Goal: Task Accomplishment & Management: Manage account settings

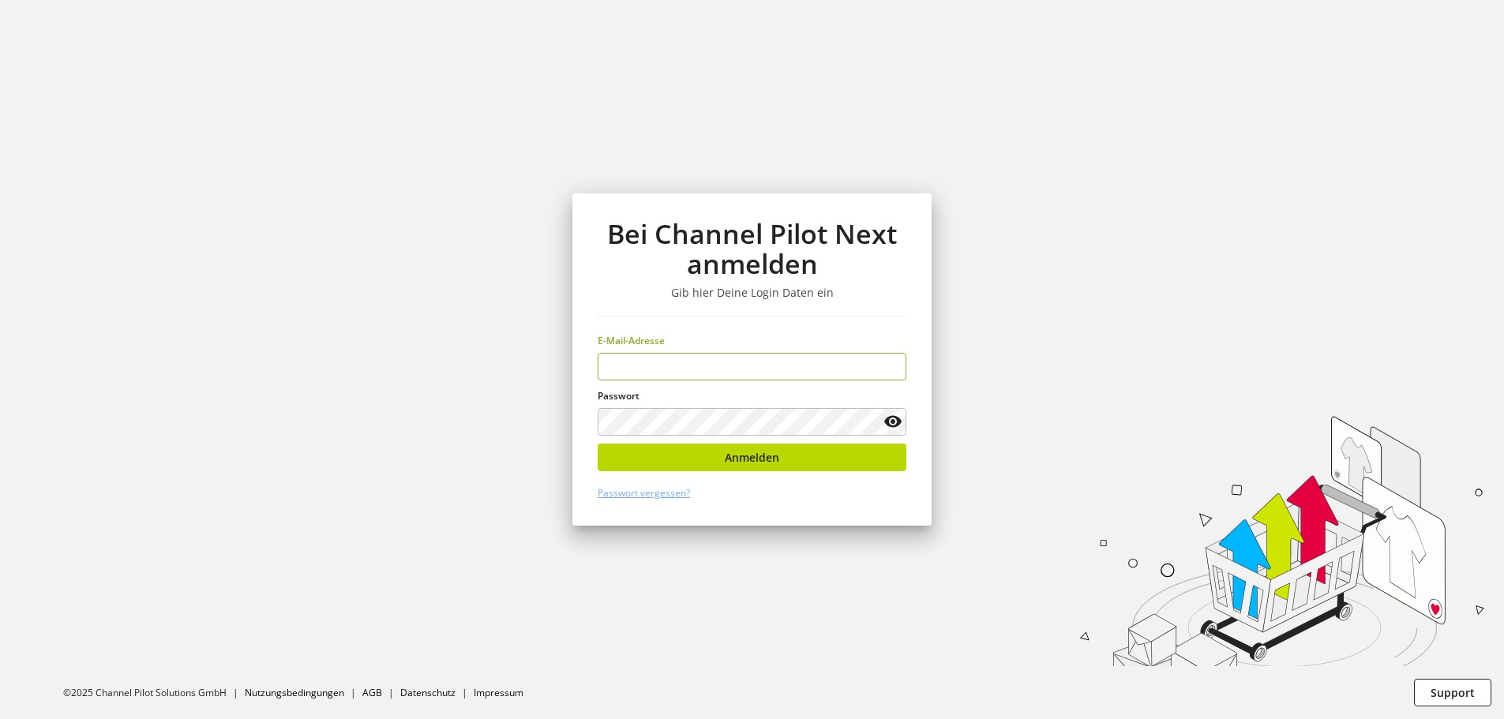
type input "**********"
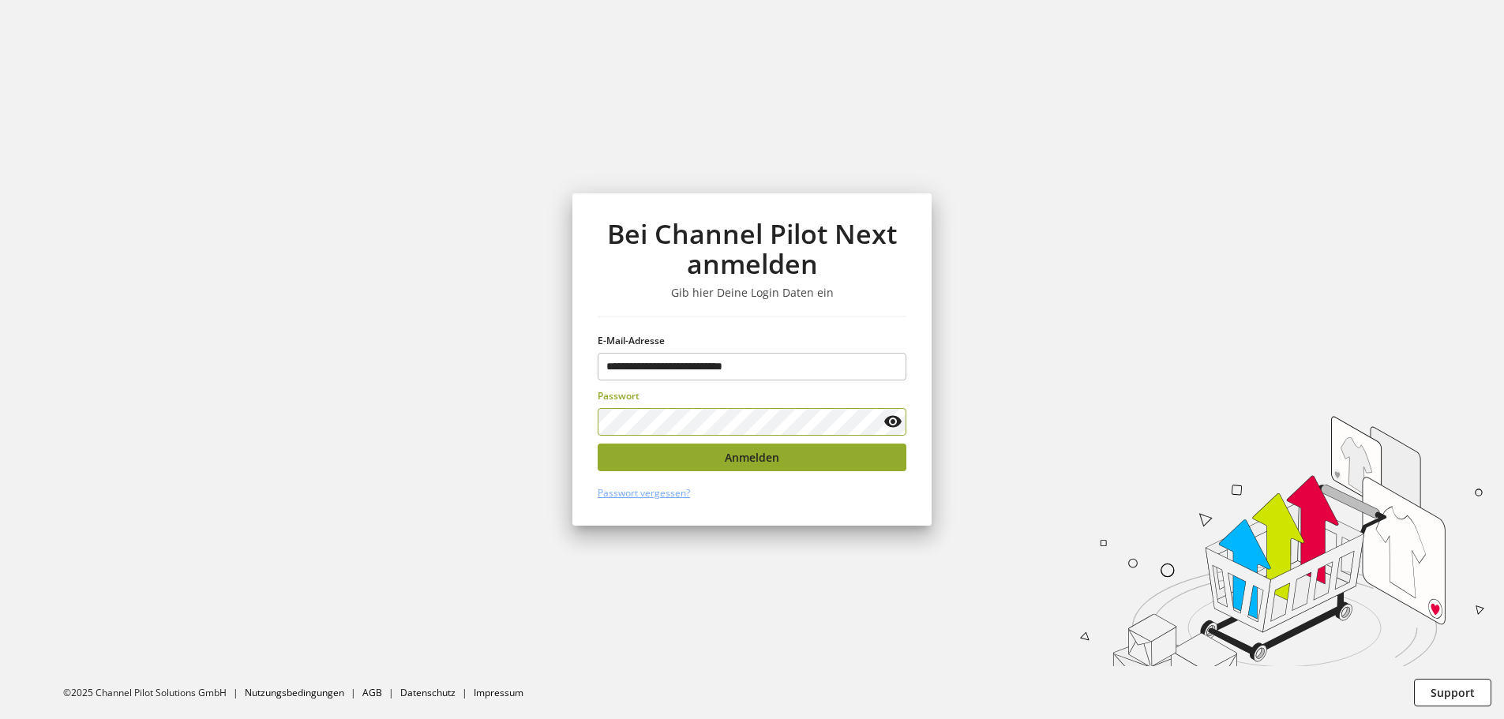
click at [832, 463] on button "Anmelden" at bounding box center [751, 458] width 309 height 28
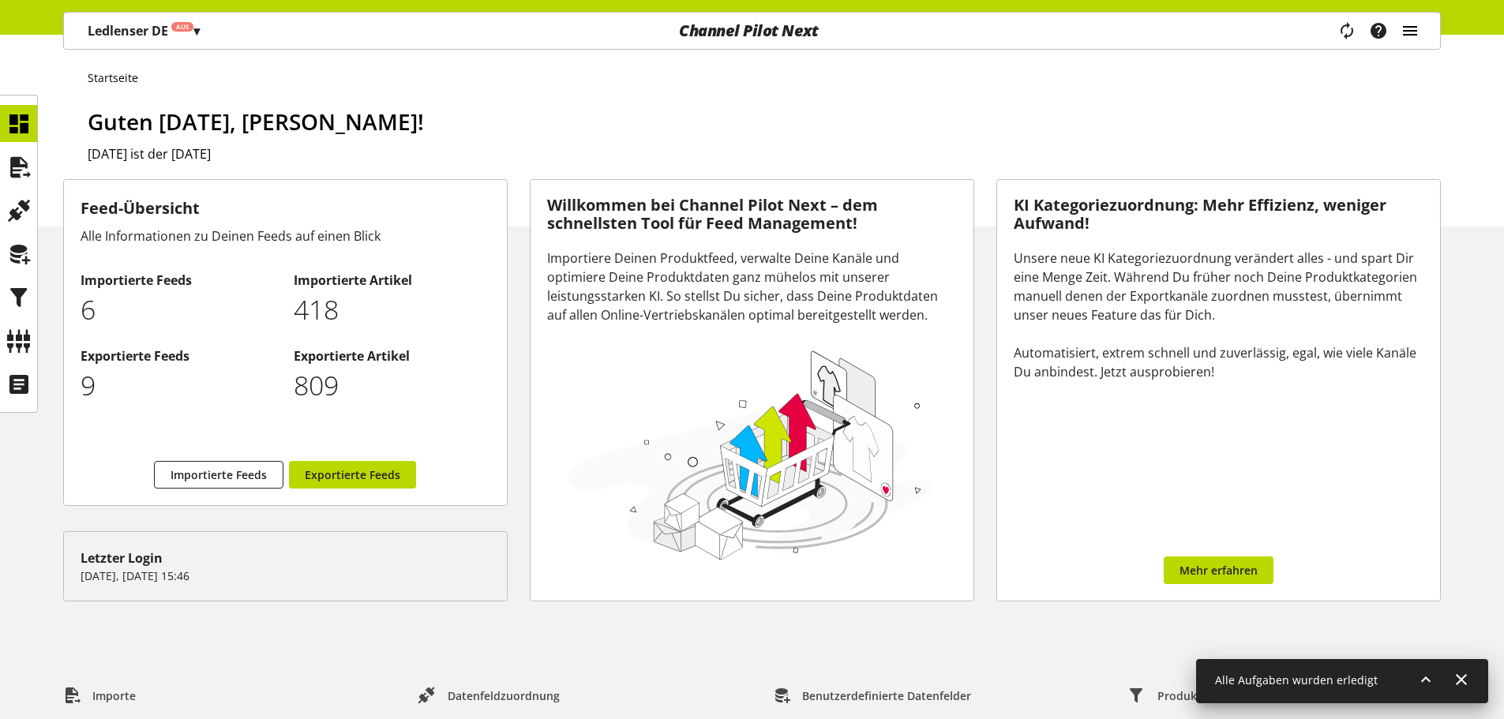
click at [1410, 30] on icon "main navigation" at bounding box center [1409, 31] width 19 height 28
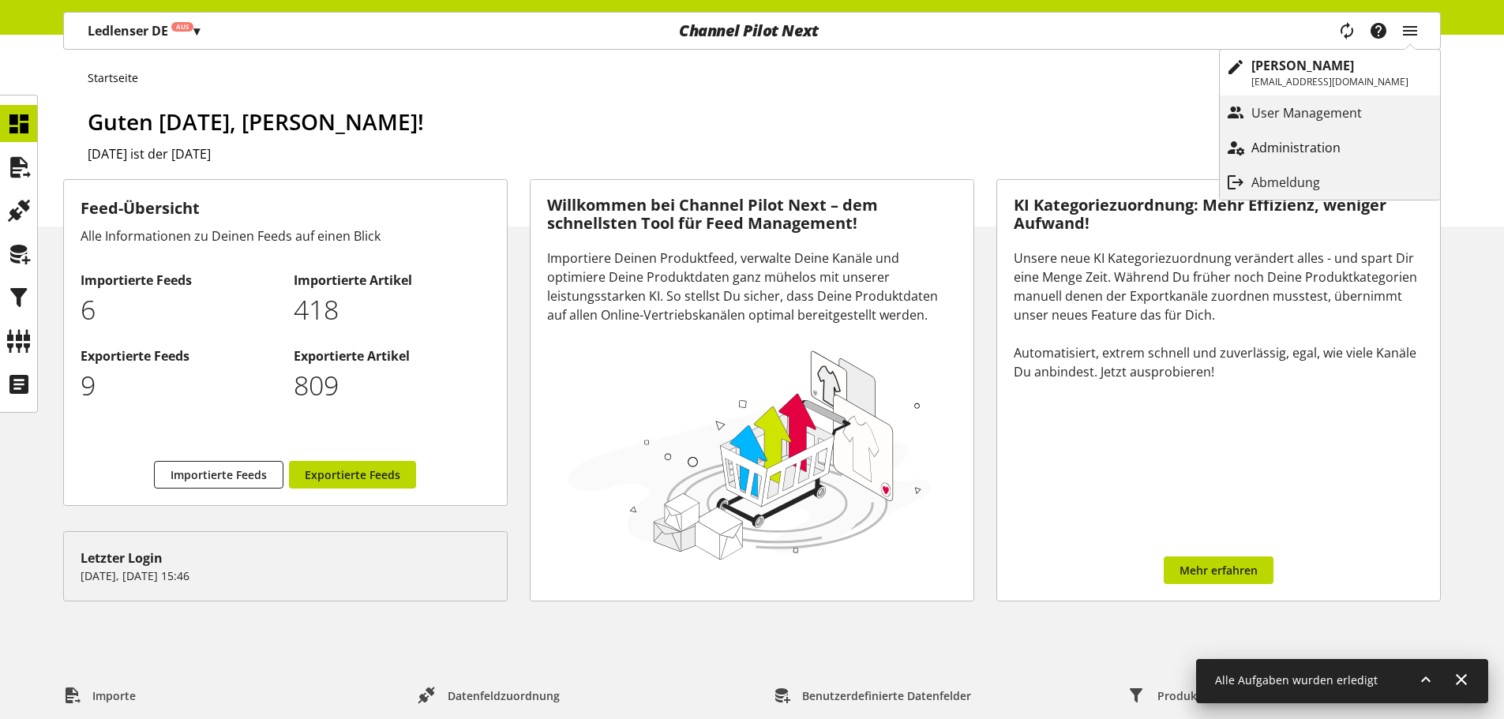
click at [1317, 145] on p "Administration" at bounding box center [1311, 147] width 121 height 19
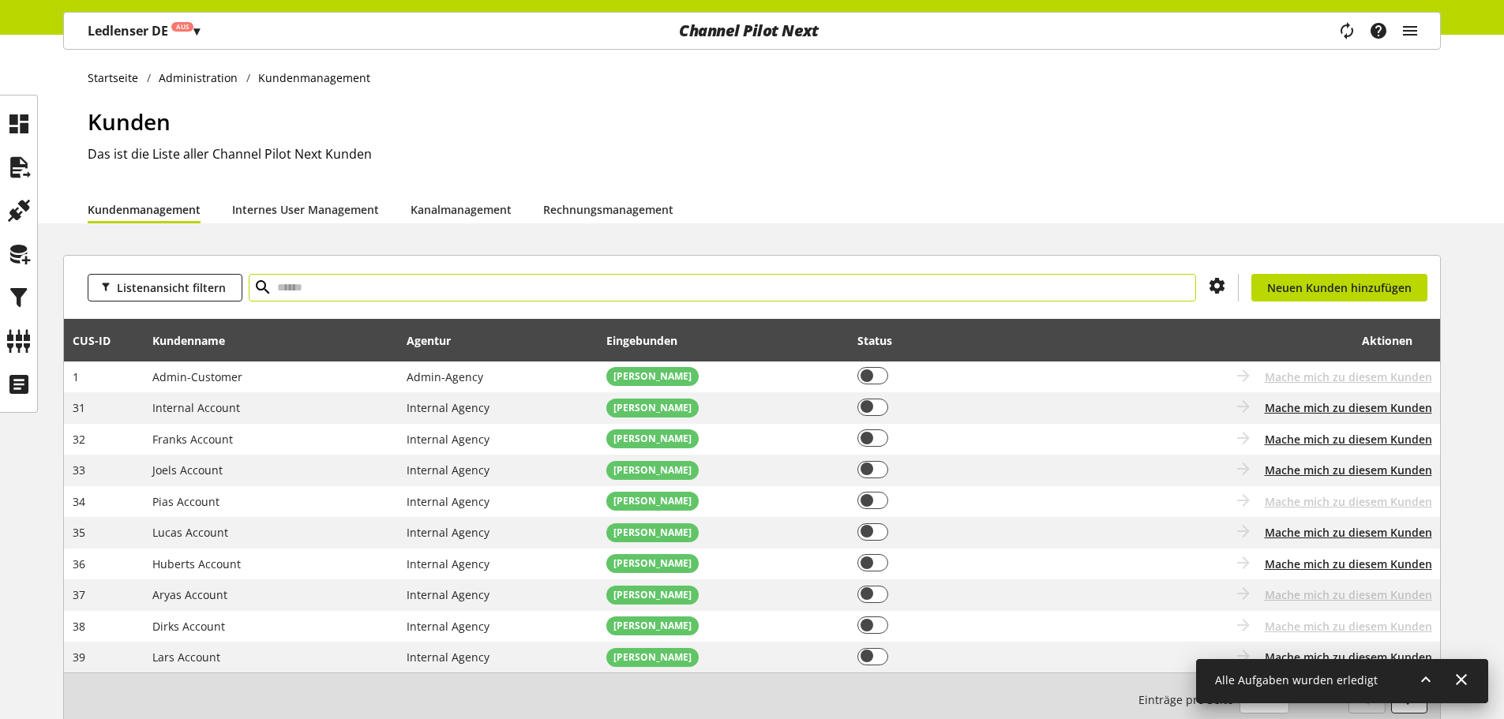
click at [492, 276] on input "text" at bounding box center [722, 288] width 947 height 28
type input "****"
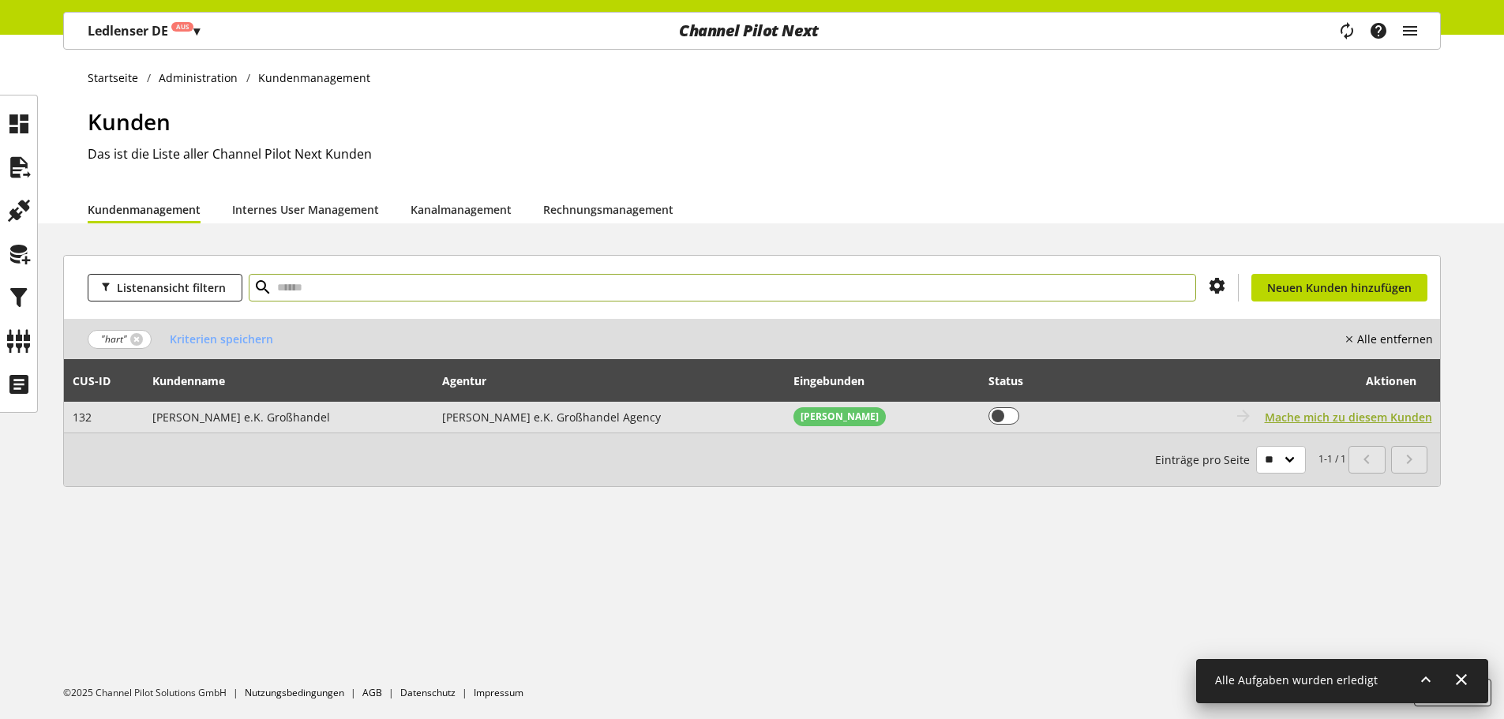
click at [1339, 415] on span "Mache mich zu diesem Kunden" at bounding box center [1347, 417] width 167 height 17
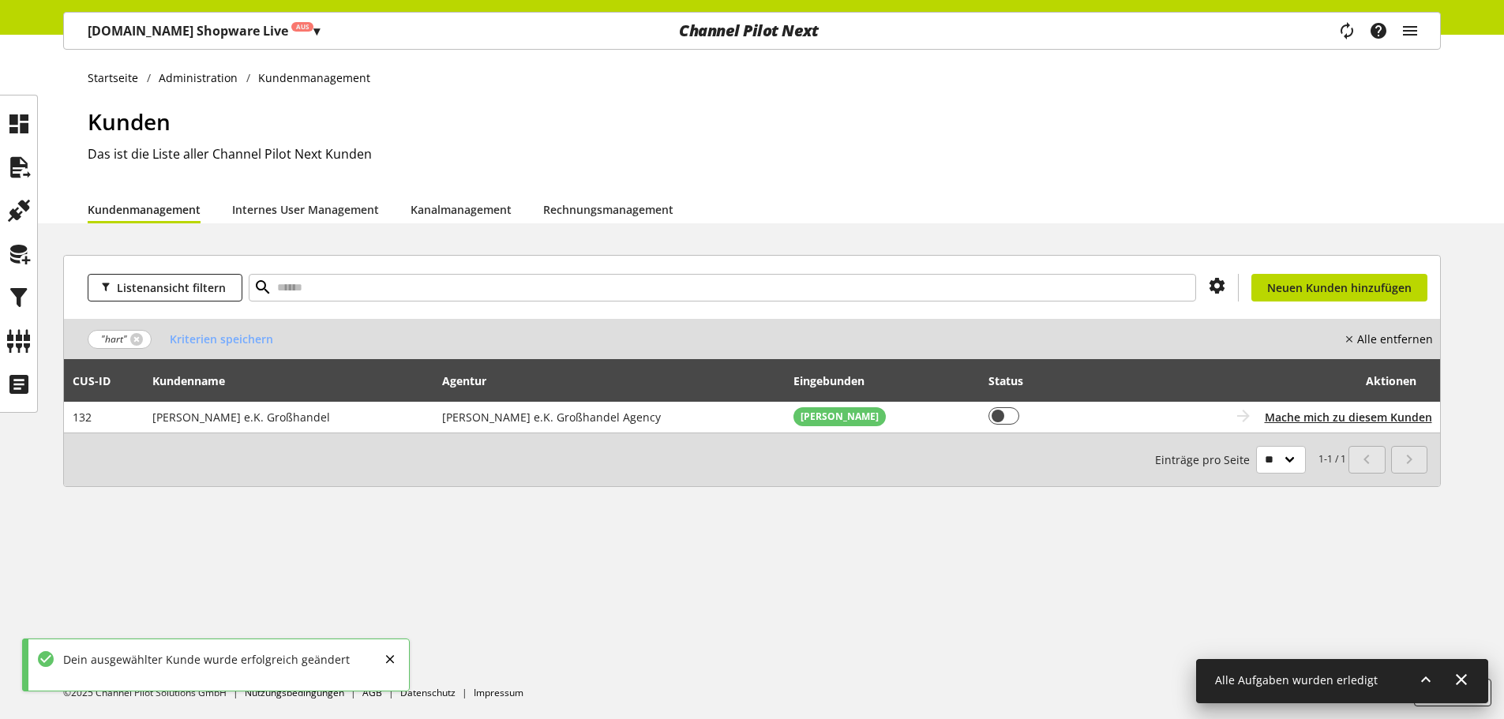
click at [231, 25] on p "[DOMAIN_NAME] Shopware Live Aus ▾" at bounding box center [204, 30] width 232 height 19
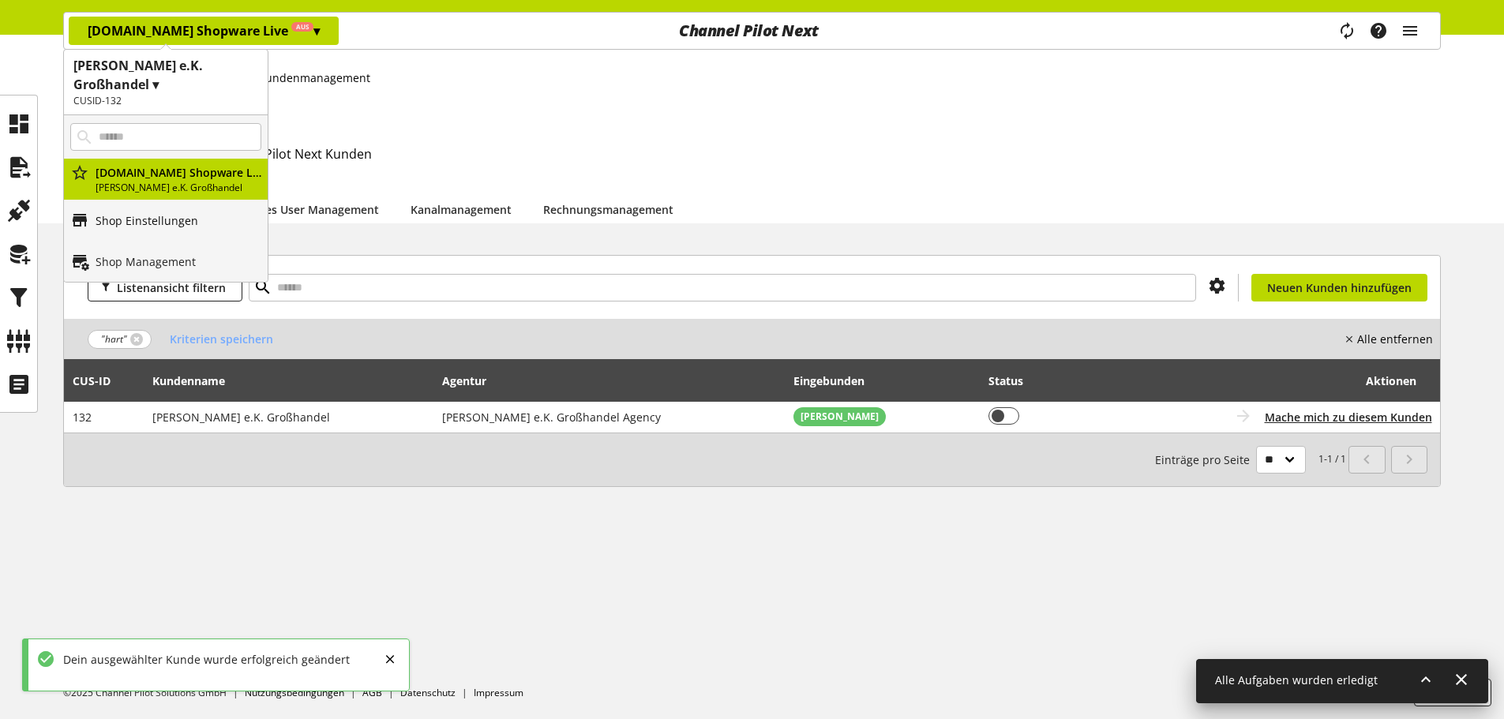
click at [143, 223] on p "Shop Einstellungen" at bounding box center [147, 220] width 103 height 17
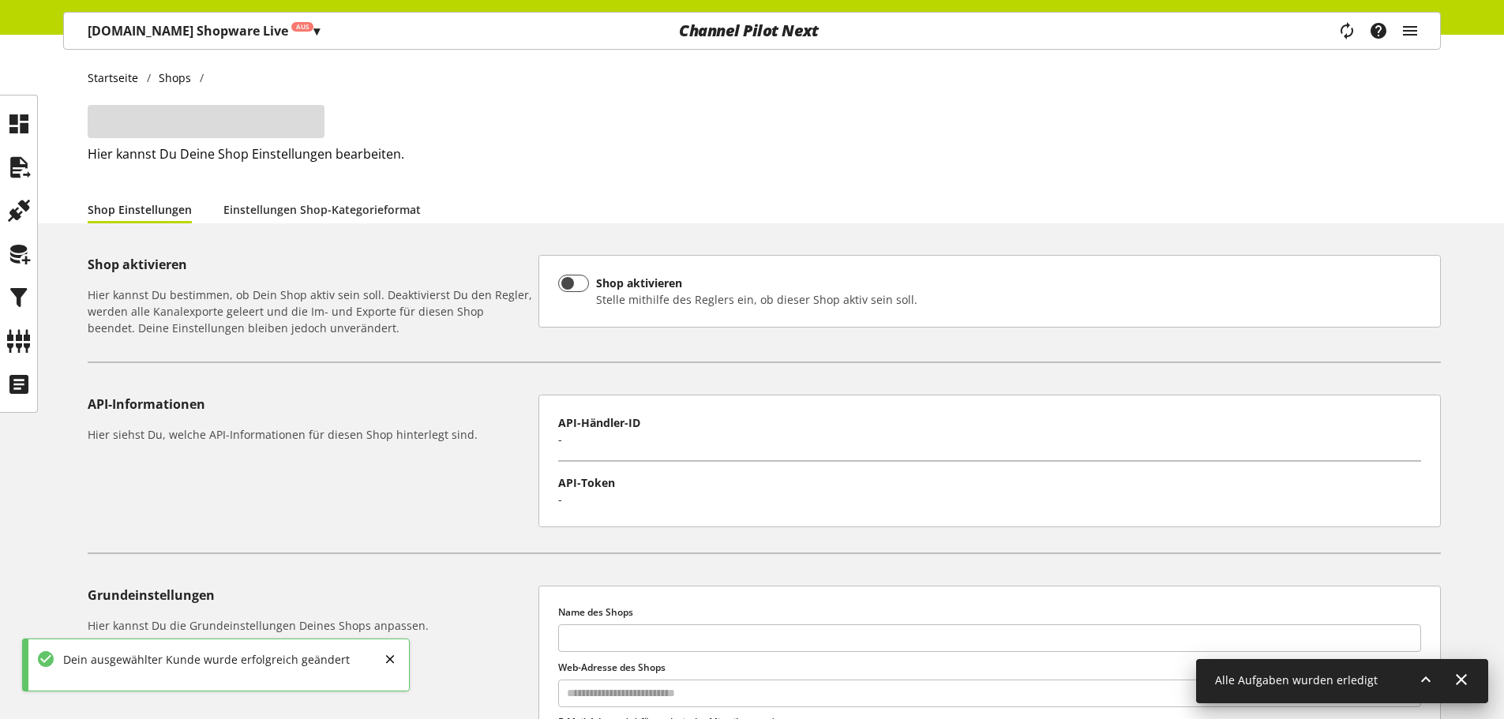
type input "**********"
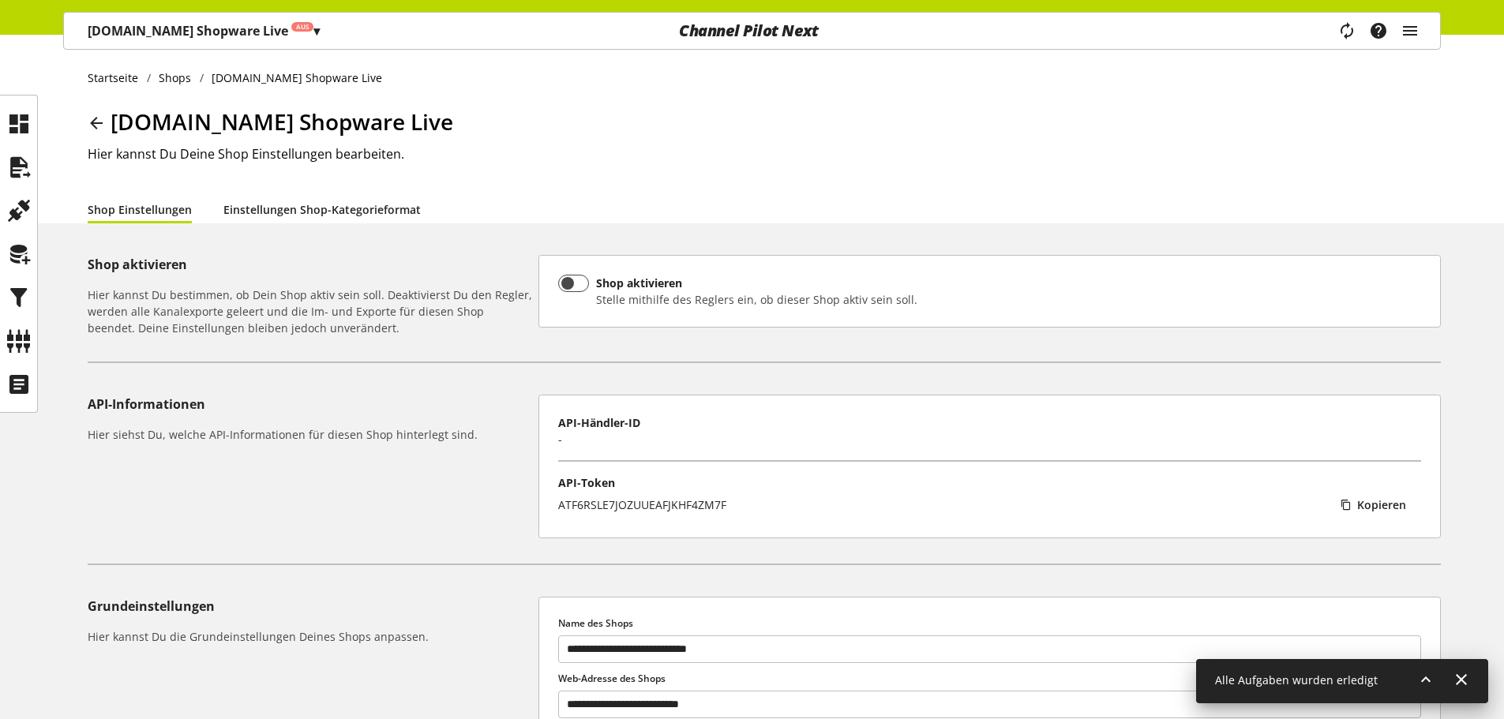
click at [283, 201] on link "Einstellungen Shop-Kategorieformat" at bounding box center [321, 209] width 197 height 17
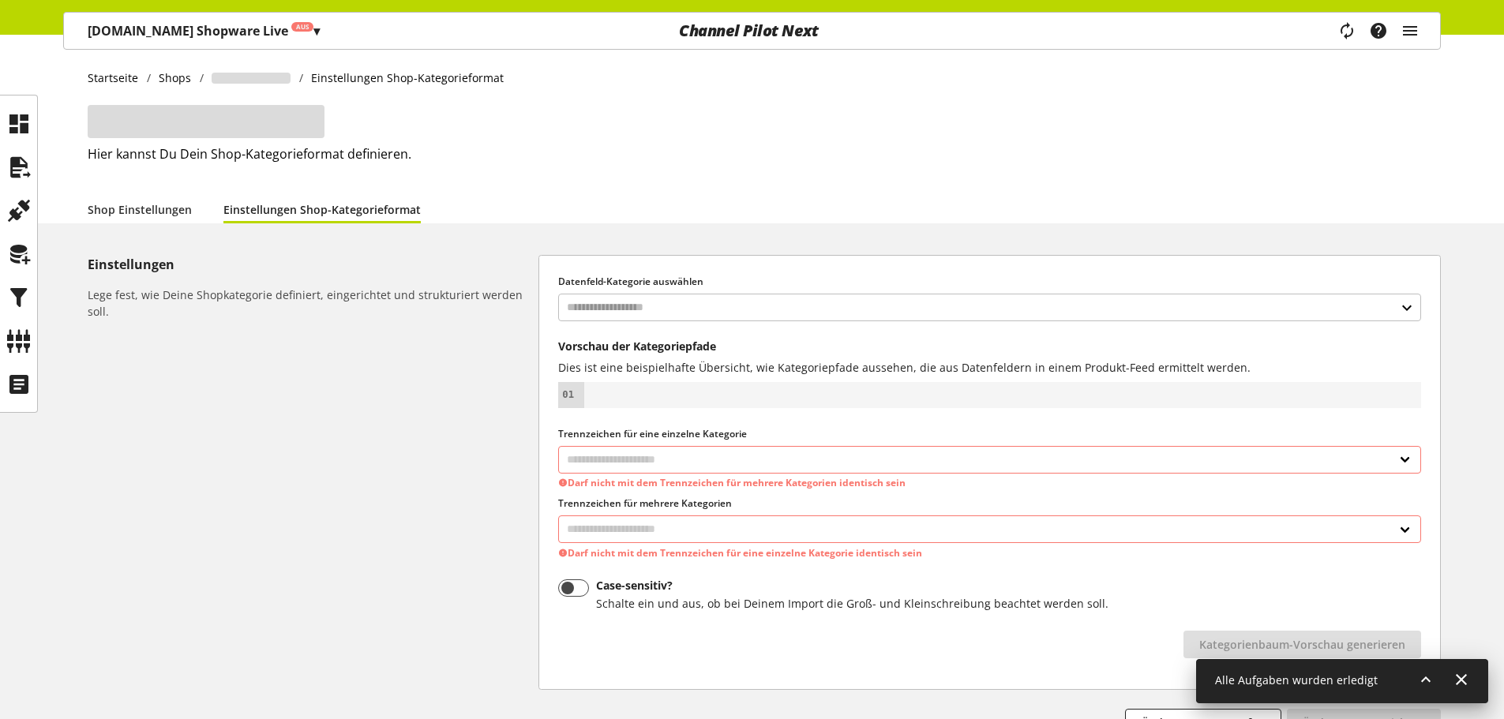
select select "*"
select select
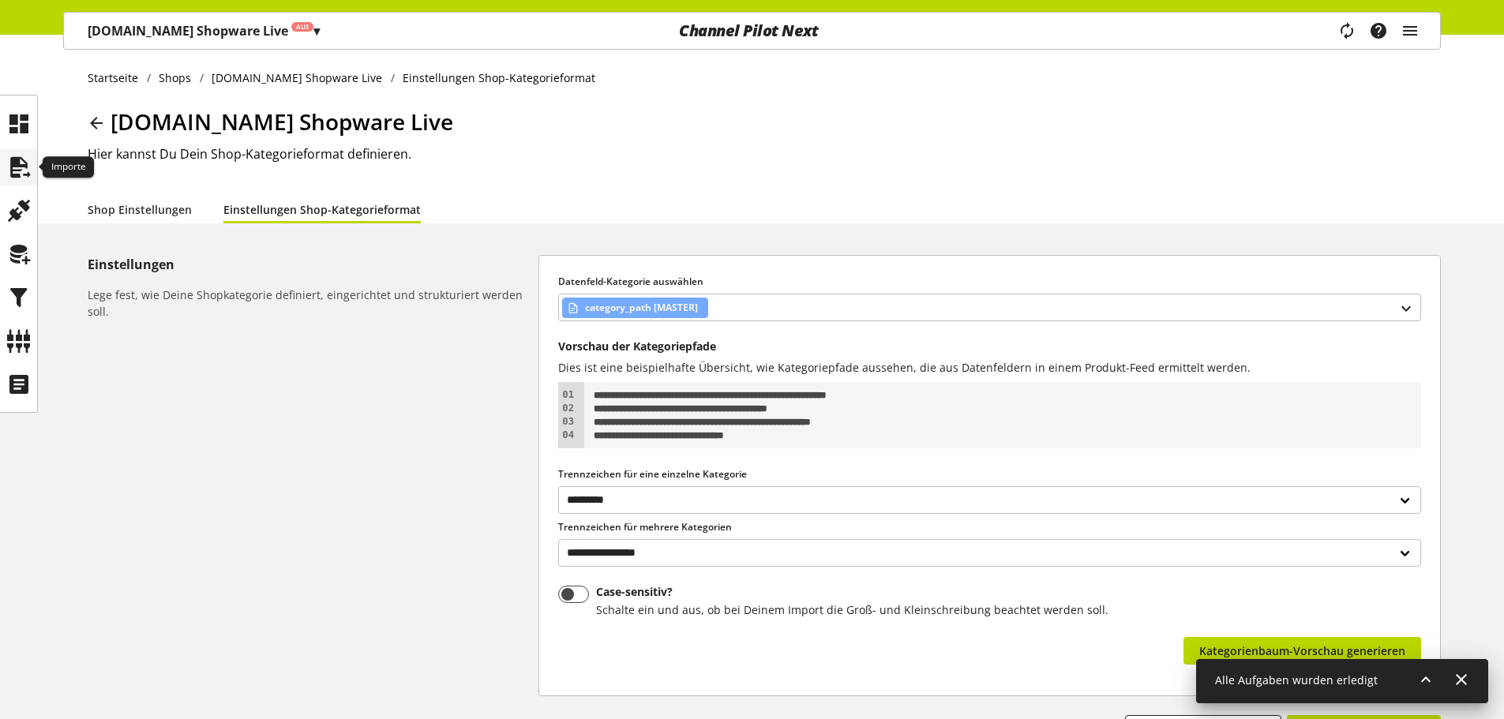
click at [5, 154] on div at bounding box center [18, 166] width 37 height 37
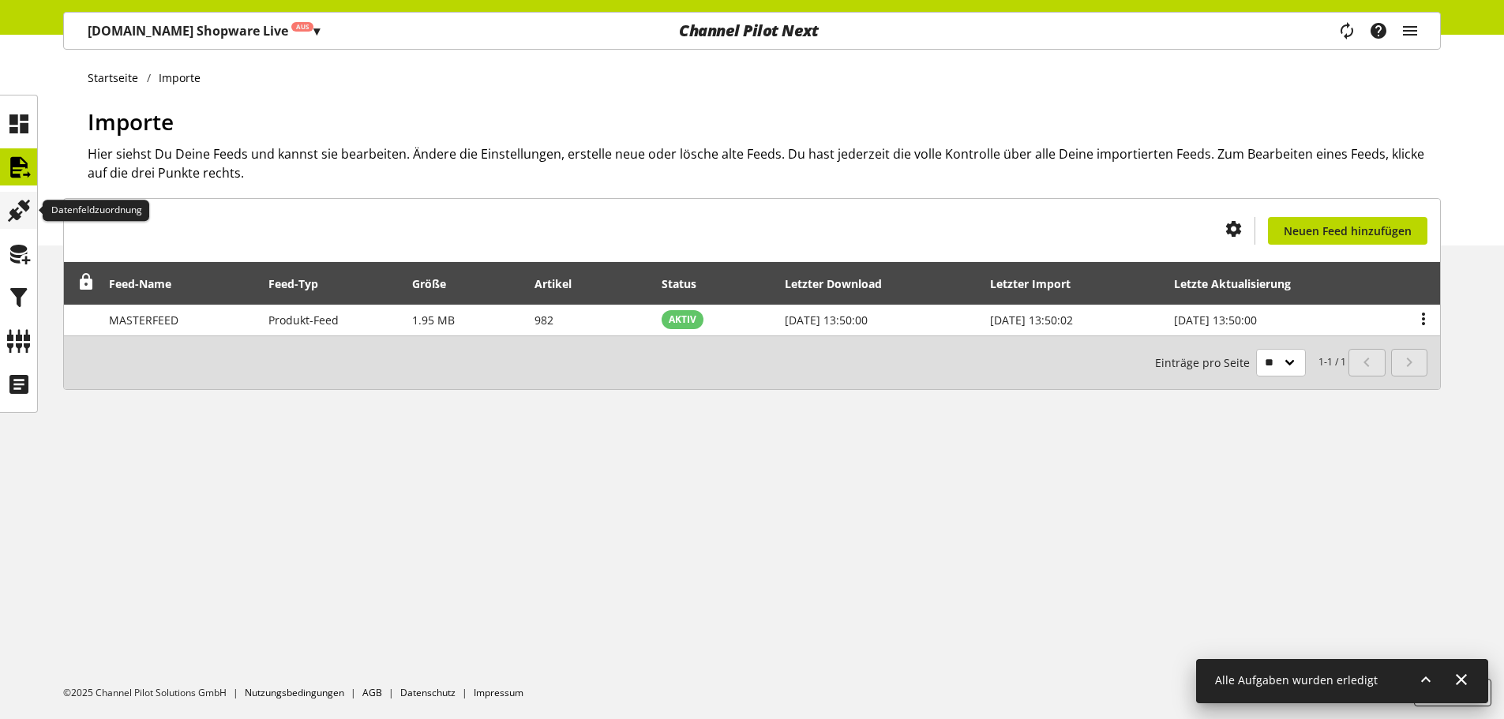
click at [28, 214] on icon at bounding box center [18, 211] width 25 height 32
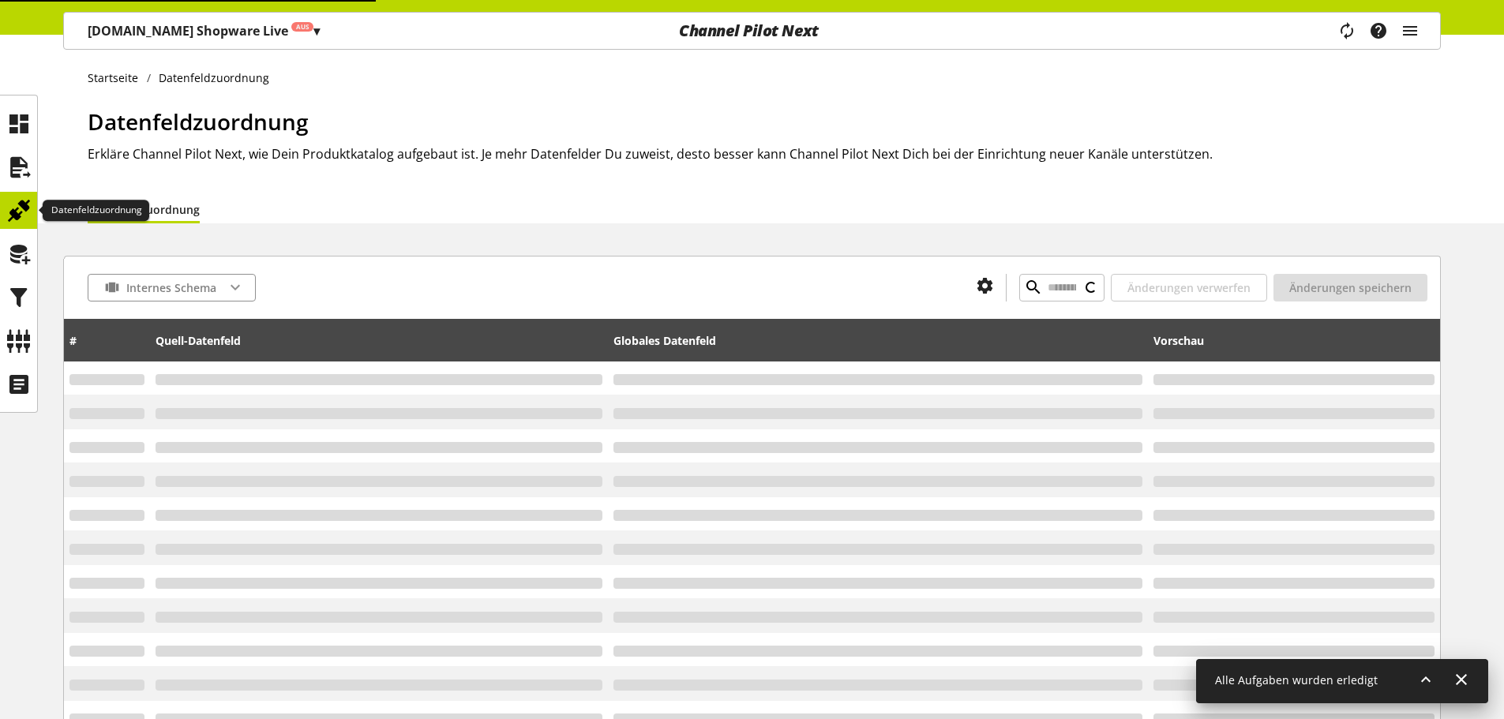
type input "*******"
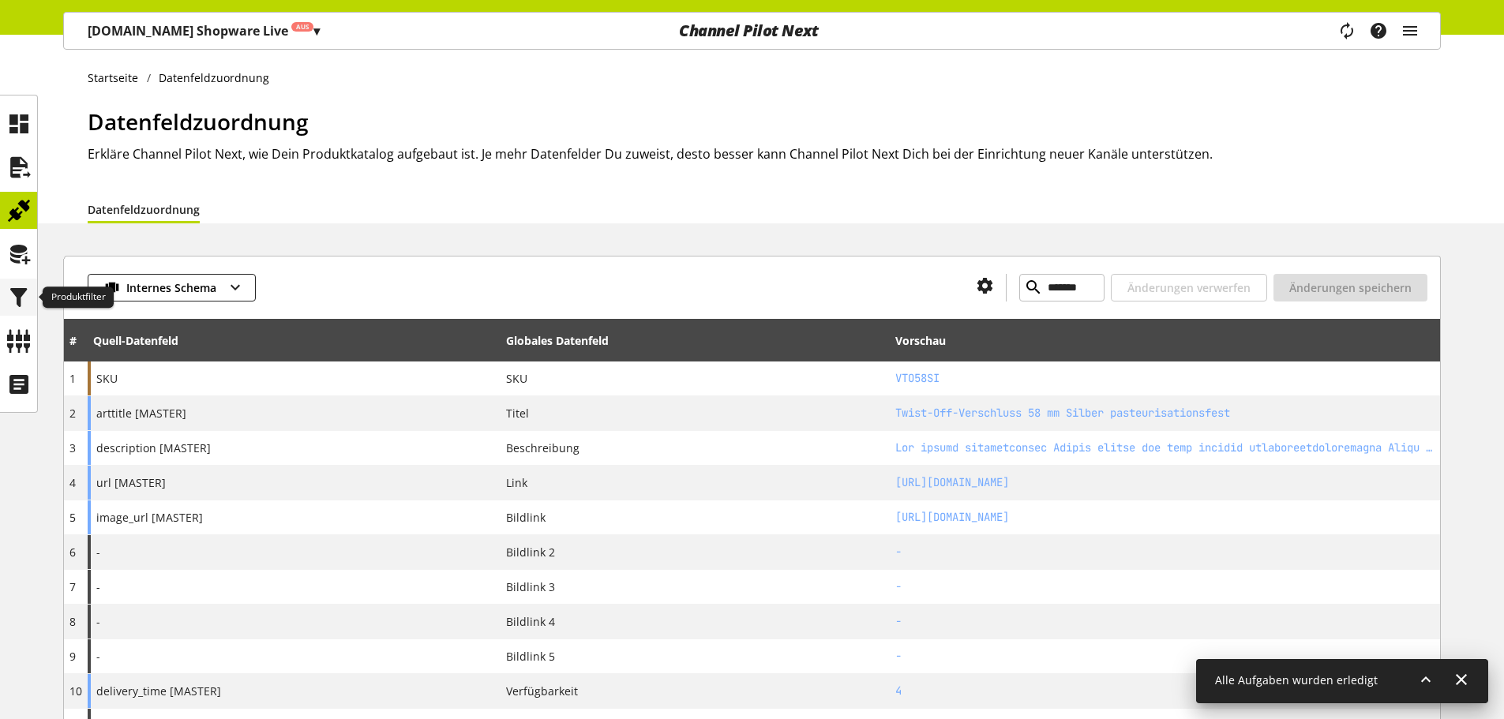
click at [29, 283] on icon at bounding box center [18, 298] width 25 height 32
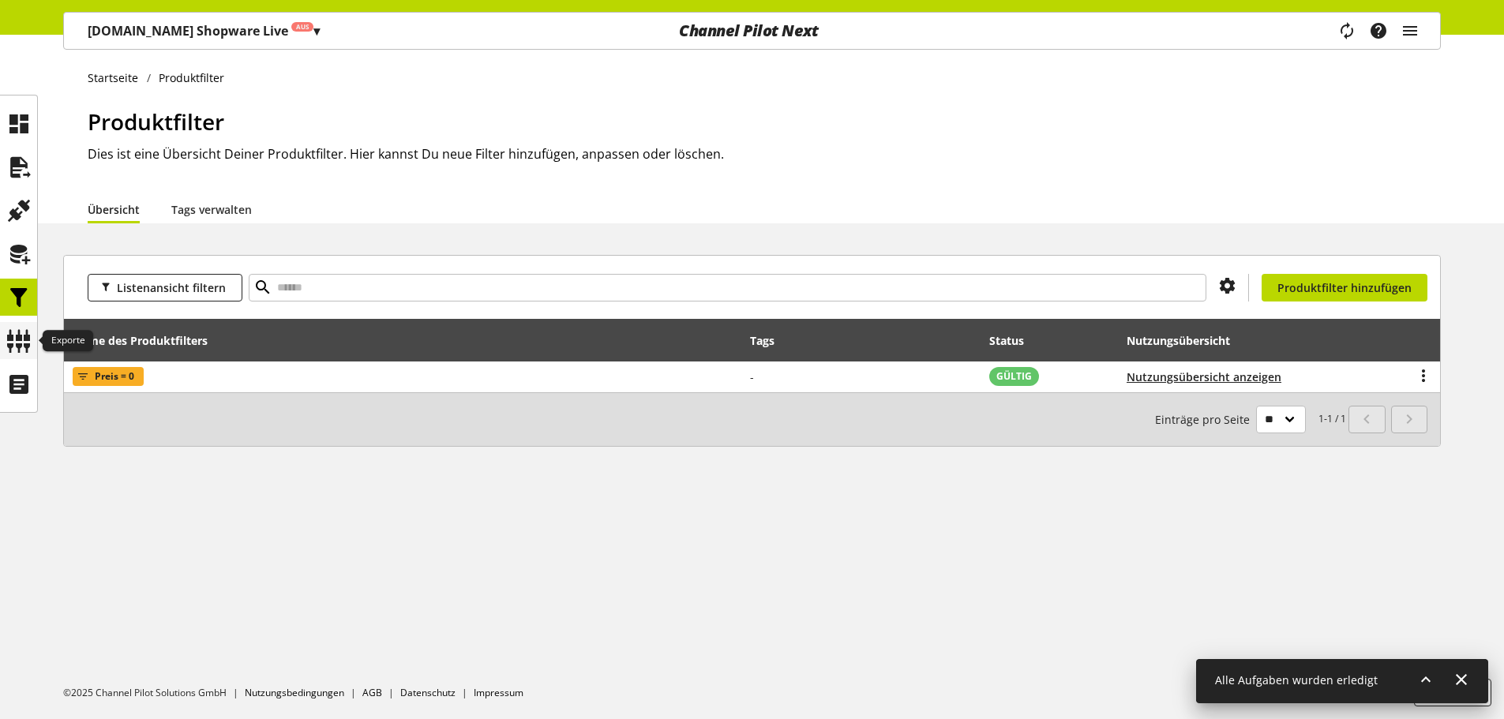
click at [22, 345] on icon at bounding box center [18, 341] width 25 height 32
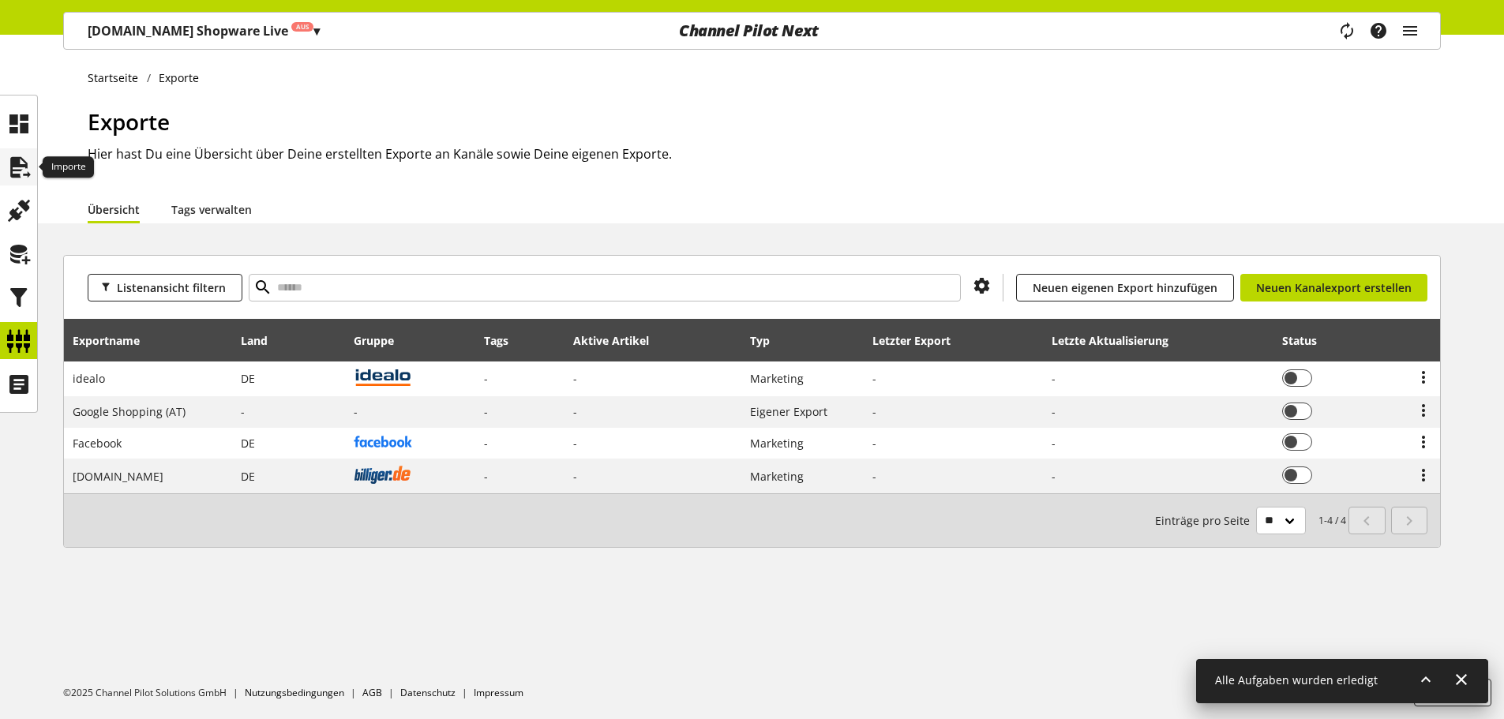
click at [33, 168] on div at bounding box center [18, 166] width 37 height 37
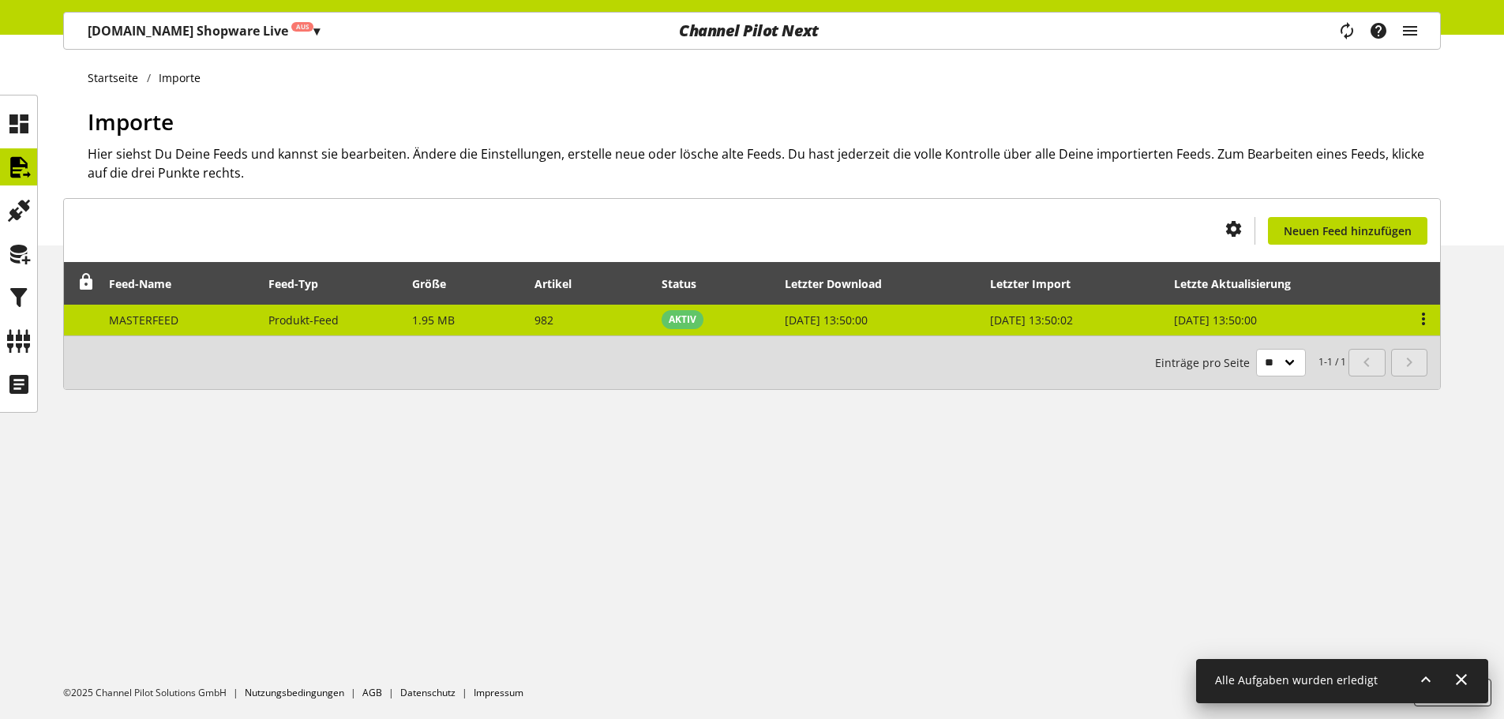
click at [197, 313] on td "MASTERFEED" at bounding box center [179, 320] width 159 height 31
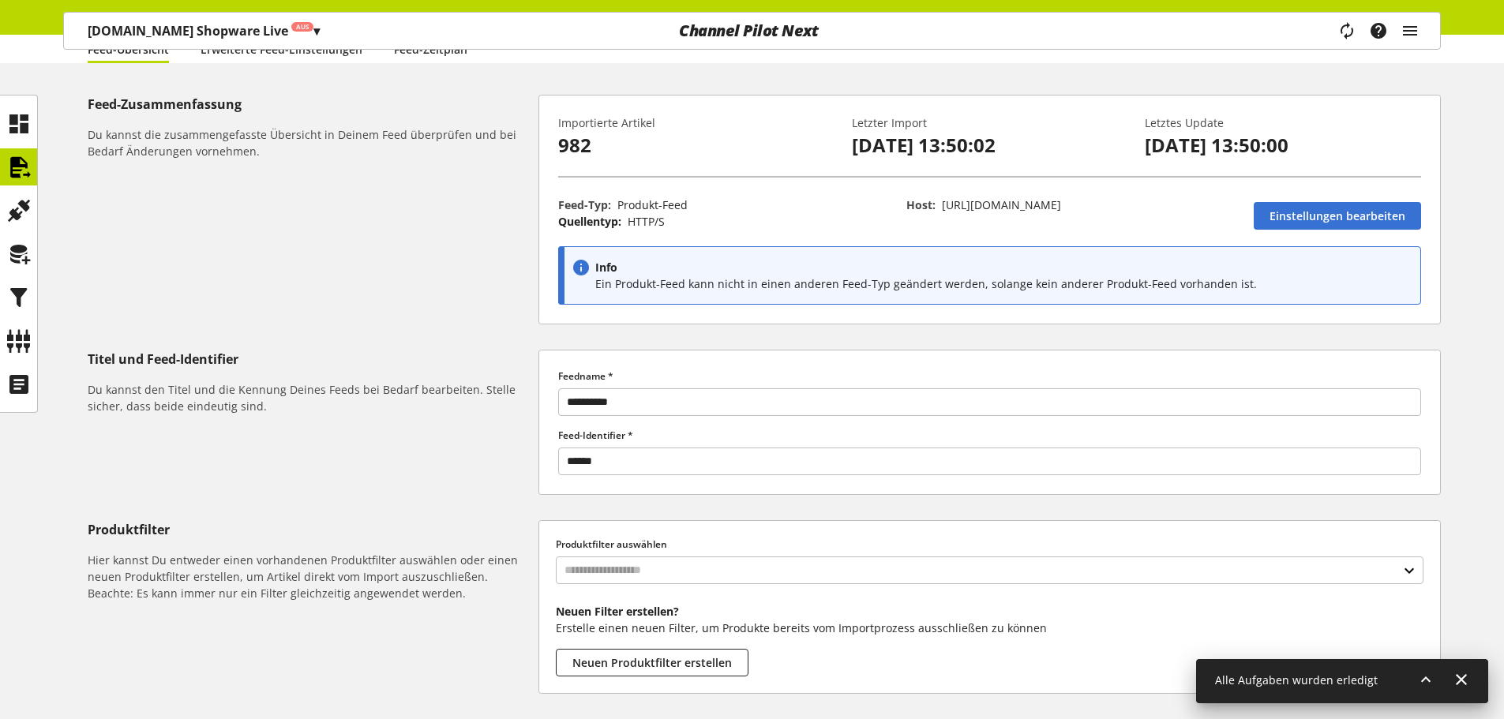
scroll to position [304, 0]
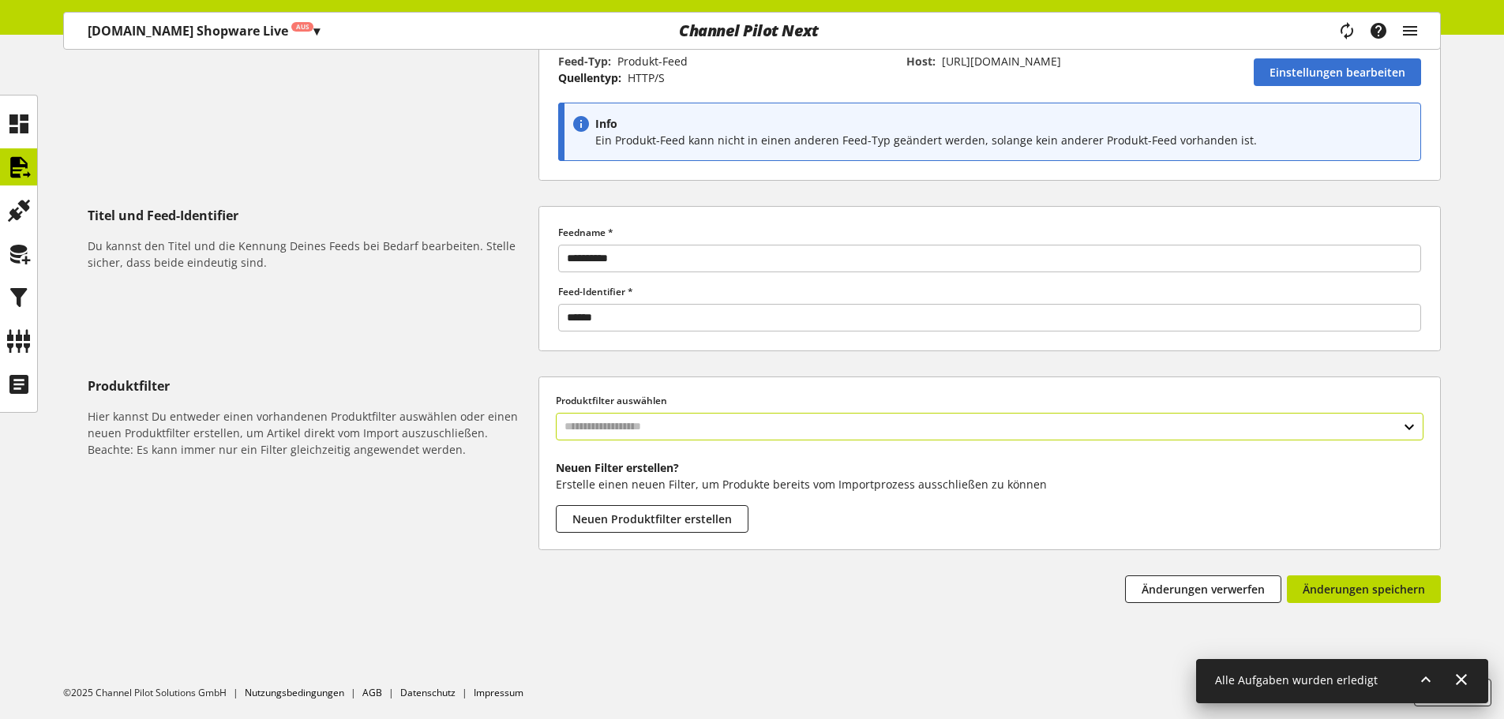
click at [704, 427] on input "text" at bounding box center [989, 427] width 867 height 28
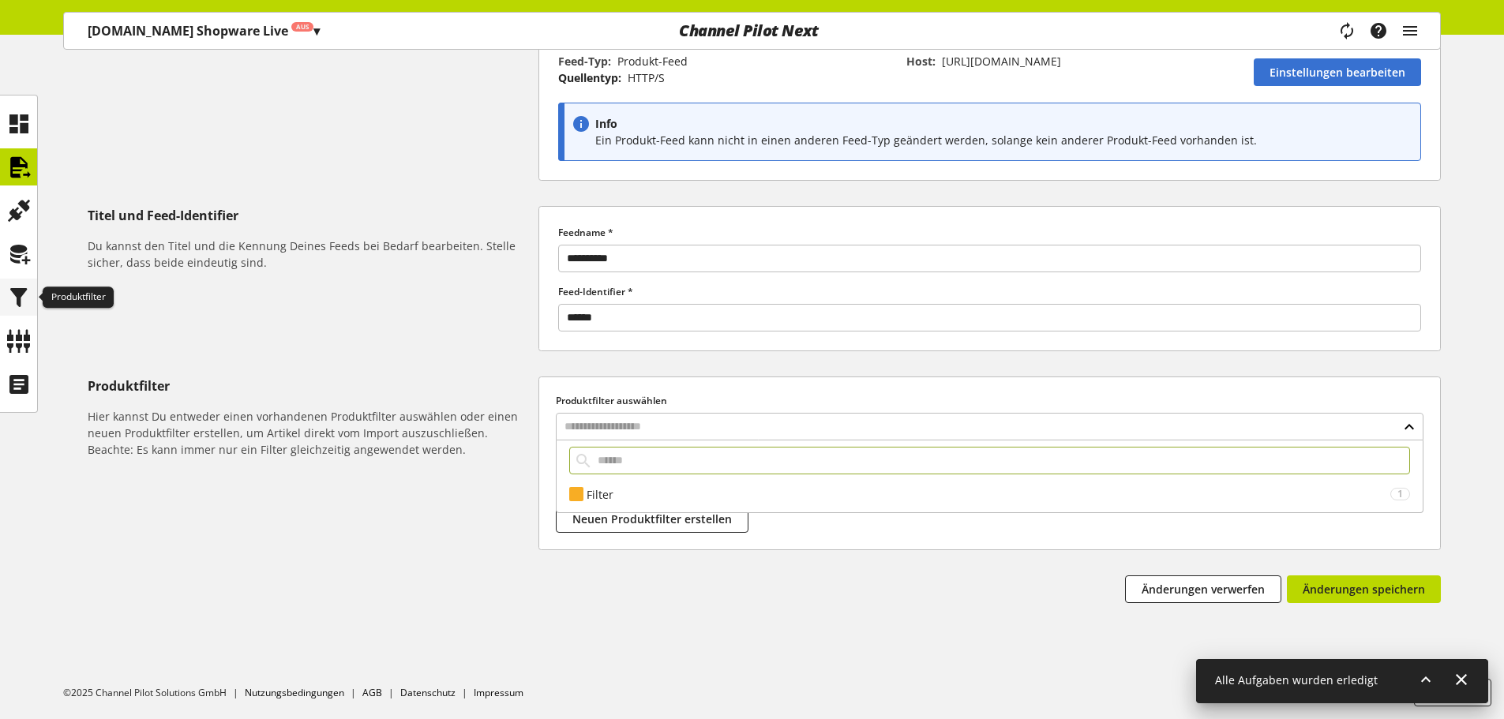
click at [22, 295] on icon at bounding box center [18, 298] width 25 height 32
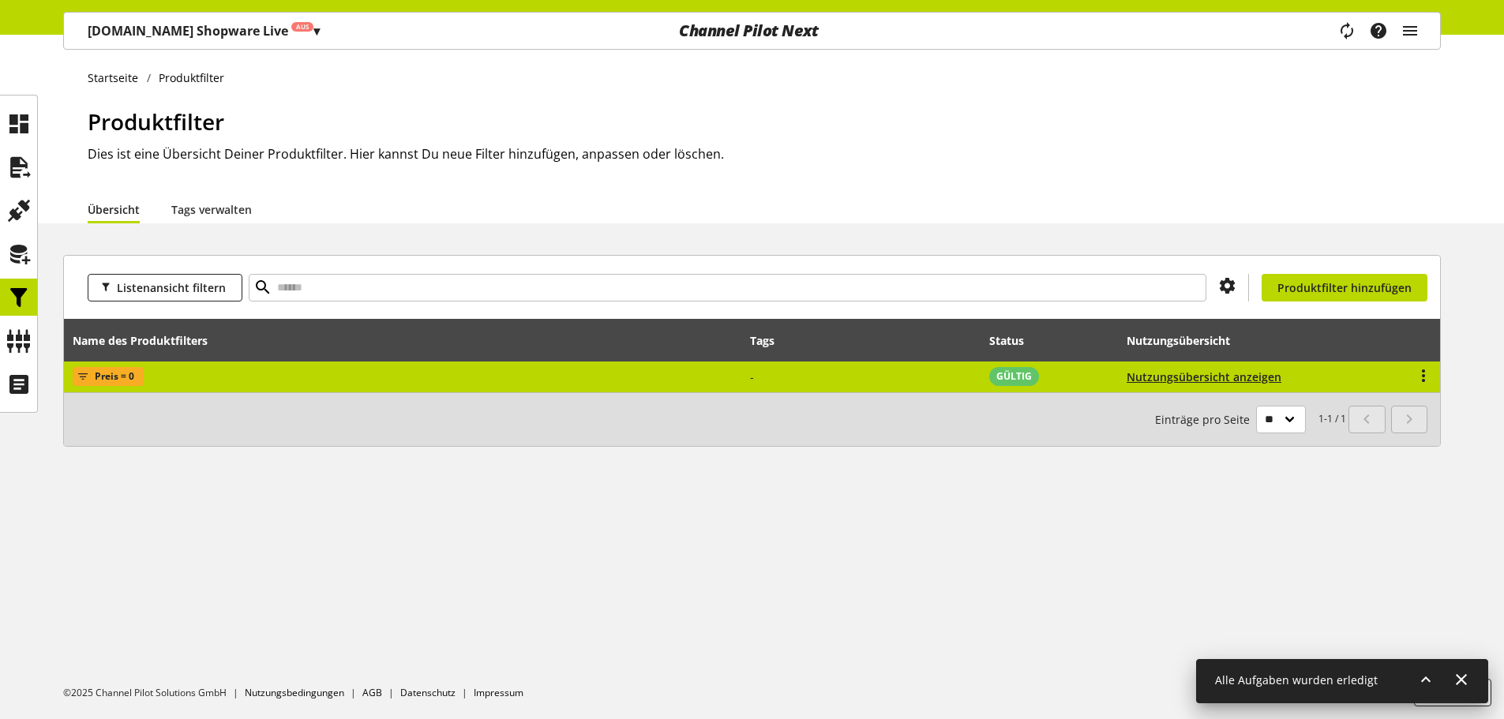
click at [121, 373] on span "Preis = 0" at bounding box center [114, 376] width 39 height 19
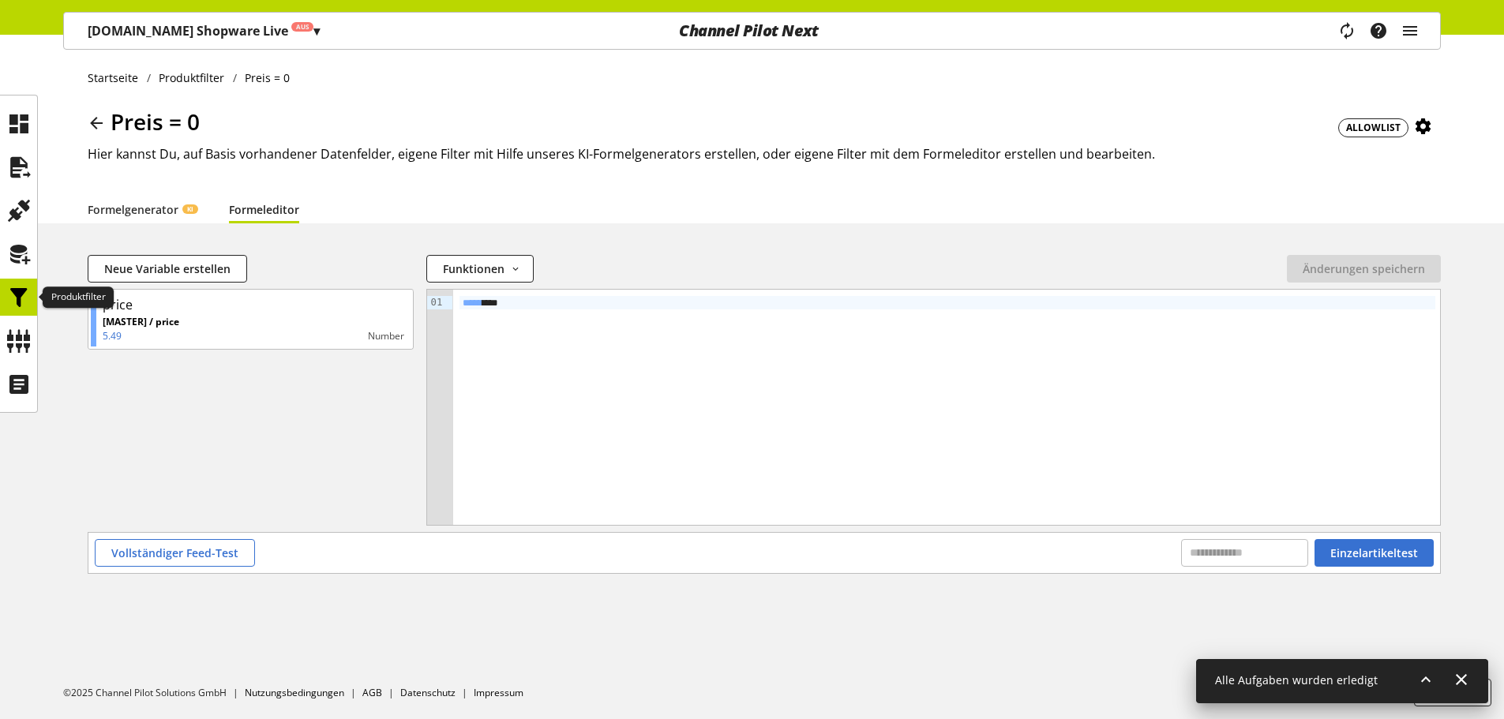
click at [15, 301] on icon at bounding box center [18, 298] width 25 height 32
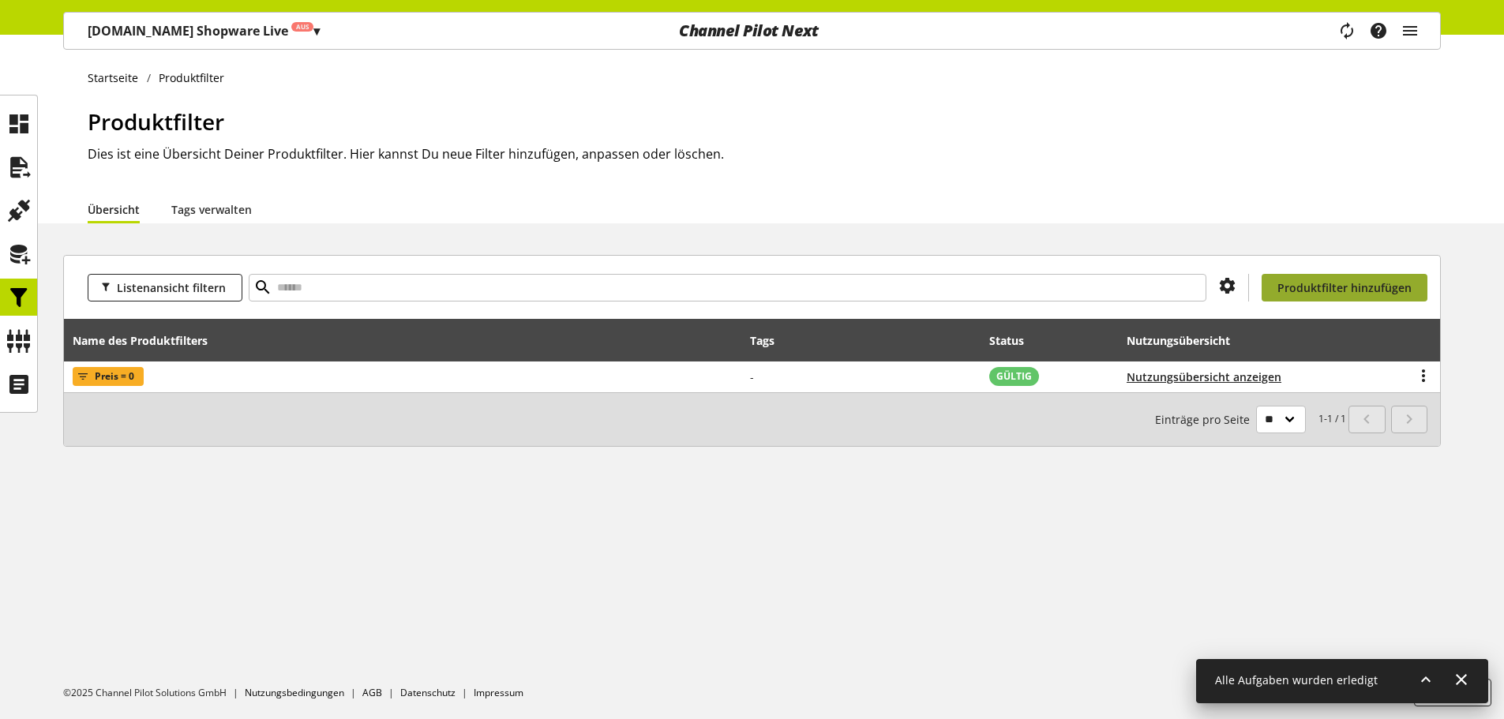
click at [1348, 284] on span "Produktfilter hinzufügen" at bounding box center [1344, 287] width 134 height 17
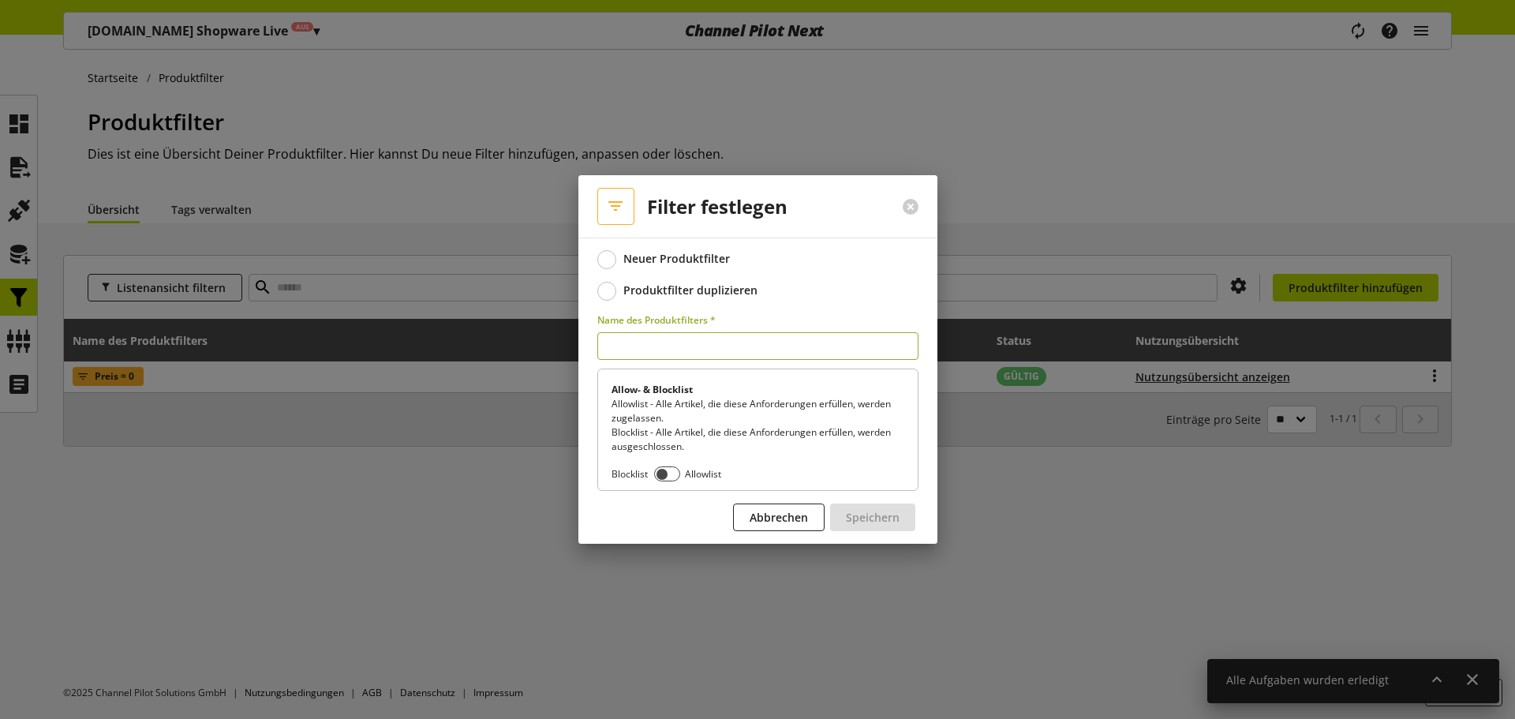
click at [835, 358] on input "text" at bounding box center [757, 346] width 321 height 28
type input "*********"
click at [657, 465] on div "Allow- & Blocklist Allowlist - Alle Artikel, die diese Anforderungen erfüllen, …" at bounding box center [757, 430] width 321 height 122
click at [672, 467] on span at bounding box center [667, 473] width 26 height 15
click at [897, 521] on span "Speichern" at bounding box center [873, 517] width 54 height 17
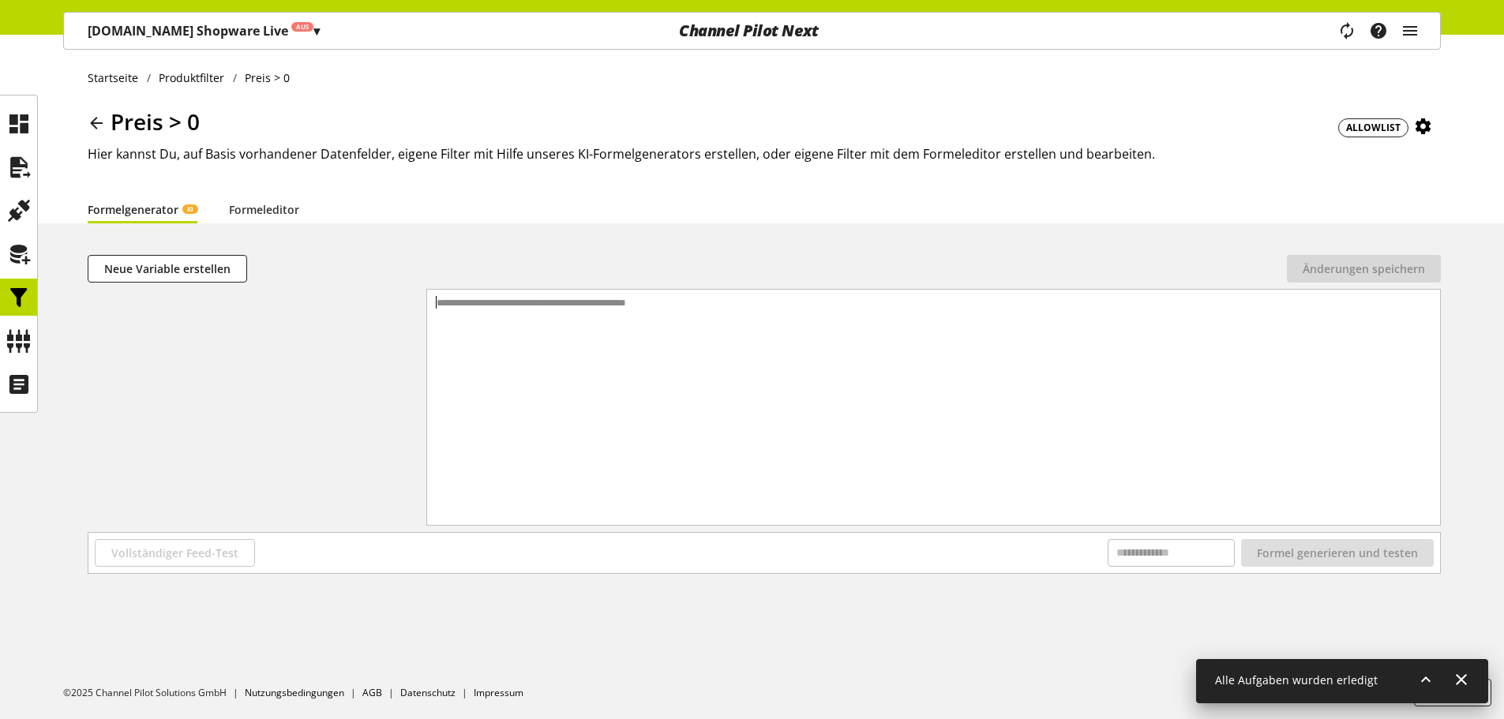
click at [545, 331] on div "**********" at bounding box center [933, 388] width 1013 height 196
click at [223, 276] on span "Neue Variable erstellen" at bounding box center [167, 268] width 126 height 17
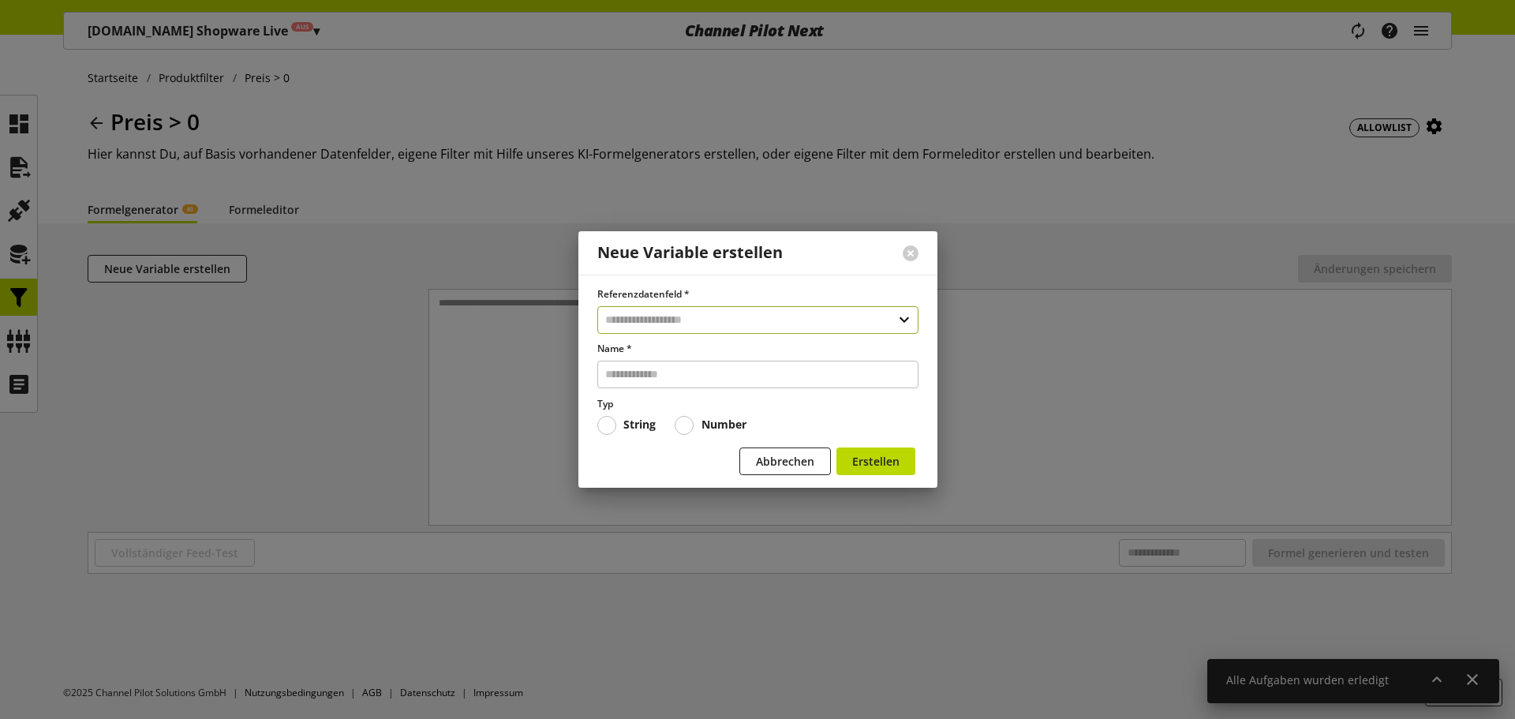
click at [640, 309] on input "text" at bounding box center [757, 320] width 321 height 28
type input "***"
click at [754, 396] on div "Datenfelder aus Feeds 2" at bounding box center [758, 387] width 320 height 23
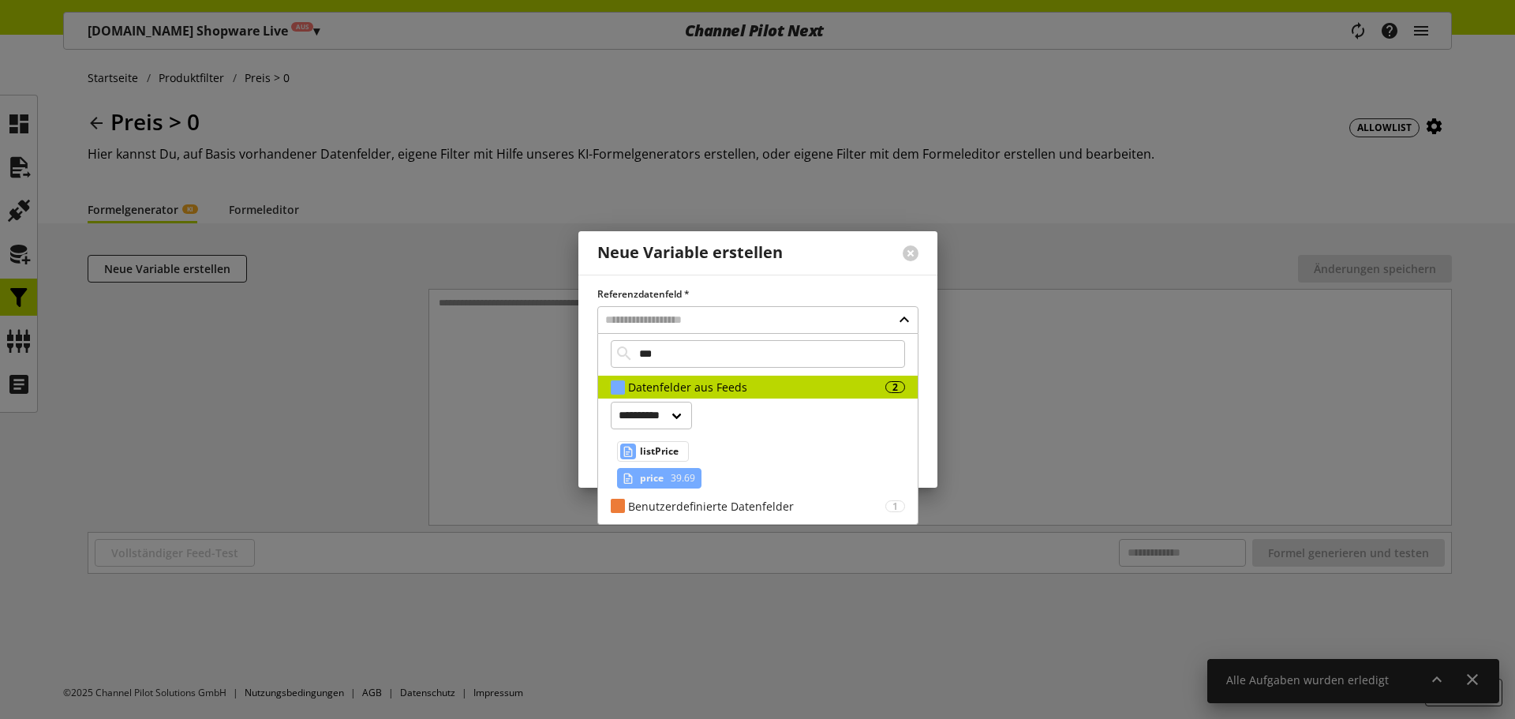
click at [683, 482] on span "39.69" at bounding box center [682, 478] width 28 height 19
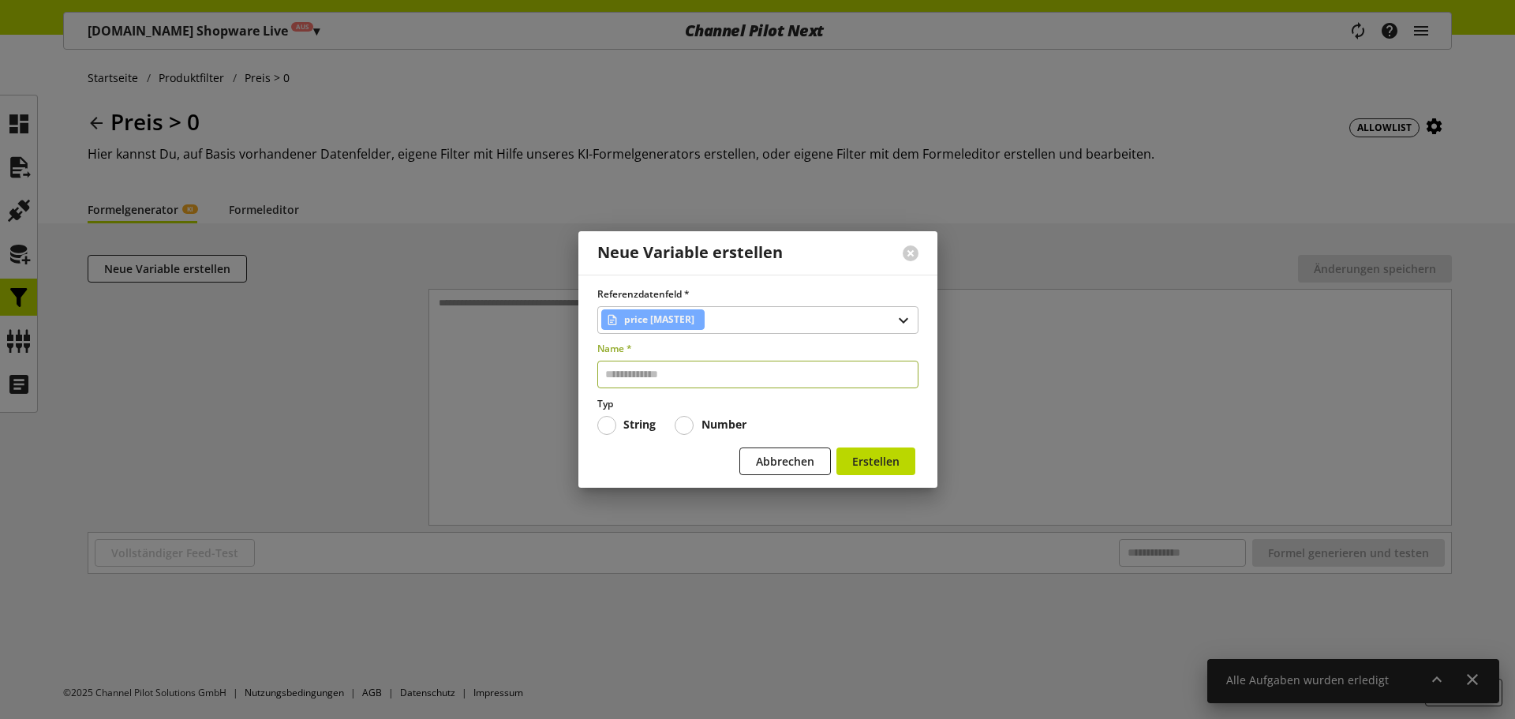
click at [710, 383] on input "text" at bounding box center [757, 375] width 321 height 28
type input "*****"
click at [704, 412] on div "Typ String Number" at bounding box center [757, 416] width 321 height 38
click at [709, 418] on b "Number" at bounding box center [724, 424] width 45 height 15
click at [881, 454] on span "Erstellen" at bounding box center [875, 461] width 47 height 17
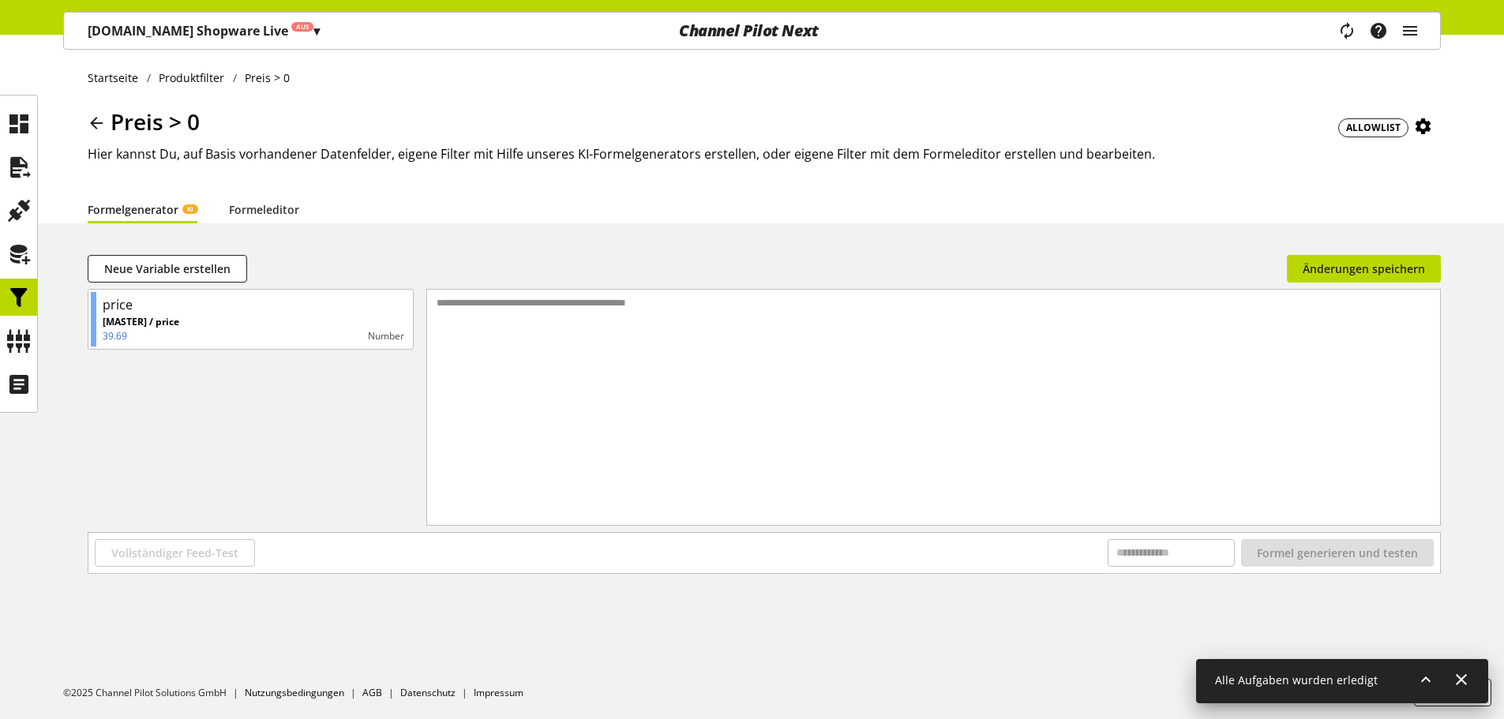
click at [677, 345] on div "**********" at bounding box center [933, 388] width 1013 height 196
click at [257, 215] on link "Formeleditor" at bounding box center [264, 209] width 70 height 17
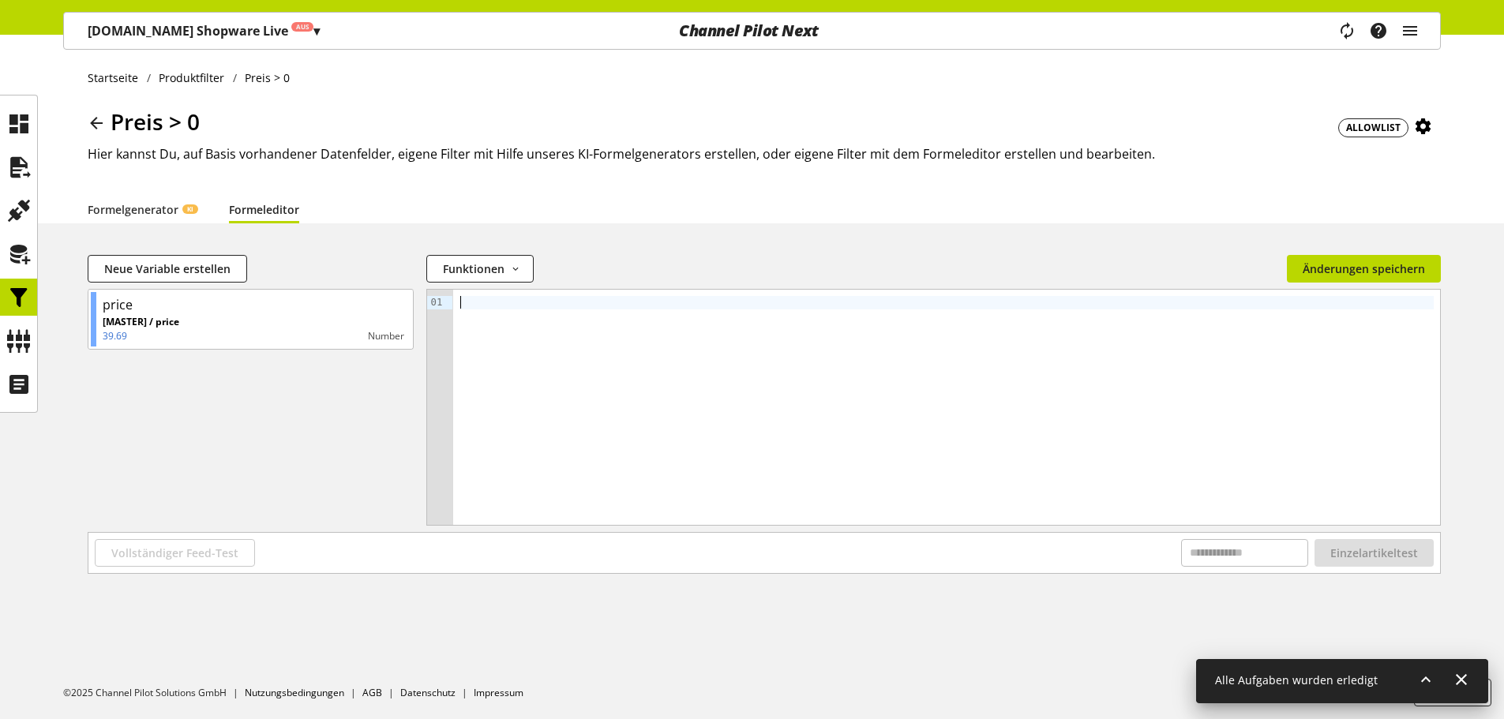
click at [528, 322] on div at bounding box center [946, 407] width 987 height 235
click at [167, 548] on span "Vollständiger Feed-Test" at bounding box center [174, 553] width 127 height 17
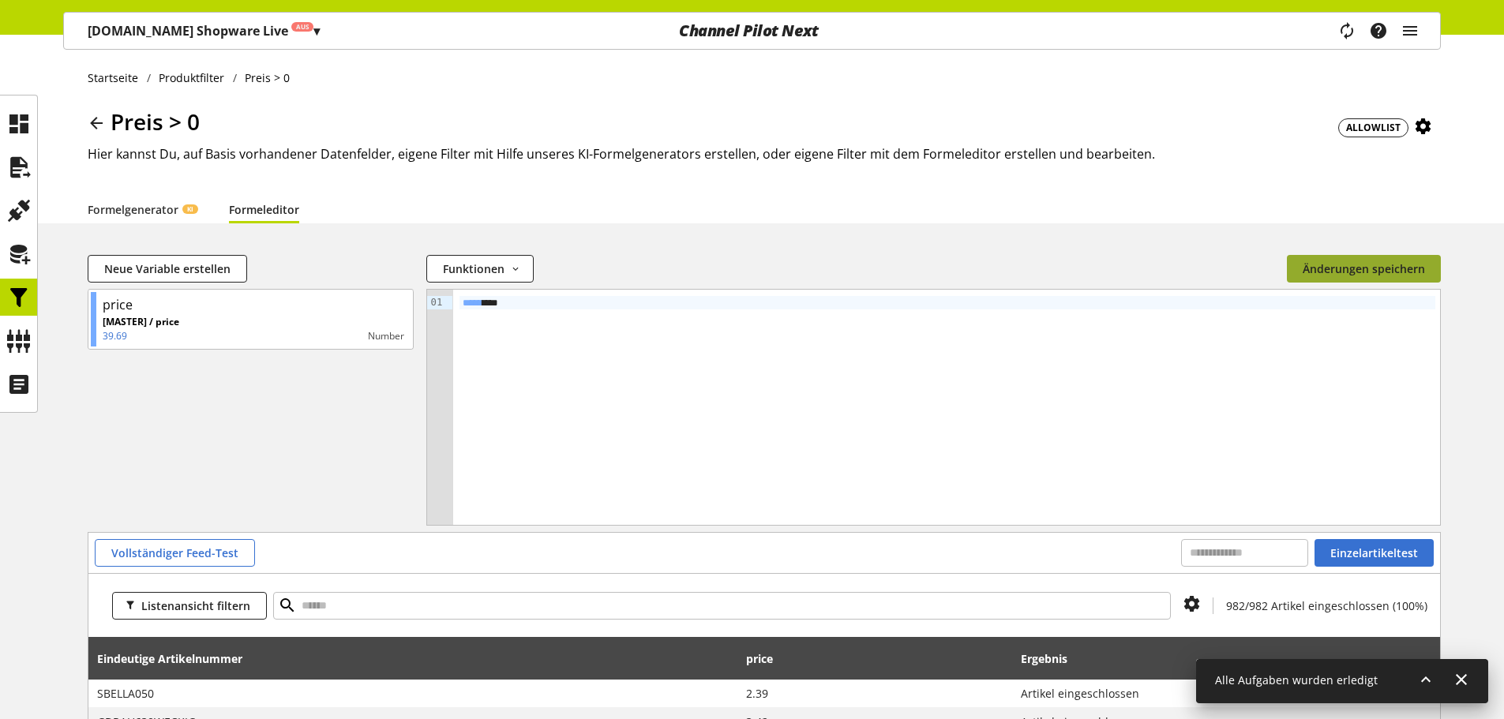
click at [1396, 279] on button "Änderungen speichern" at bounding box center [1363, 269] width 154 height 28
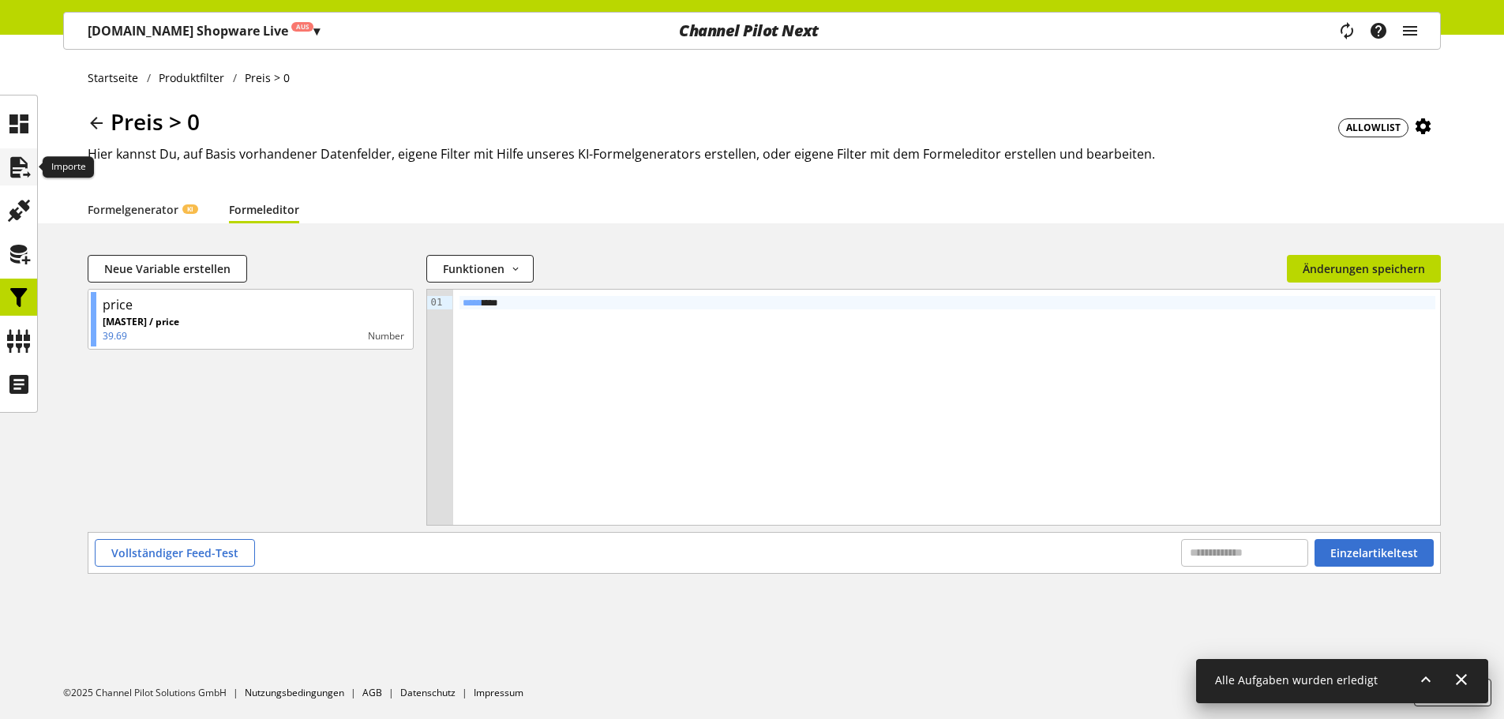
click at [22, 155] on icon at bounding box center [18, 168] width 25 height 32
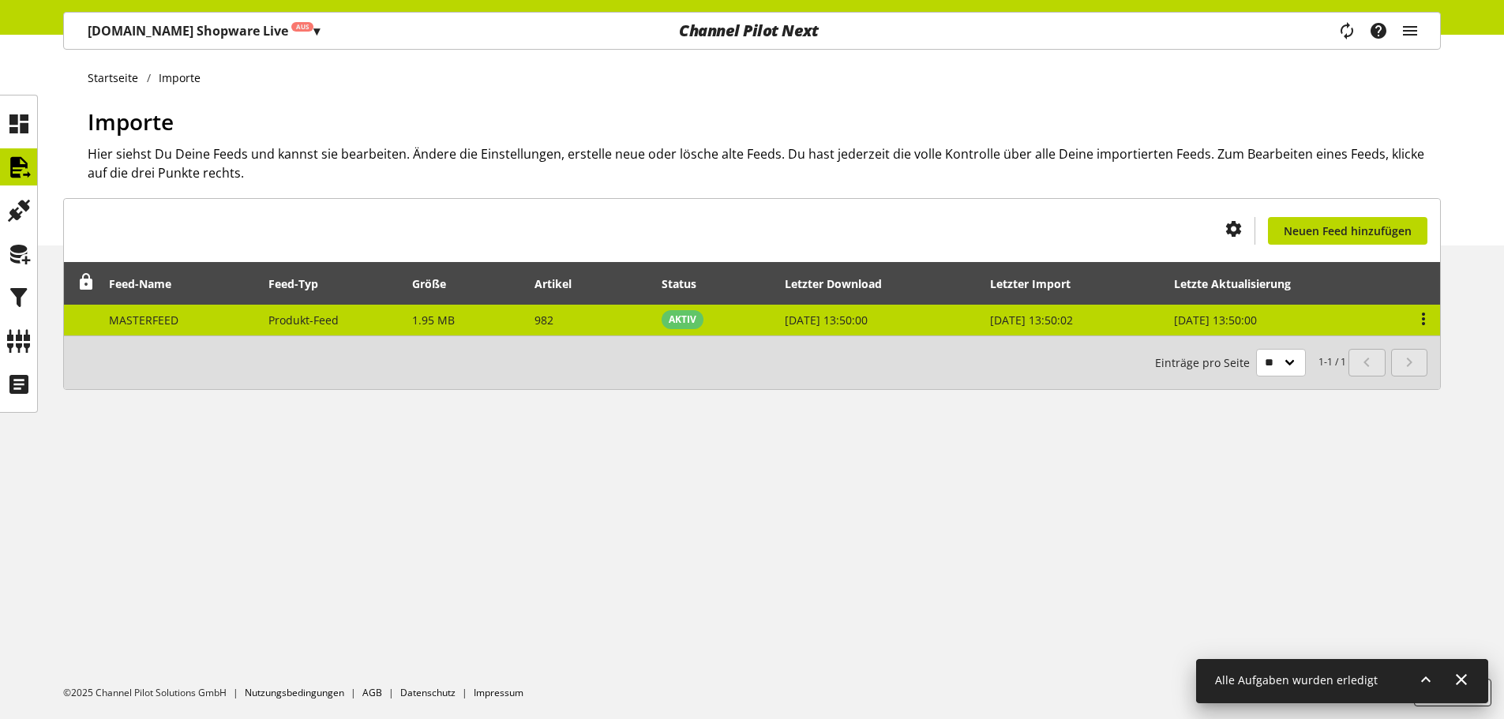
click at [301, 333] on td "Produkt-Feed" at bounding box center [332, 320] width 144 height 31
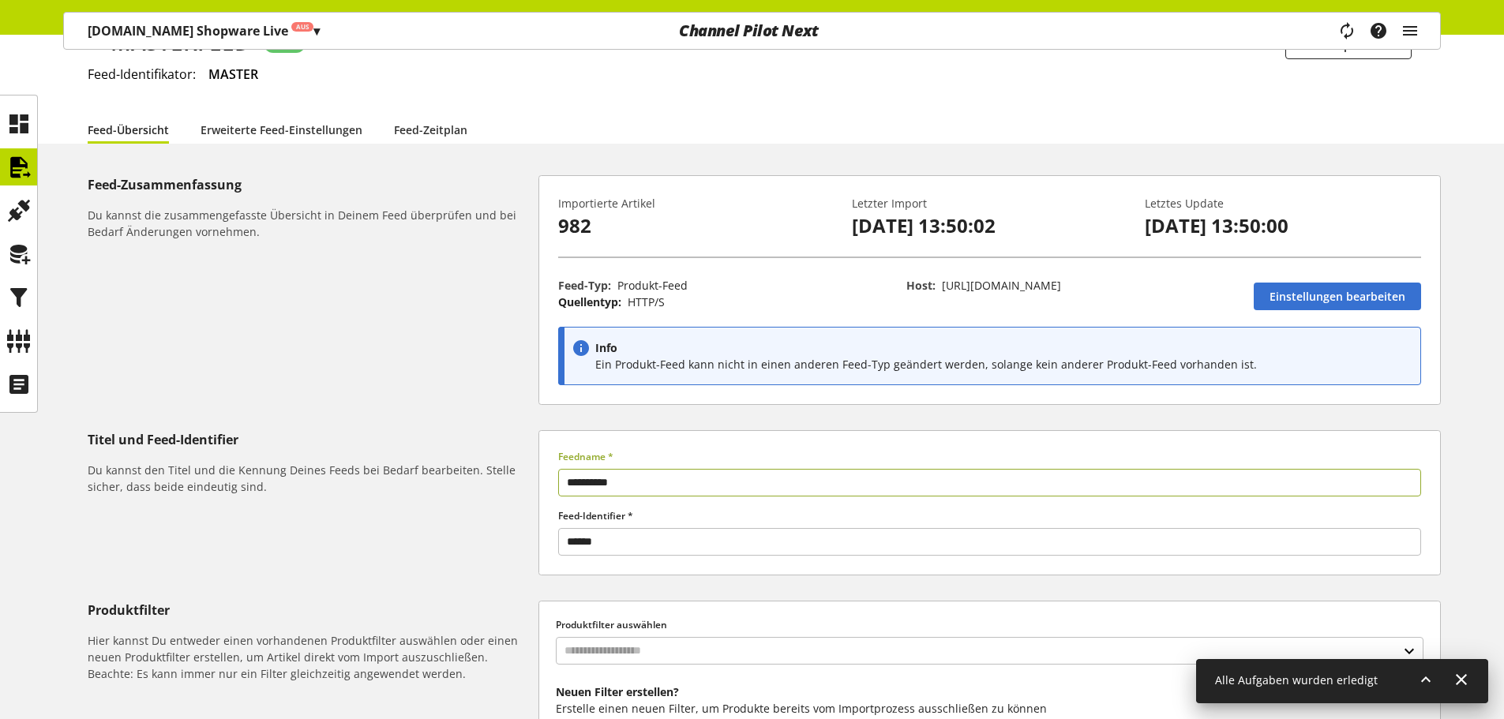
scroll to position [304, 0]
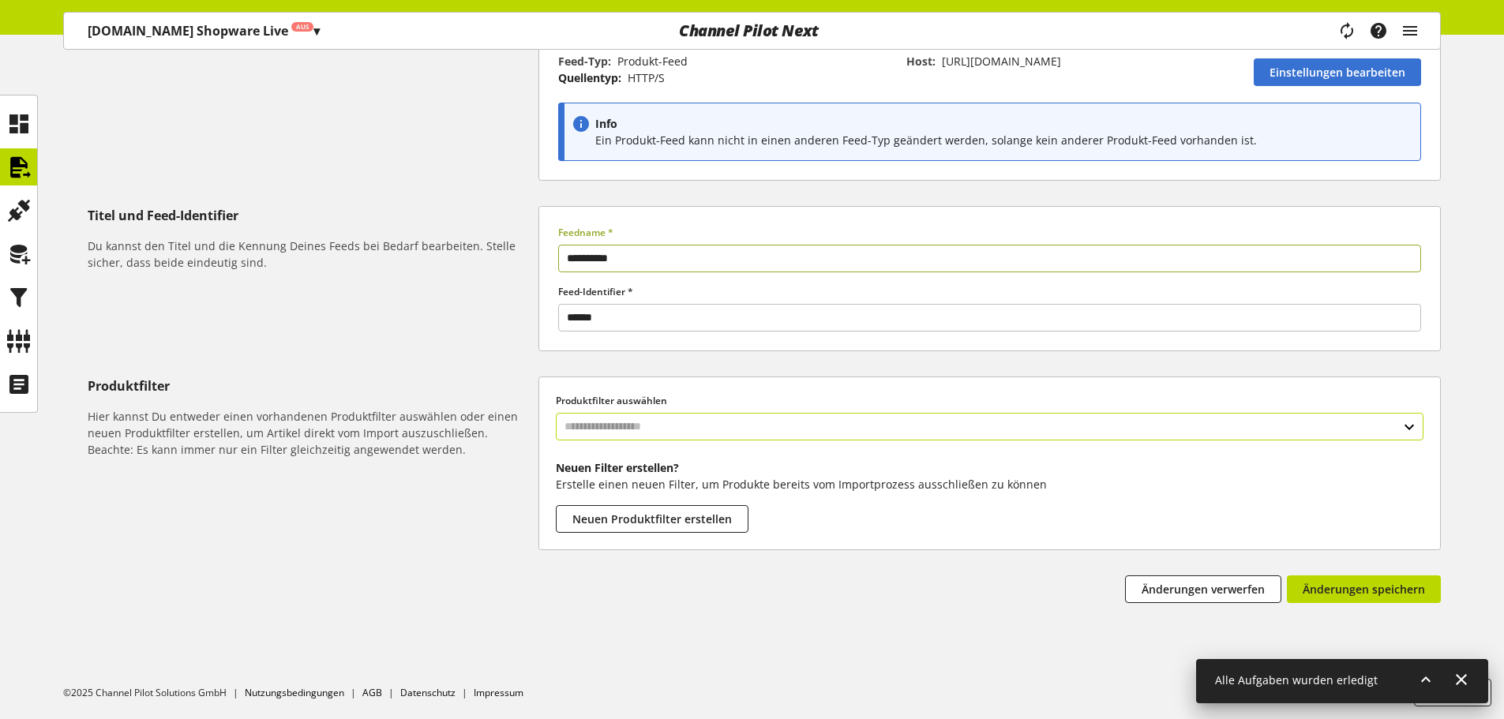
click at [638, 417] on input "text" at bounding box center [989, 427] width 867 height 28
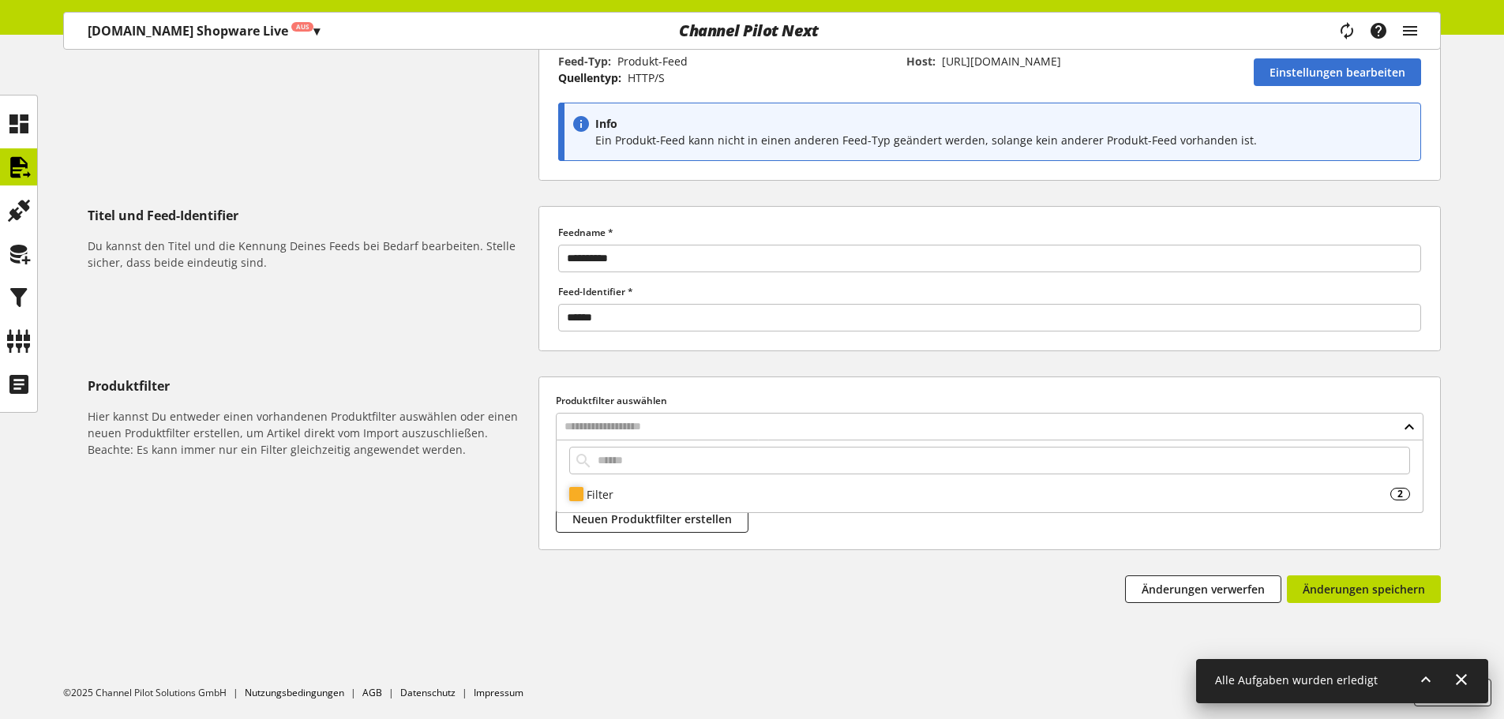
click at [619, 488] on div "Filter" at bounding box center [987, 494] width 803 height 17
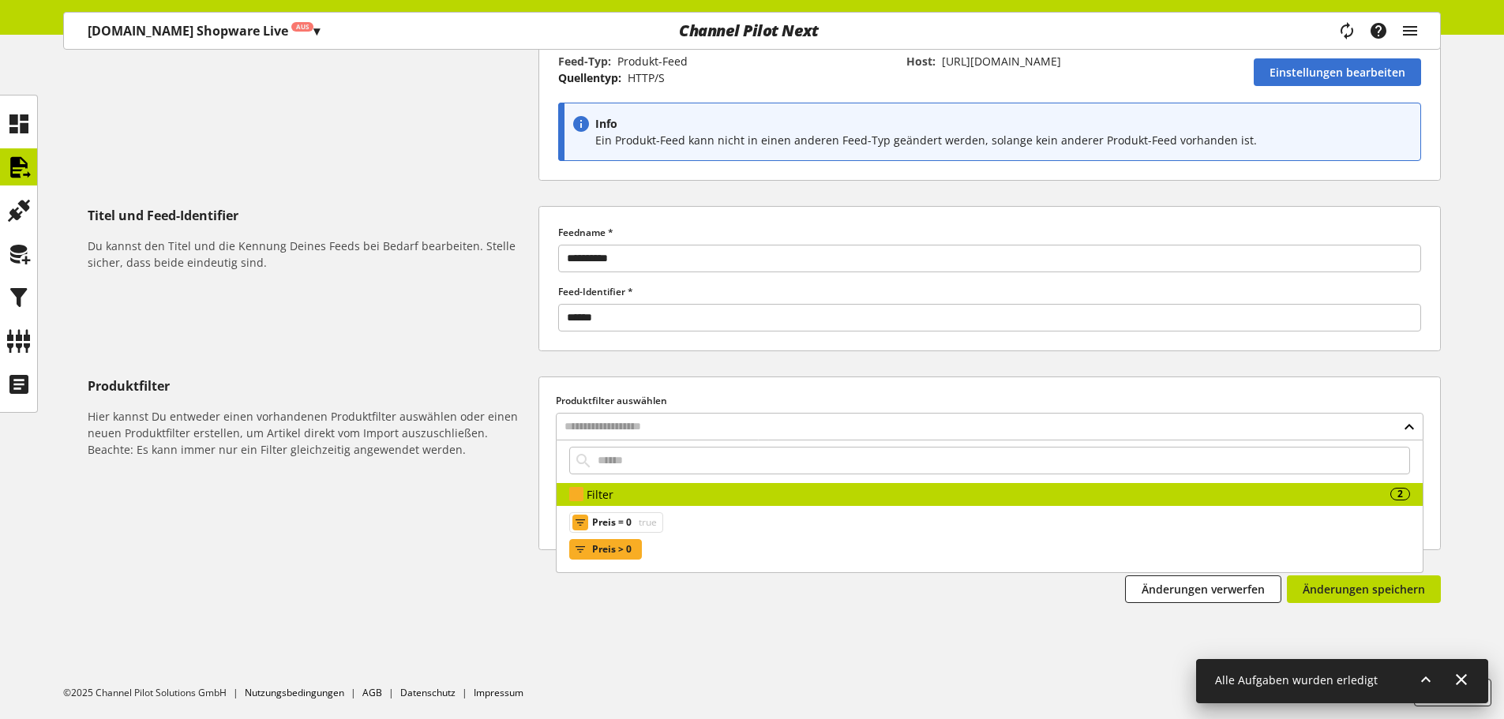
click at [613, 542] on span "Preis > 0" at bounding box center [611, 549] width 39 height 19
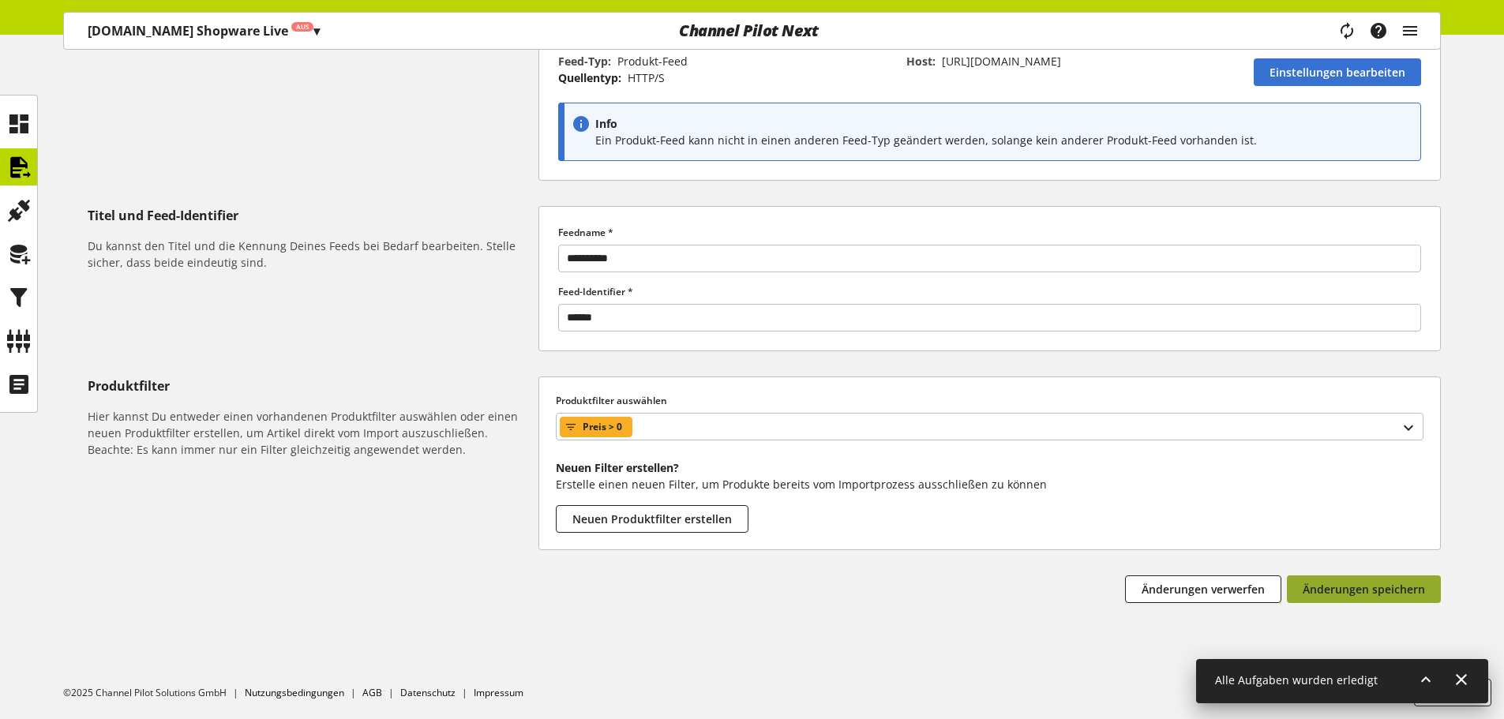
click at [1367, 595] on span "Änderungen speichern" at bounding box center [1363, 589] width 122 height 17
click at [1330, 581] on span "Änderungen speichern" at bounding box center [1363, 589] width 122 height 17
click at [1338, 585] on span "Änderungen speichern" at bounding box center [1363, 589] width 122 height 17
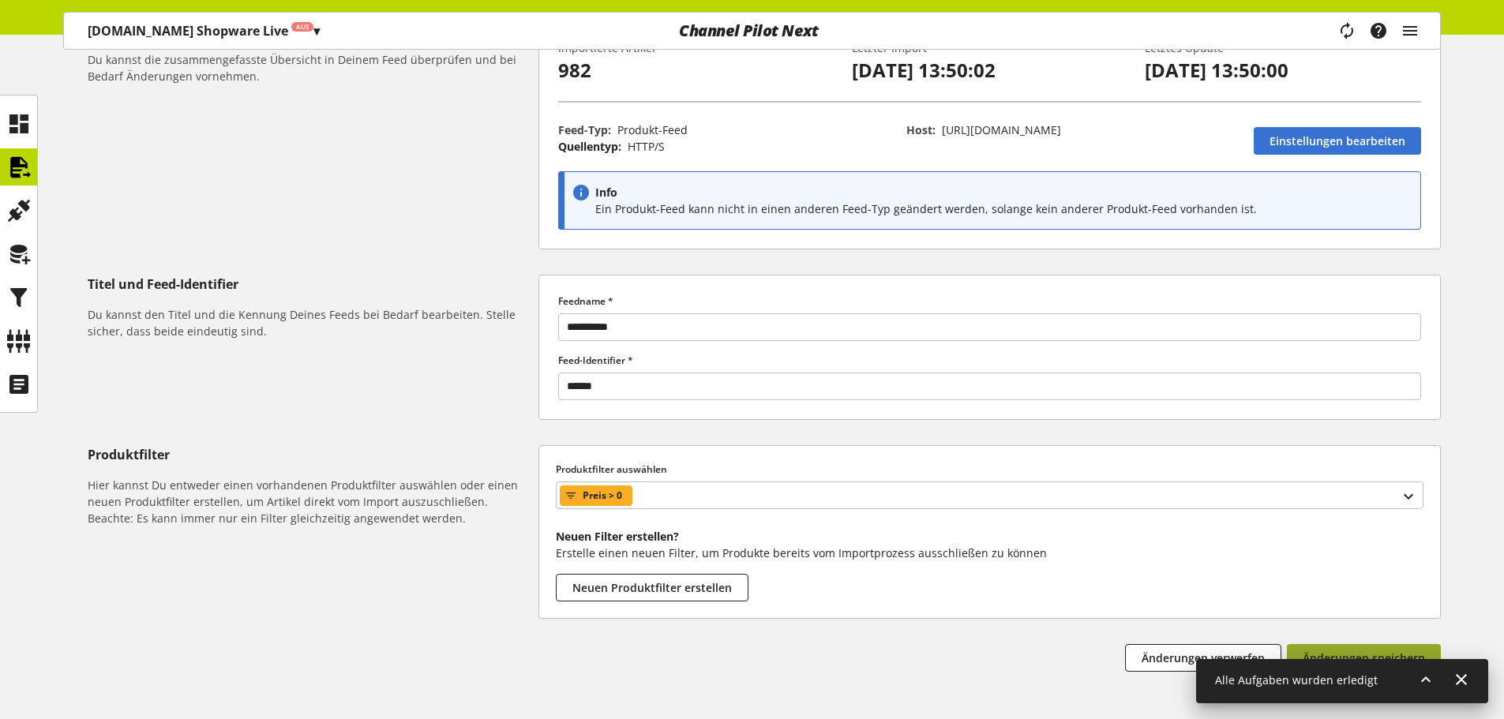
scroll to position [0, 0]
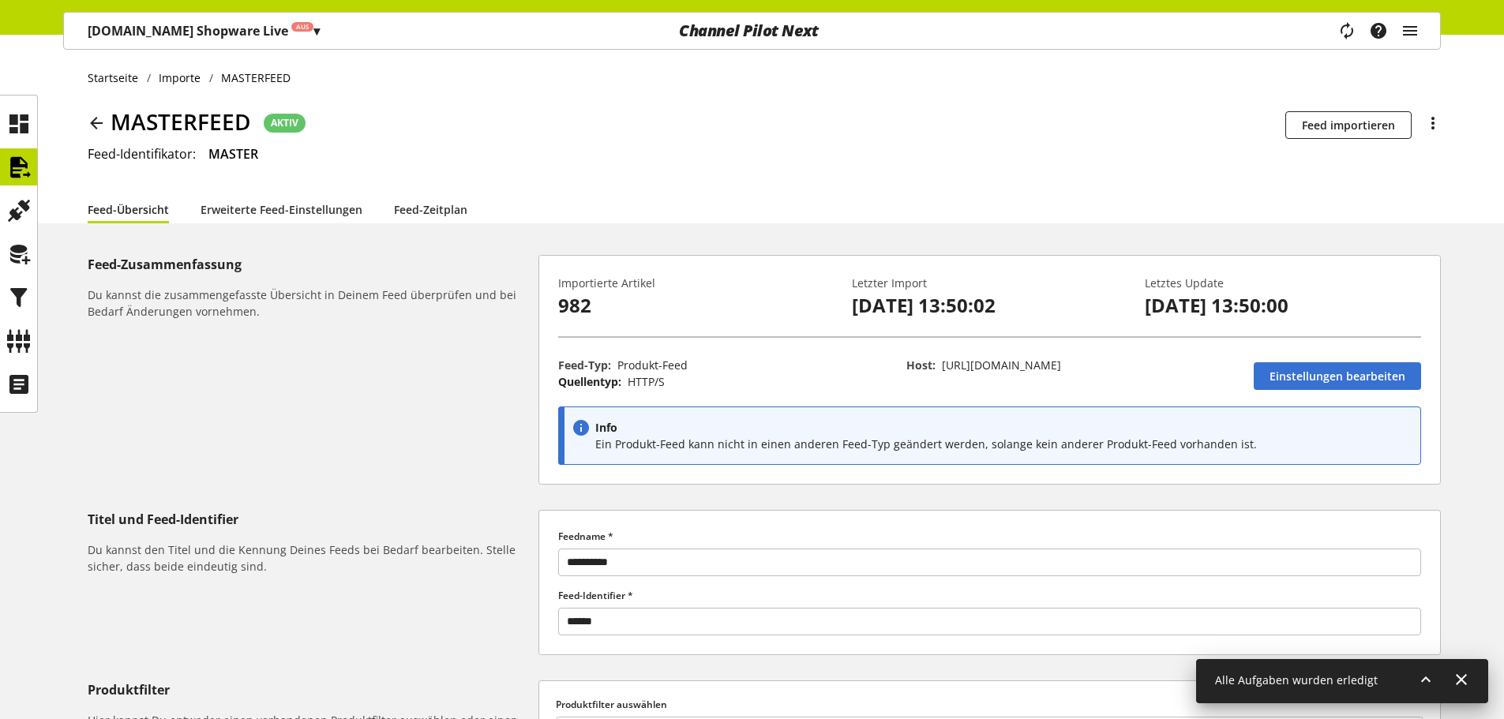
click at [519, 381] on div "Feed-Zusammenfassung Du kannst die zusammengefasste Übersicht in Deinem Feed üb…" at bounding box center [313, 370] width 451 height 230
click at [309, 218] on link "Erweiterte Feed-Einstellungen" at bounding box center [281, 209] width 162 height 17
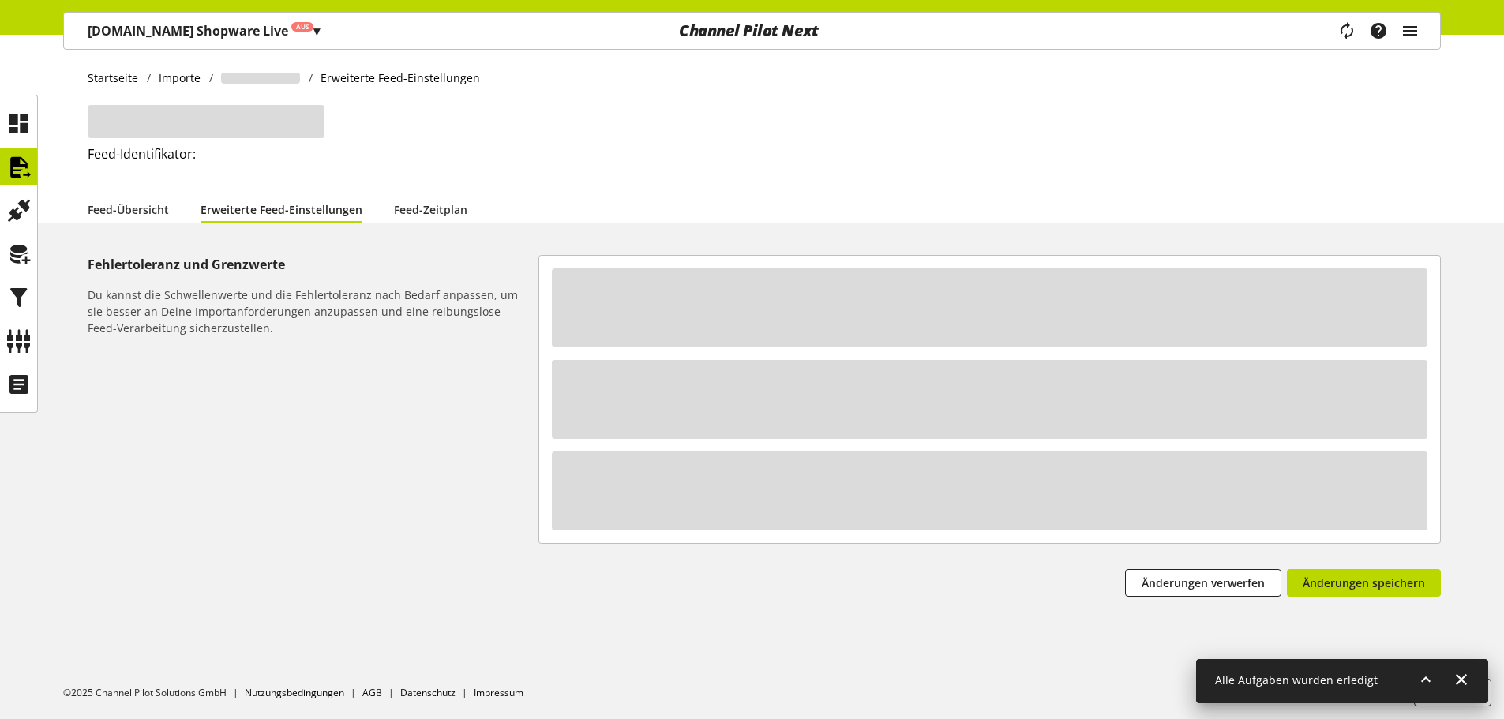
select select "**********"
select select "********"
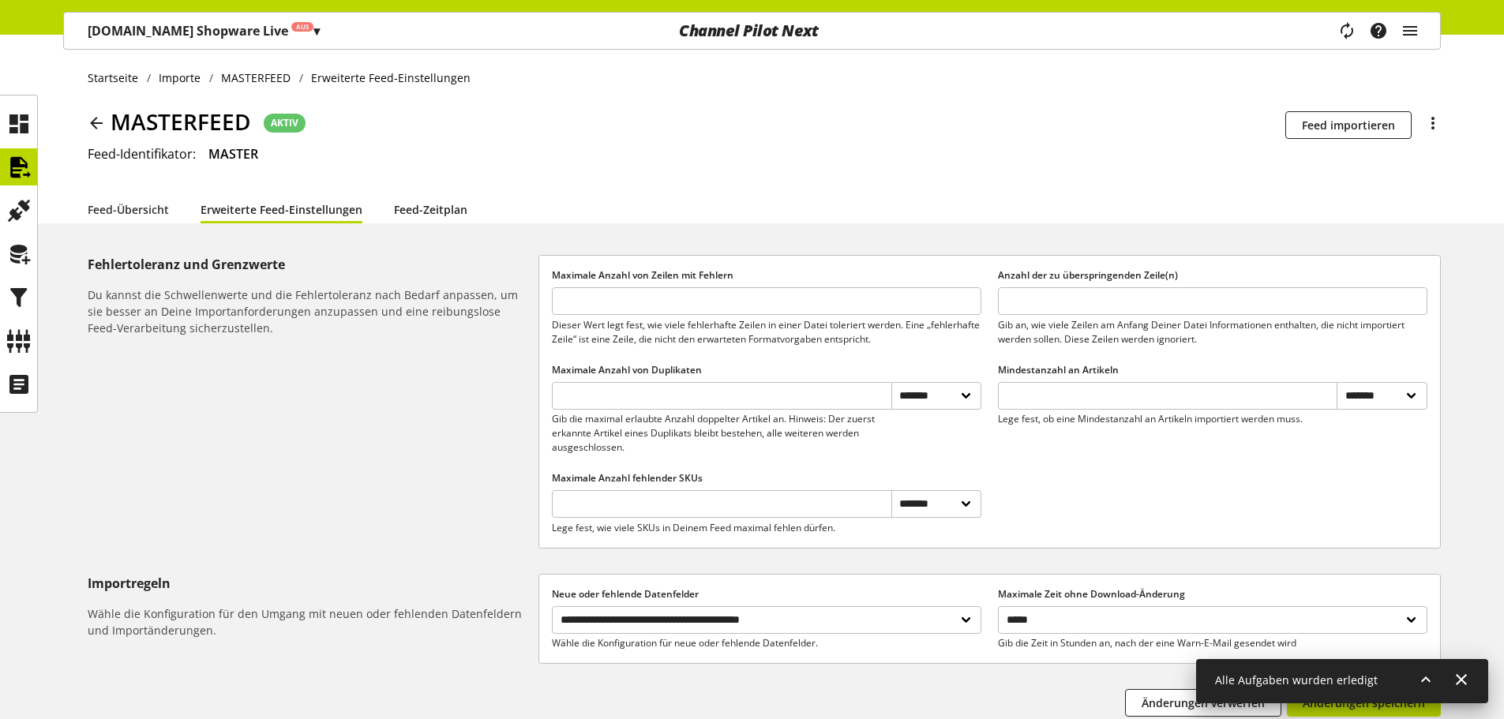
click at [405, 201] on link "Feed-Zeitplan" at bounding box center [430, 209] width 73 height 17
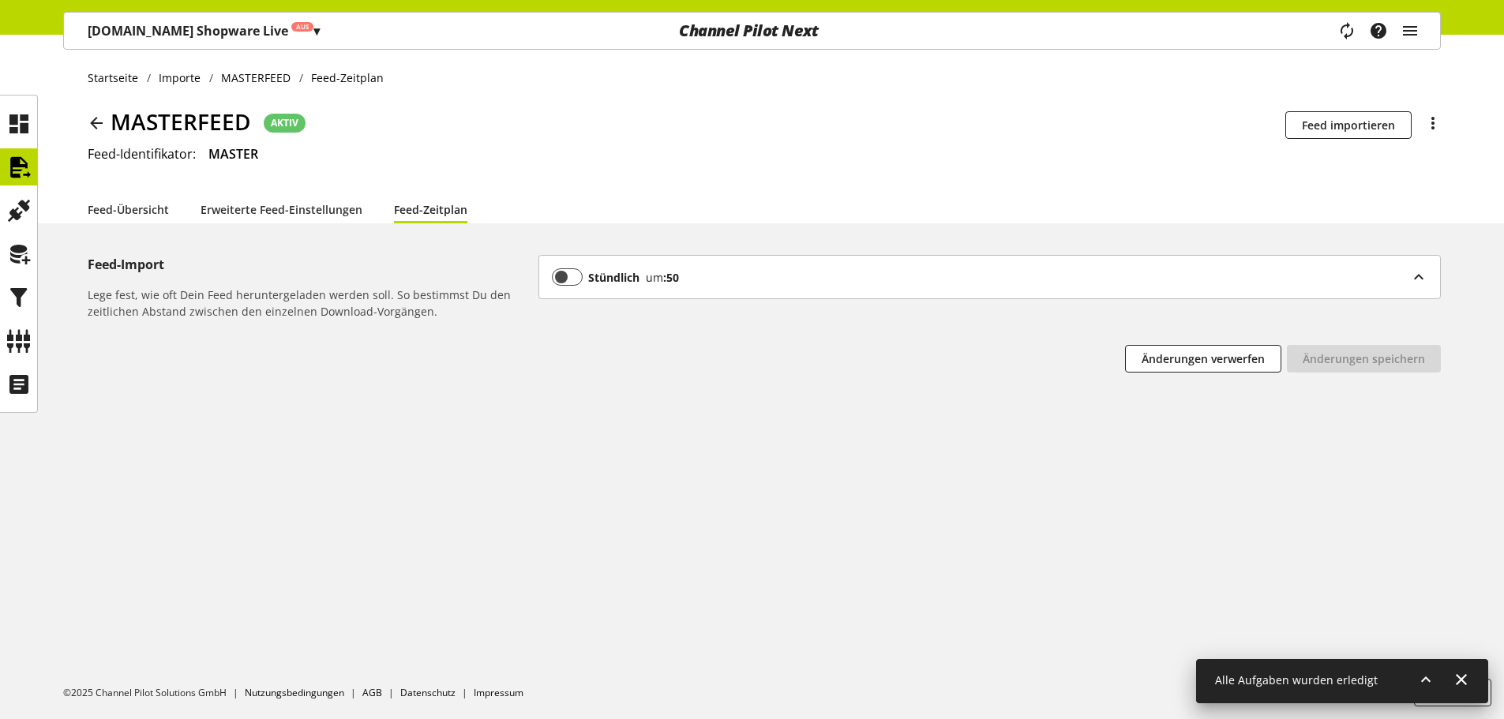
click at [207, 38] on p "[DOMAIN_NAME] Shopware Live Aus ▾" at bounding box center [204, 30] width 232 height 19
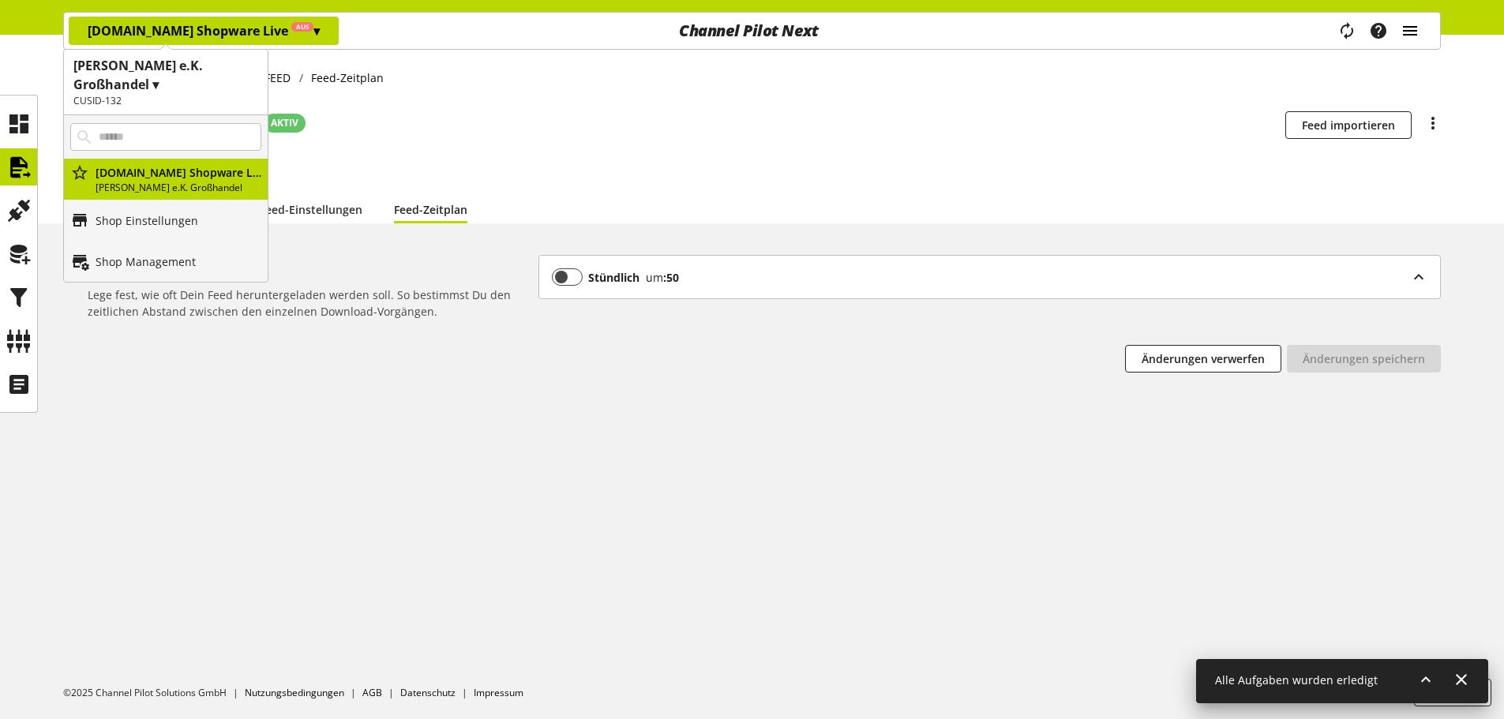
click at [1407, 17] on icon "main navigation" at bounding box center [1409, 31] width 19 height 28
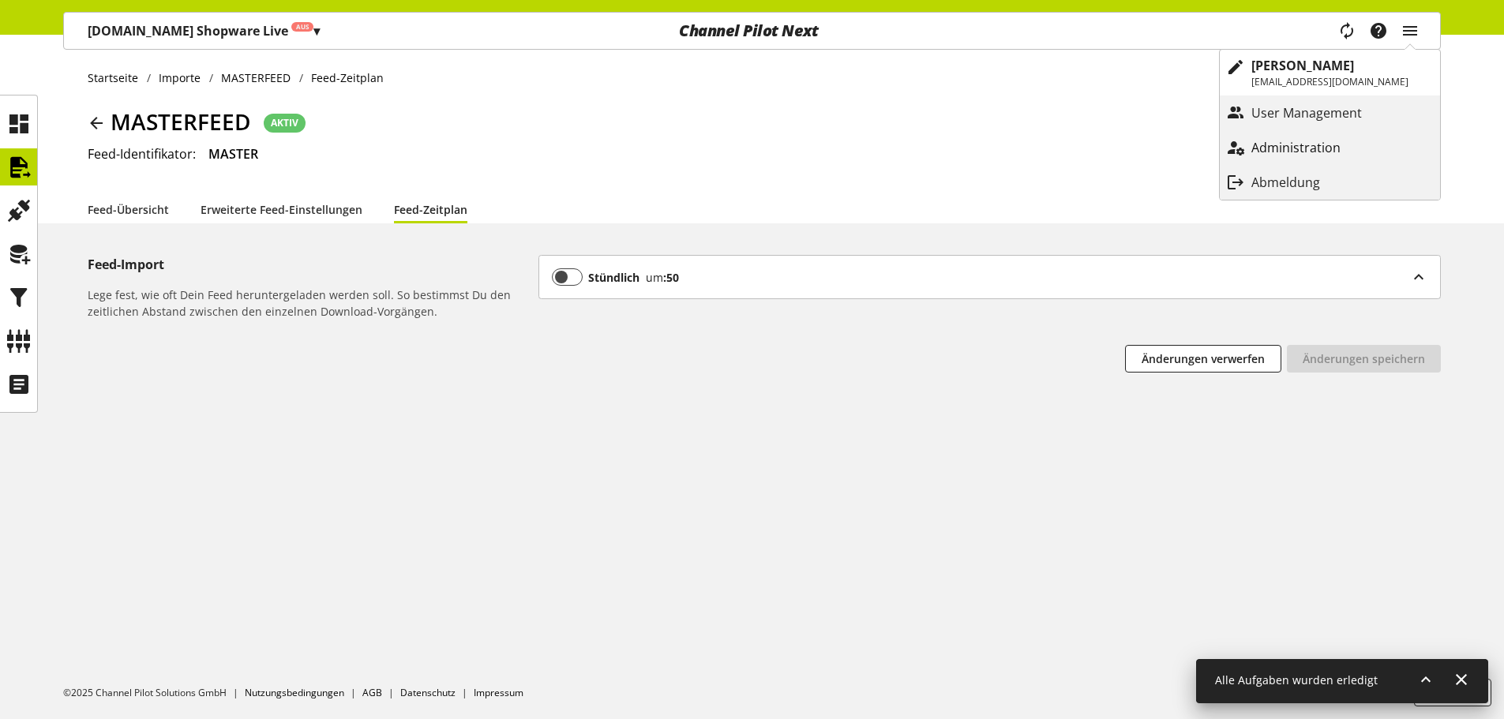
click at [1335, 150] on p "Administration" at bounding box center [1311, 147] width 121 height 19
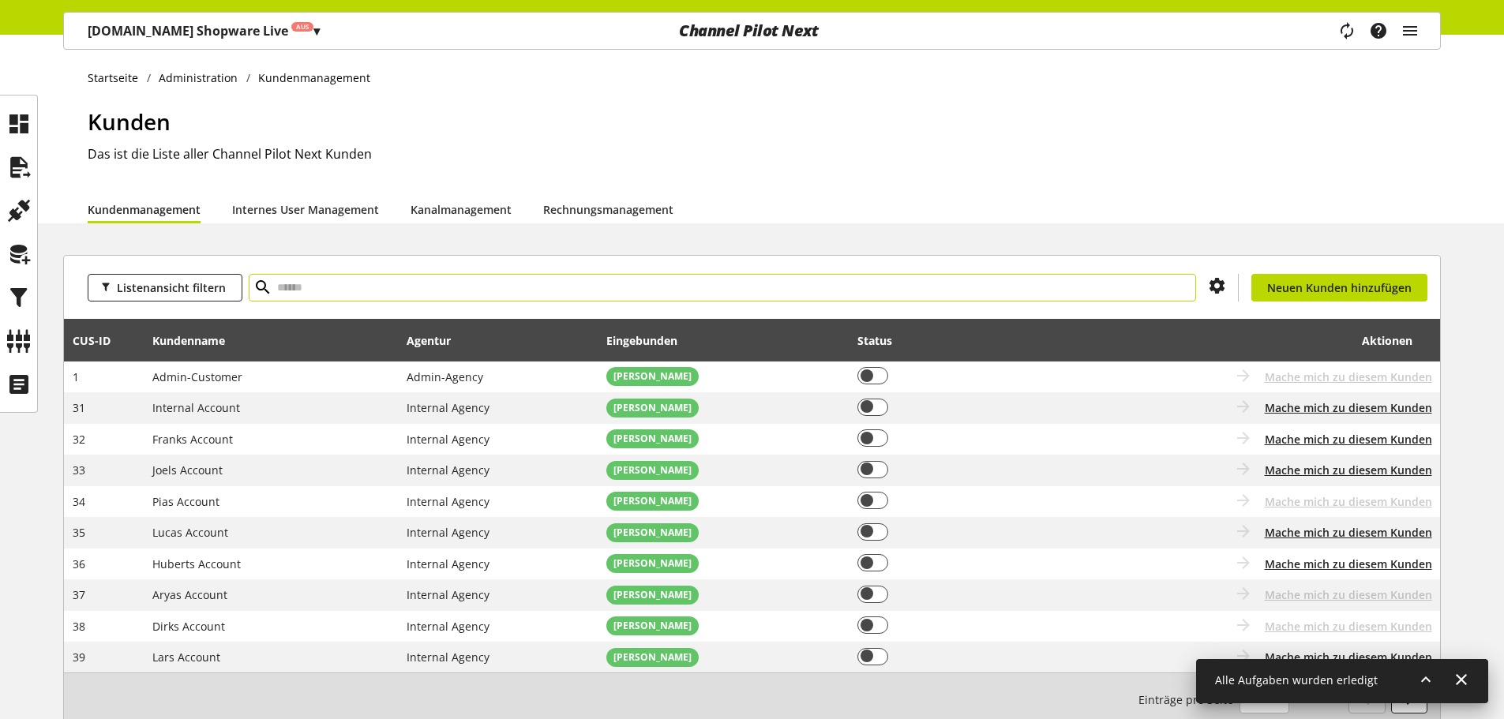
click at [475, 287] on input "text" at bounding box center [722, 288] width 947 height 28
type input "*****"
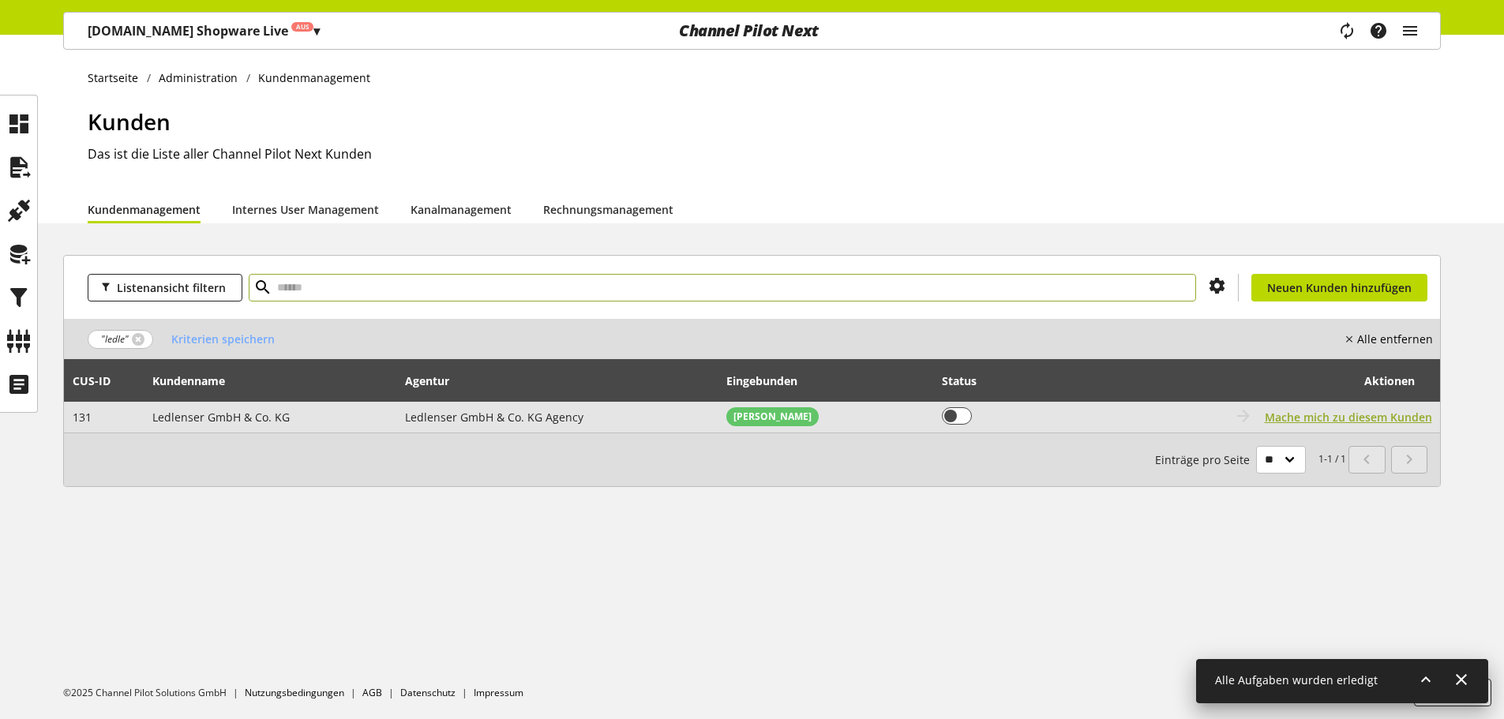
click at [1358, 423] on span "Mache mich zu diesem Kunden" at bounding box center [1347, 417] width 167 height 17
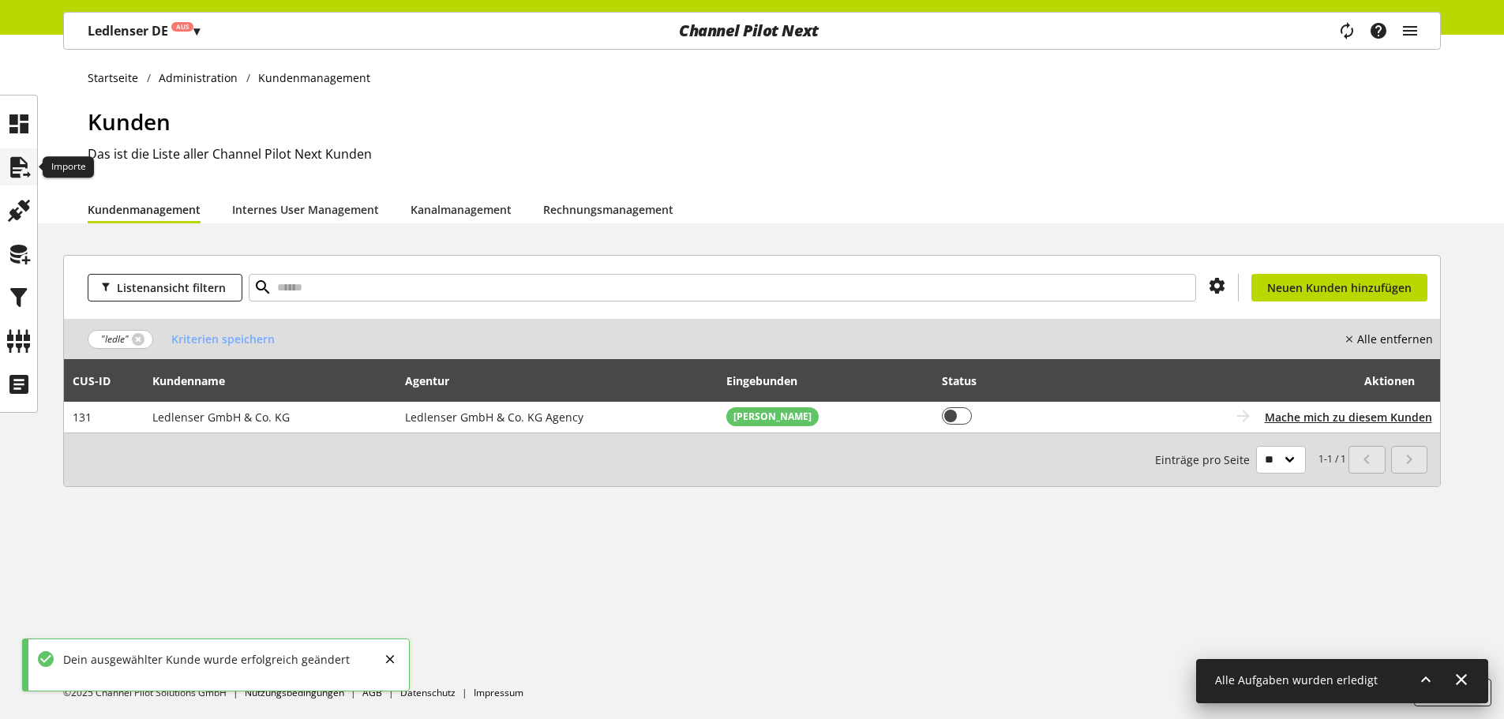
click at [32, 177] on div at bounding box center [18, 166] width 37 height 37
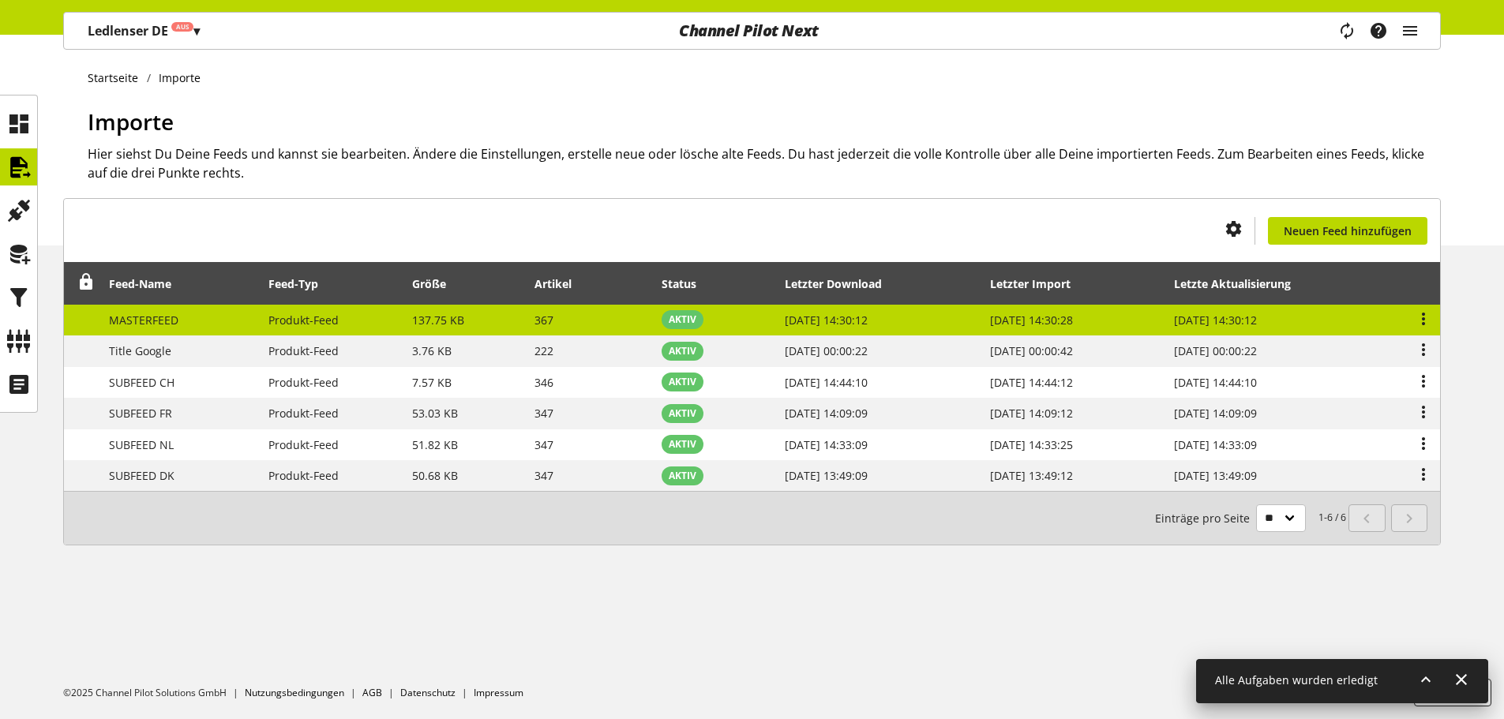
click at [213, 320] on td "MASTERFEED" at bounding box center [179, 321] width 159 height 32
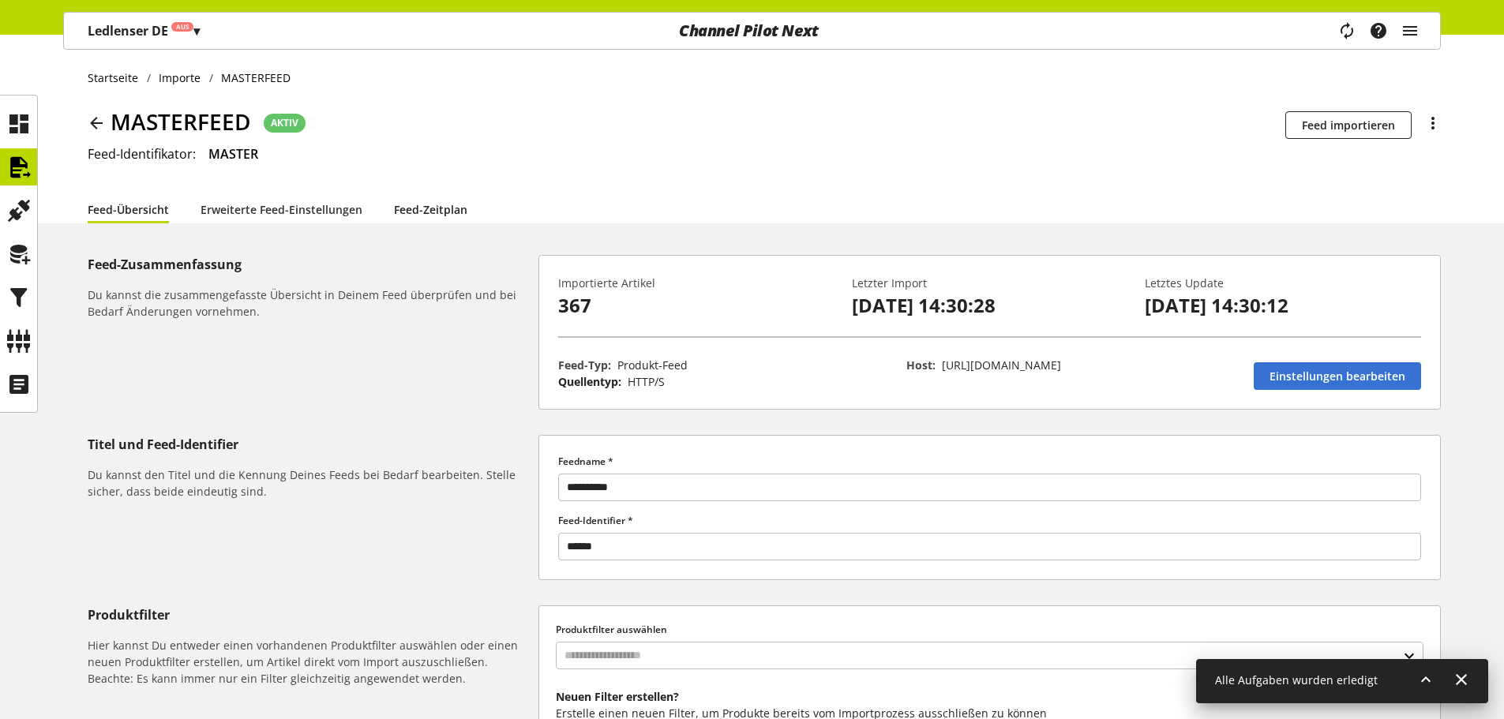
click at [419, 216] on link "Feed-Zeitplan" at bounding box center [430, 209] width 73 height 17
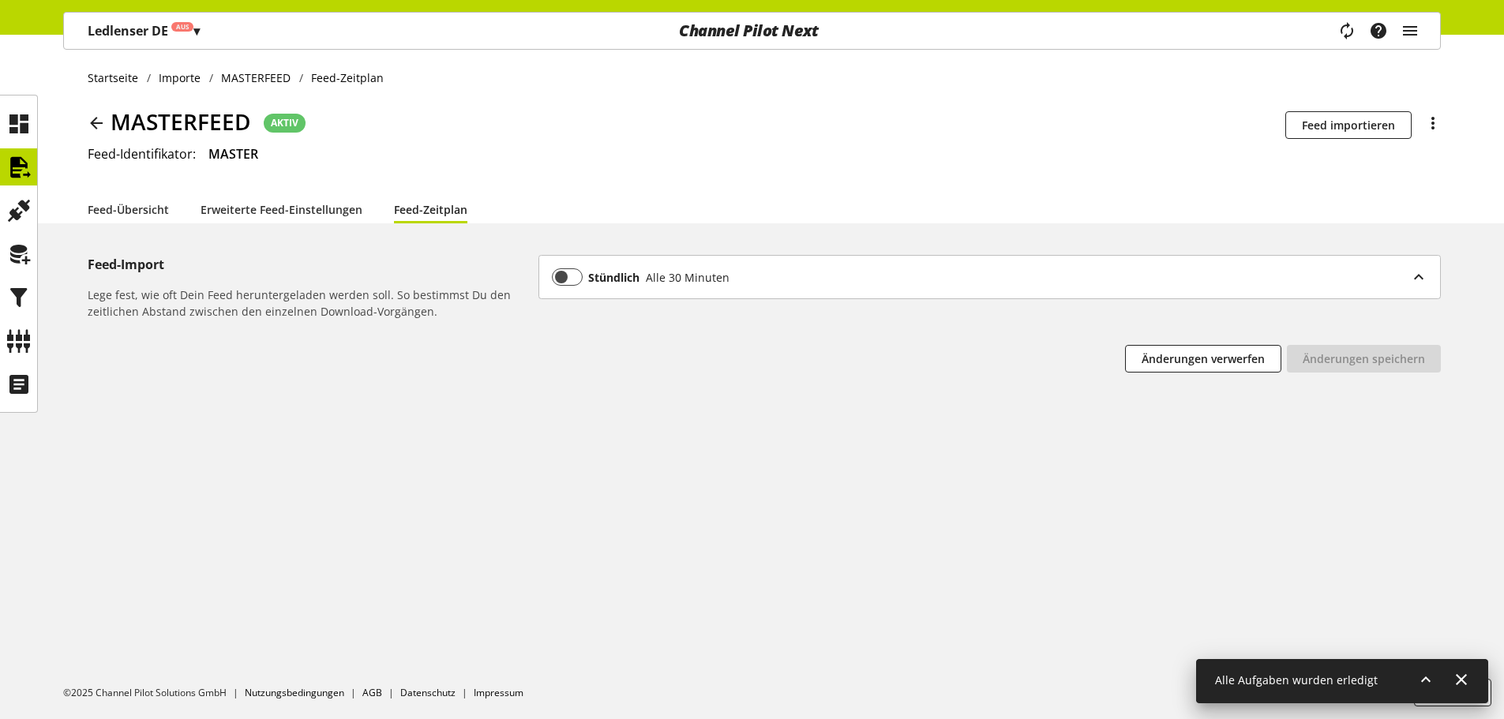
click at [98, 120] on icon at bounding box center [96, 123] width 19 height 28
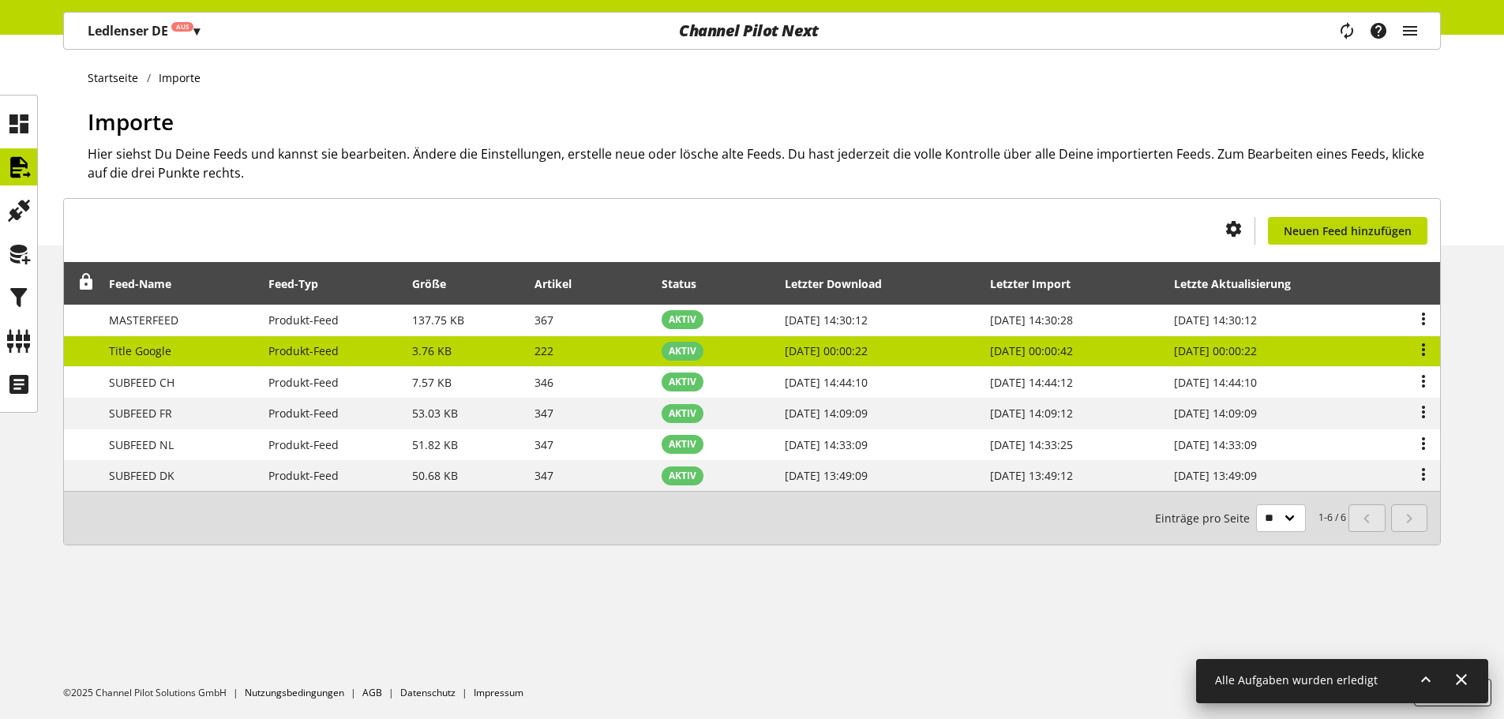
click at [182, 348] on td "Title Google" at bounding box center [179, 352] width 159 height 32
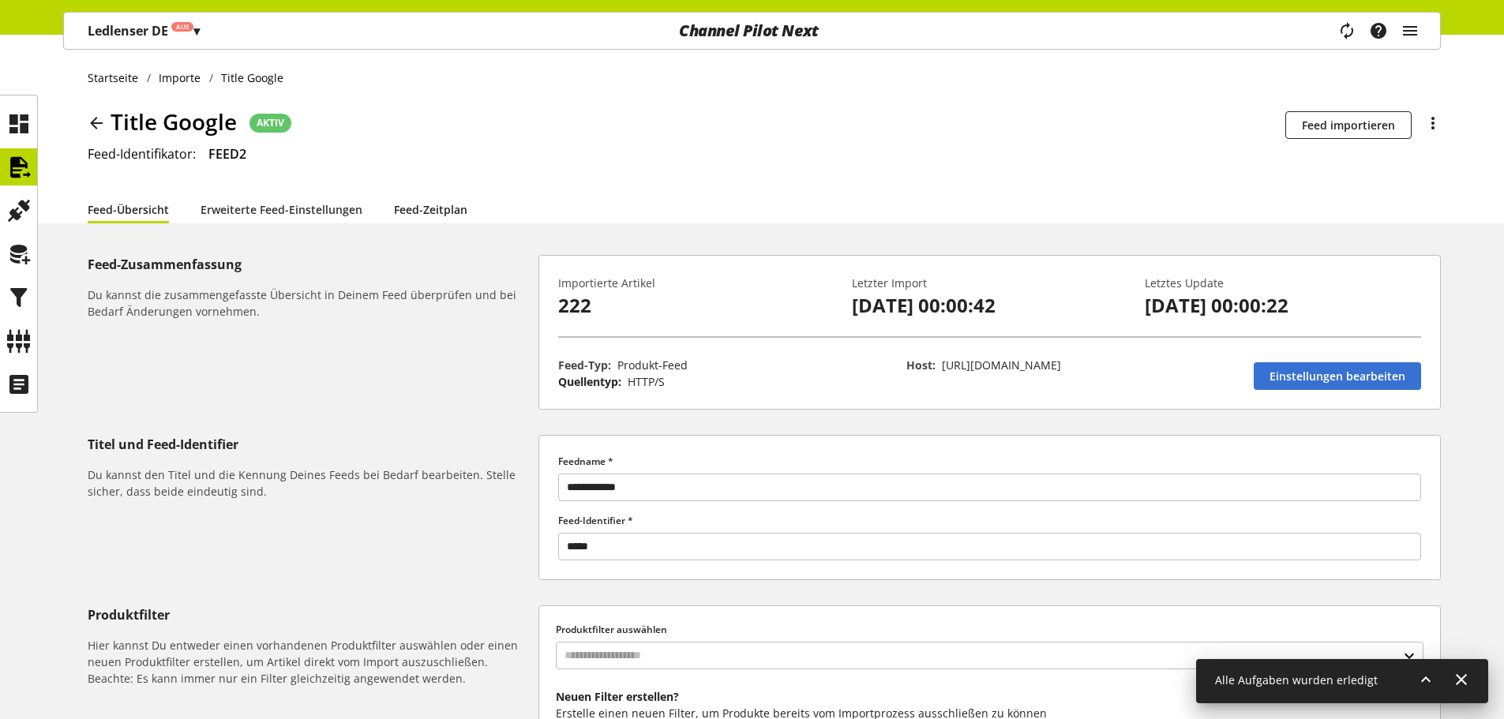
click at [439, 210] on link "Feed-Zeitplan" at bounding box center [430, 209] width 73 height 17
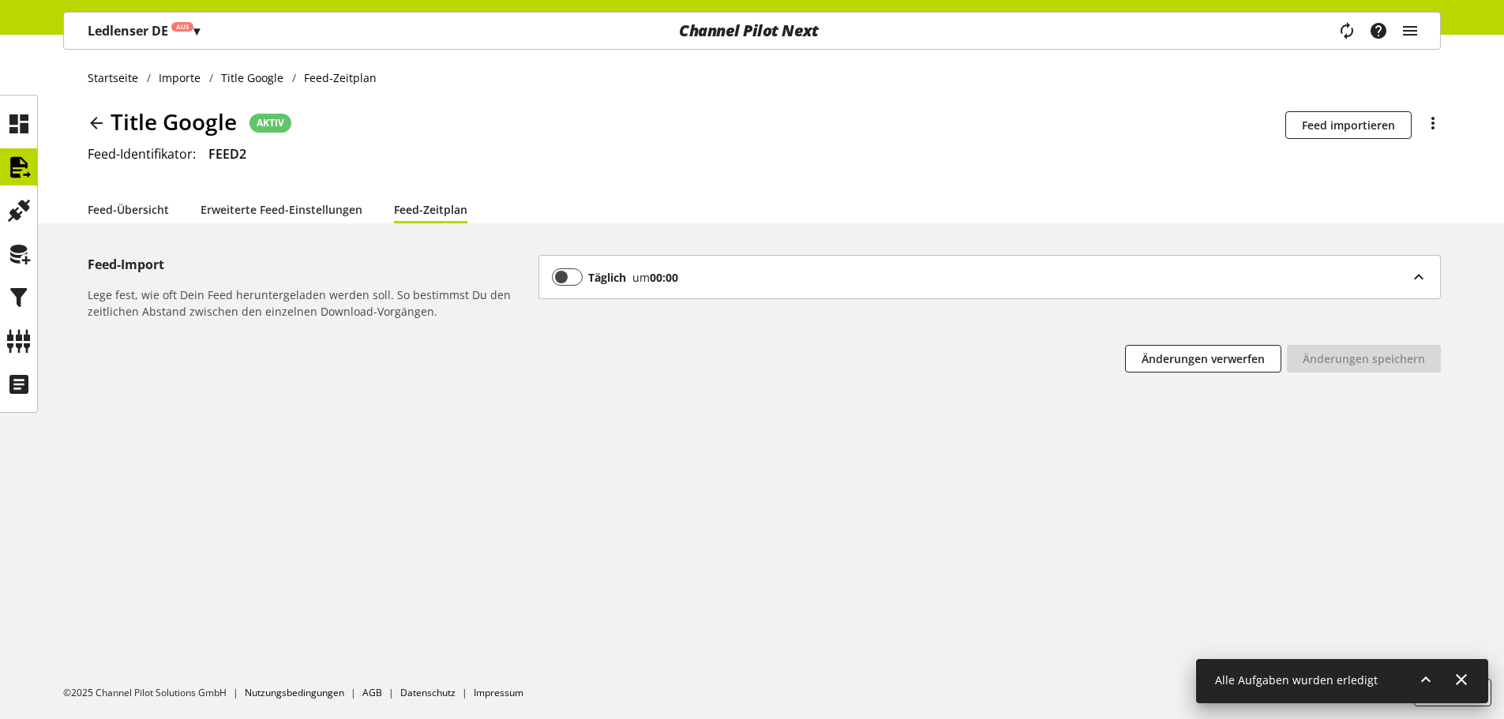
click at [710, 260] on div "Täglich um 00:00" at bounding box center [989, 277] width 901 height 43
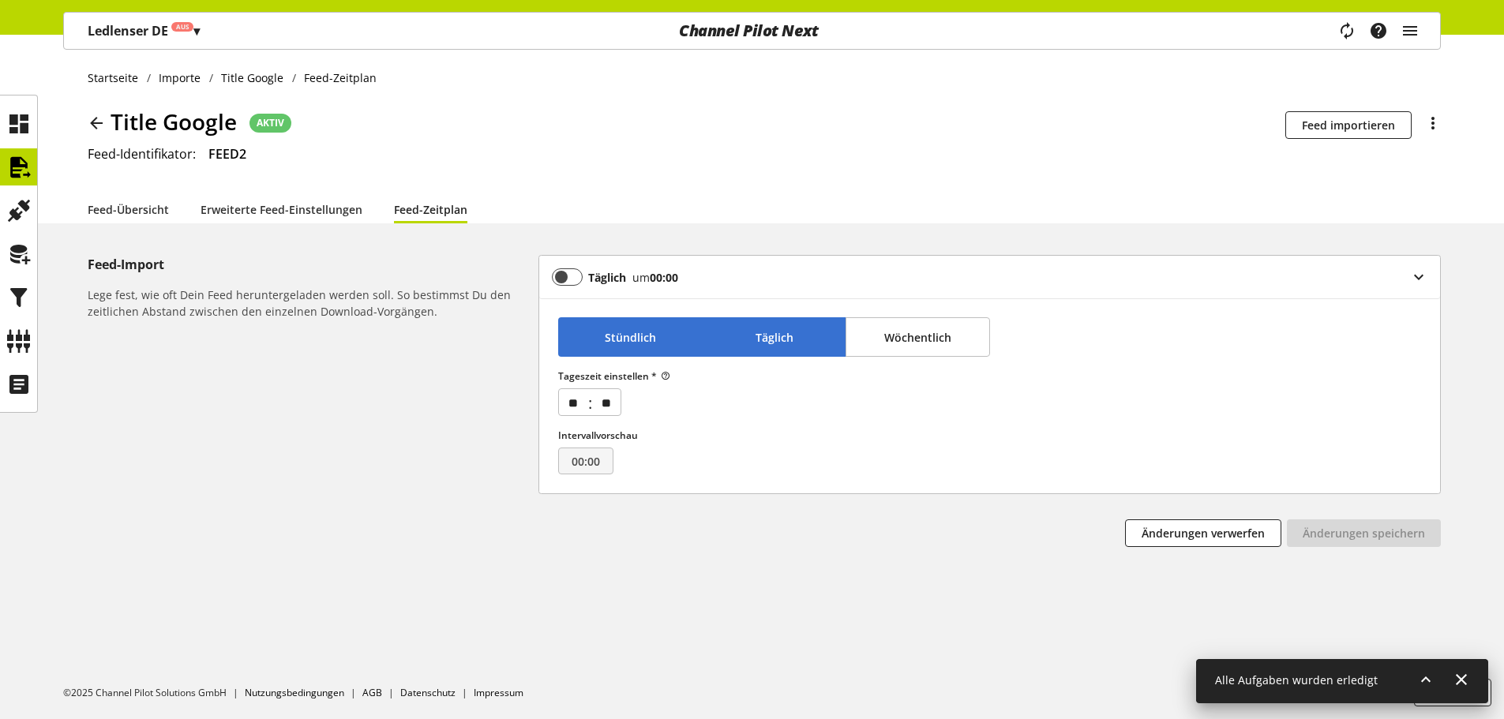
click at [620, 337] on span "Stündlich" at bounding box center [630, 337] width 51 height 17
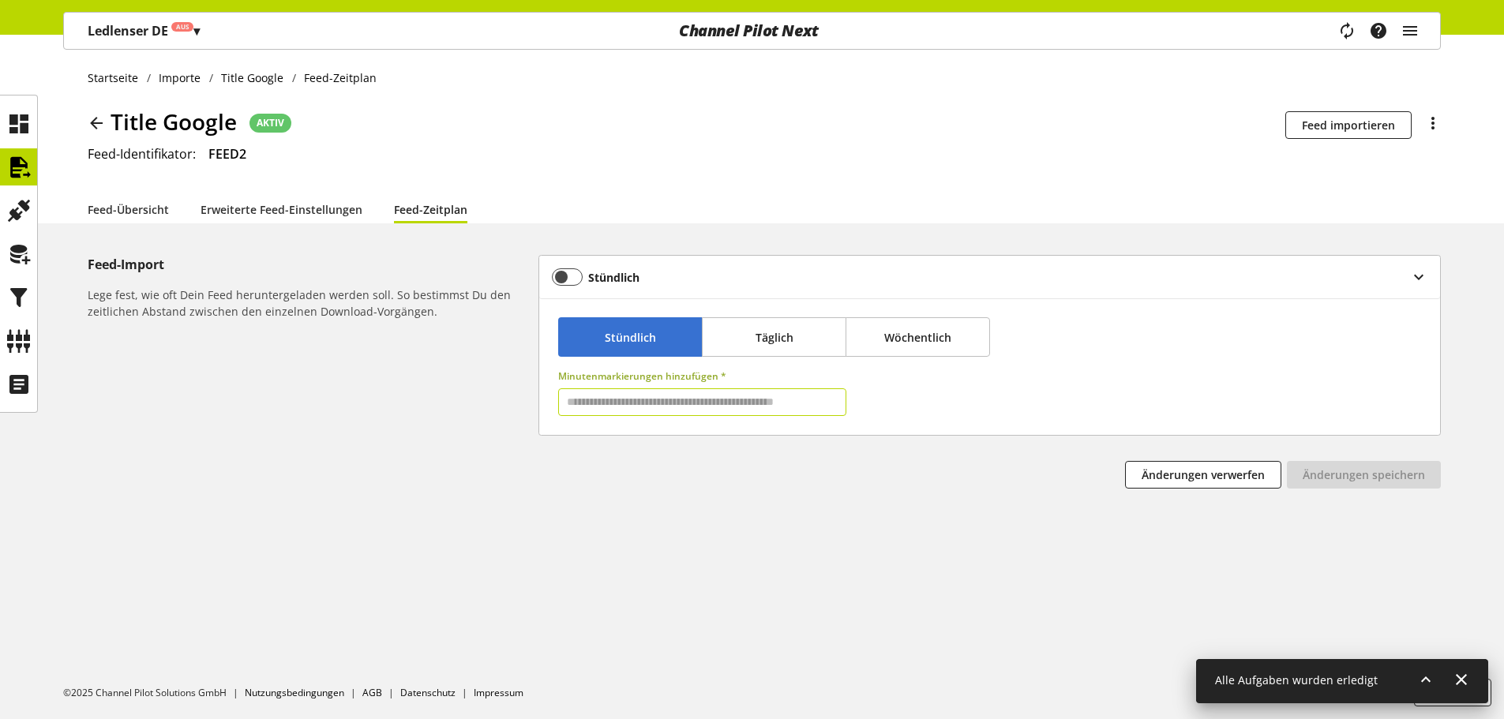
click at [648, 397] on input "text" at bounding box center [701, 402] width 287 height 28
type input "**"
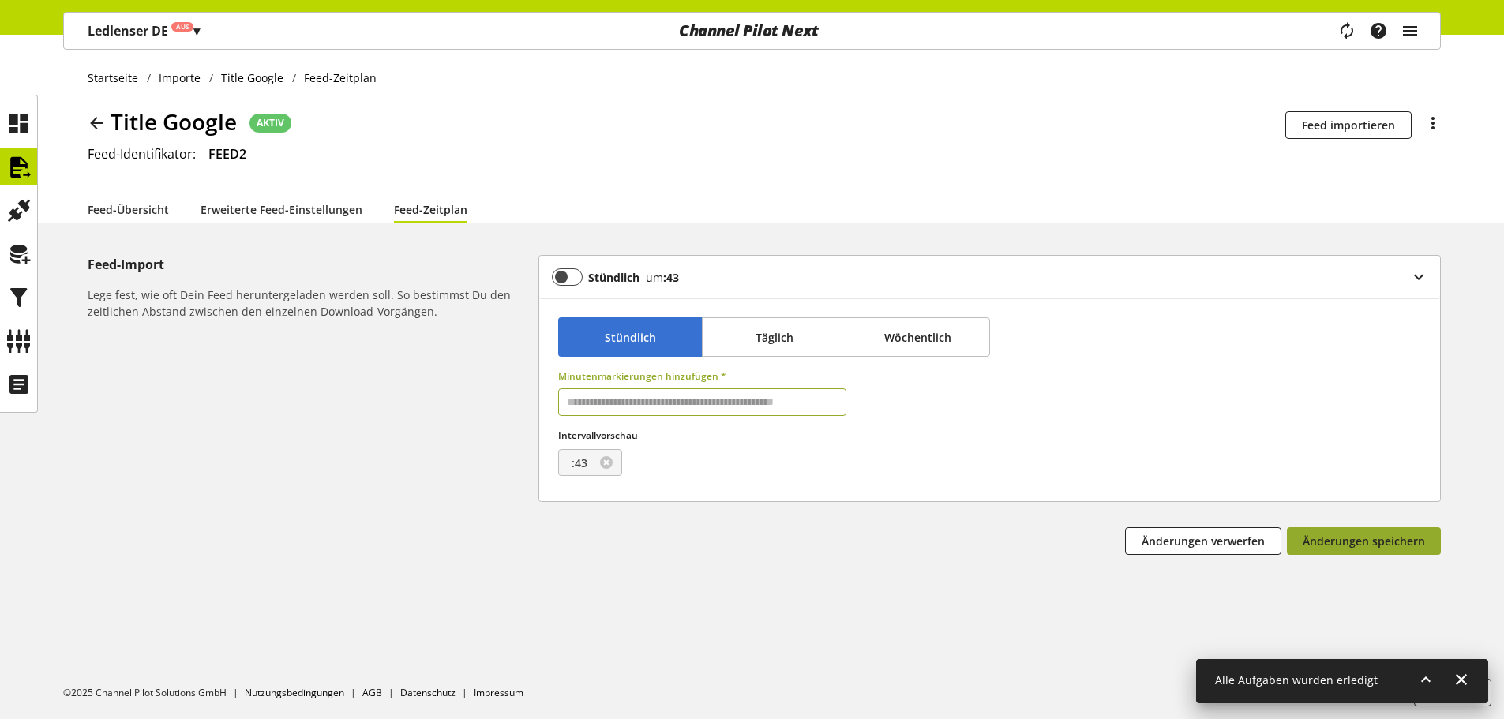
click at [1337, 545] on span "Änderungen speichern" at bounding box center [1363, 541] width 122 height 17
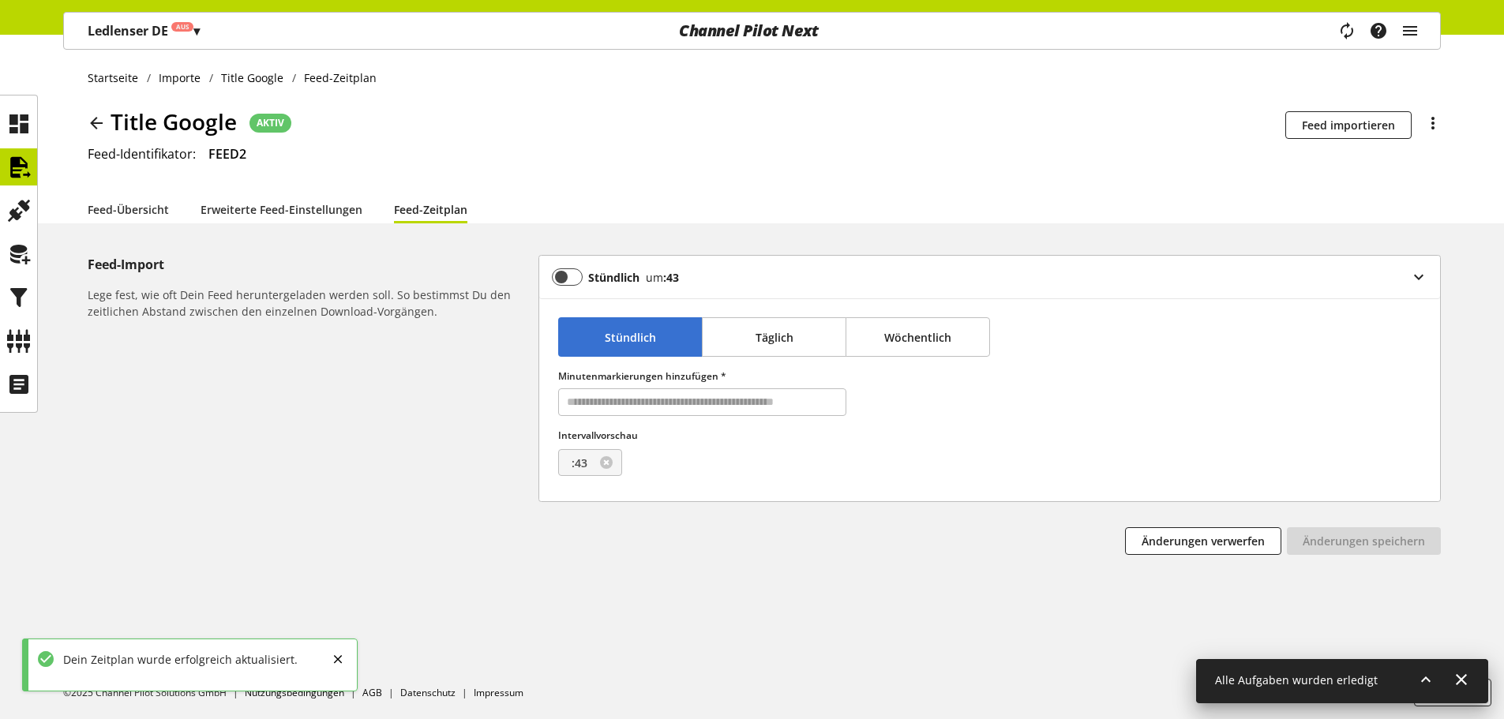
click at [761, 279] on div "Stündlich um :43" at bounding box center [981, 276] width 859 height 17
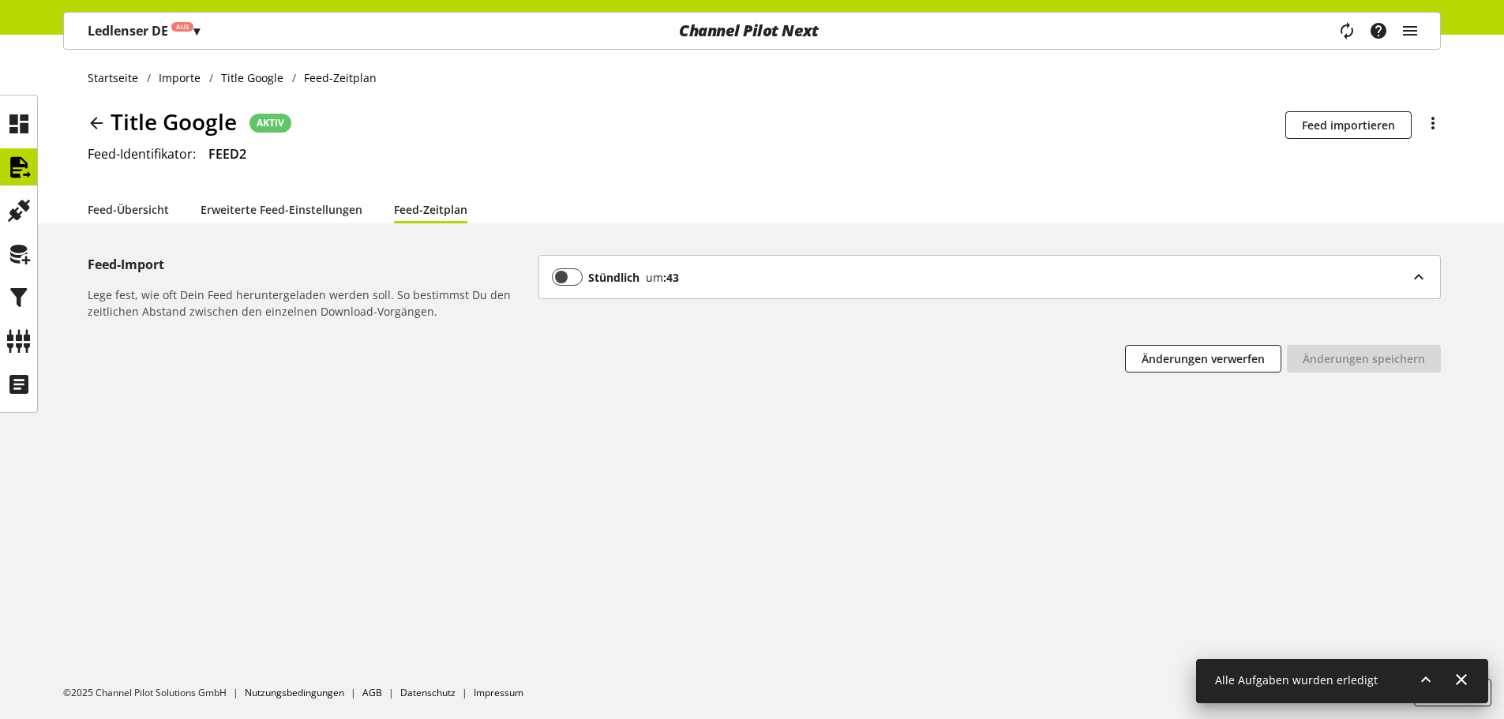
drag, startPoint x: 81, startPoint y: 121, endPoint x: 91, endPoint y: 121, distance: 10.3
click at [85, 121] on div "Startseite Importe Title Google Feed-Zeitplan Title Google AKTIV Die Planbarkei…" at bounding box center [752, 129] width 1504 height 189
click at [91, 121] on icon at bounding box center [96, 123] width 19 height 28
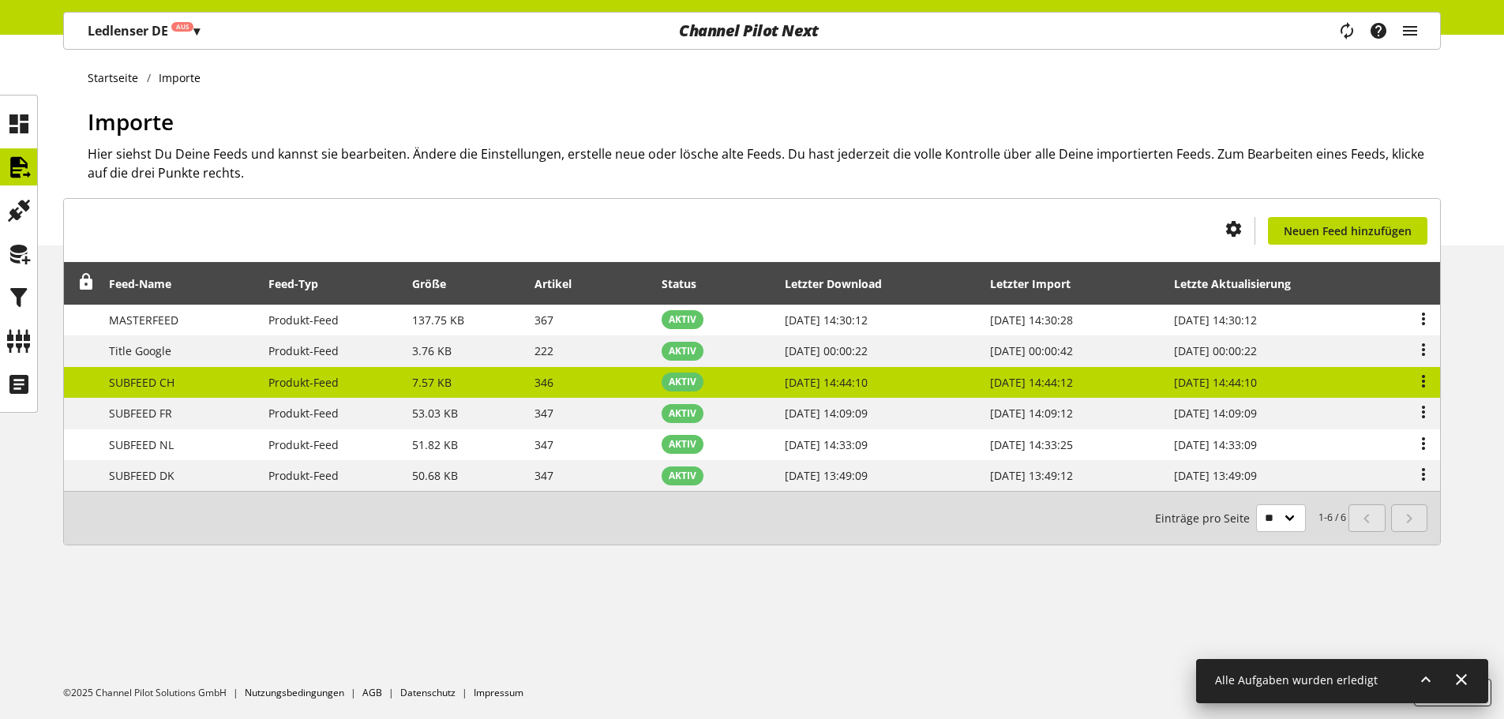
click at [163, 387] on span "SUBFEED CH" at bounding box center [142, 382] width 66 height 15
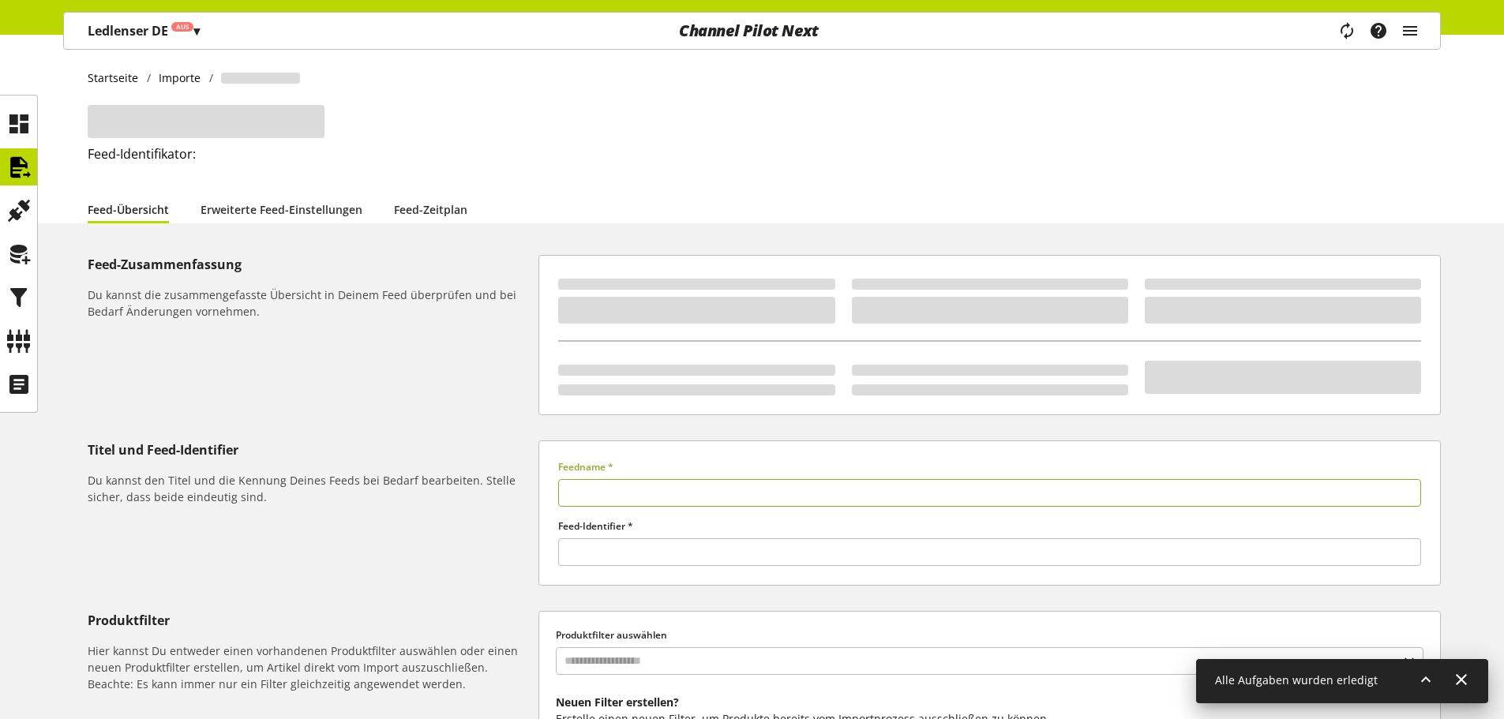
type input "**********"
type input "*****"
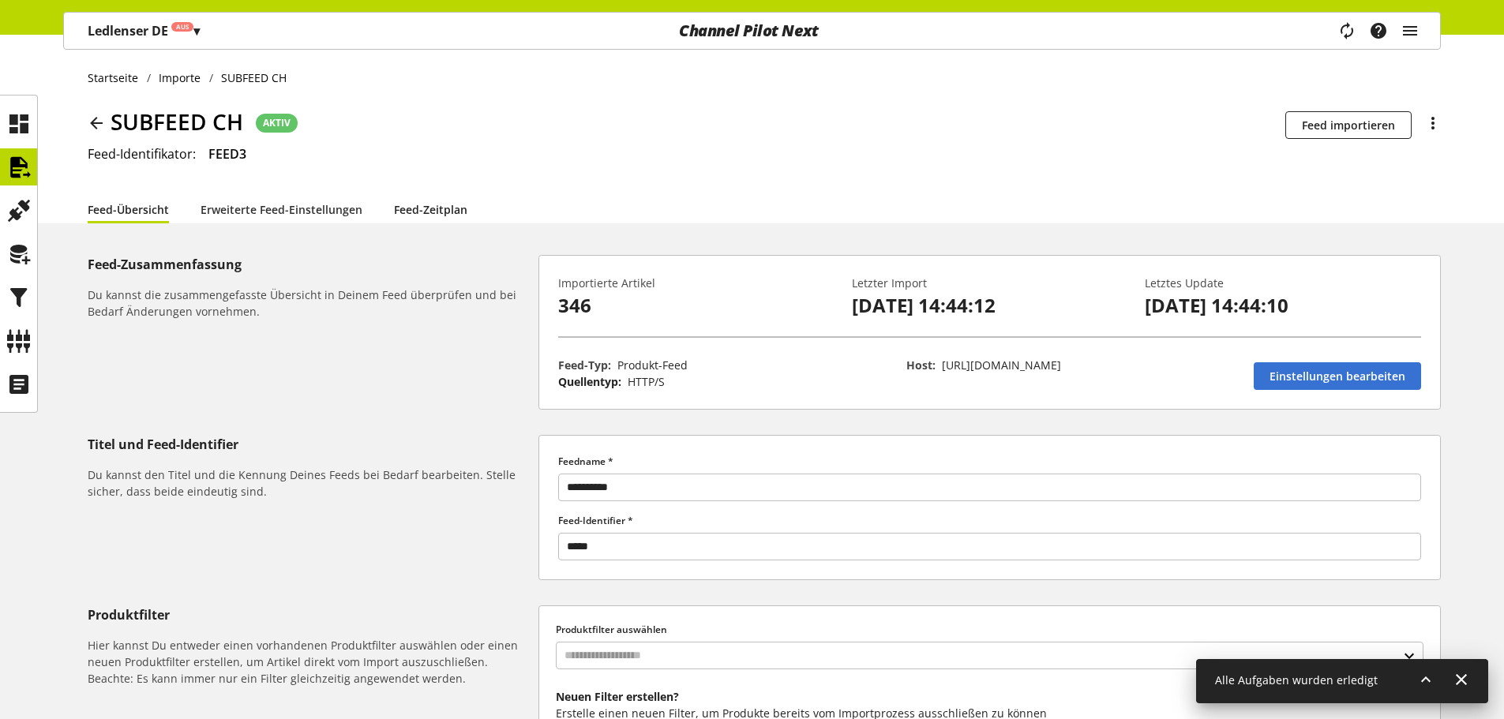
click at [421, 204] on link "Feed-Zeitplan" at bounding box center [430, 209] width 73 height 17
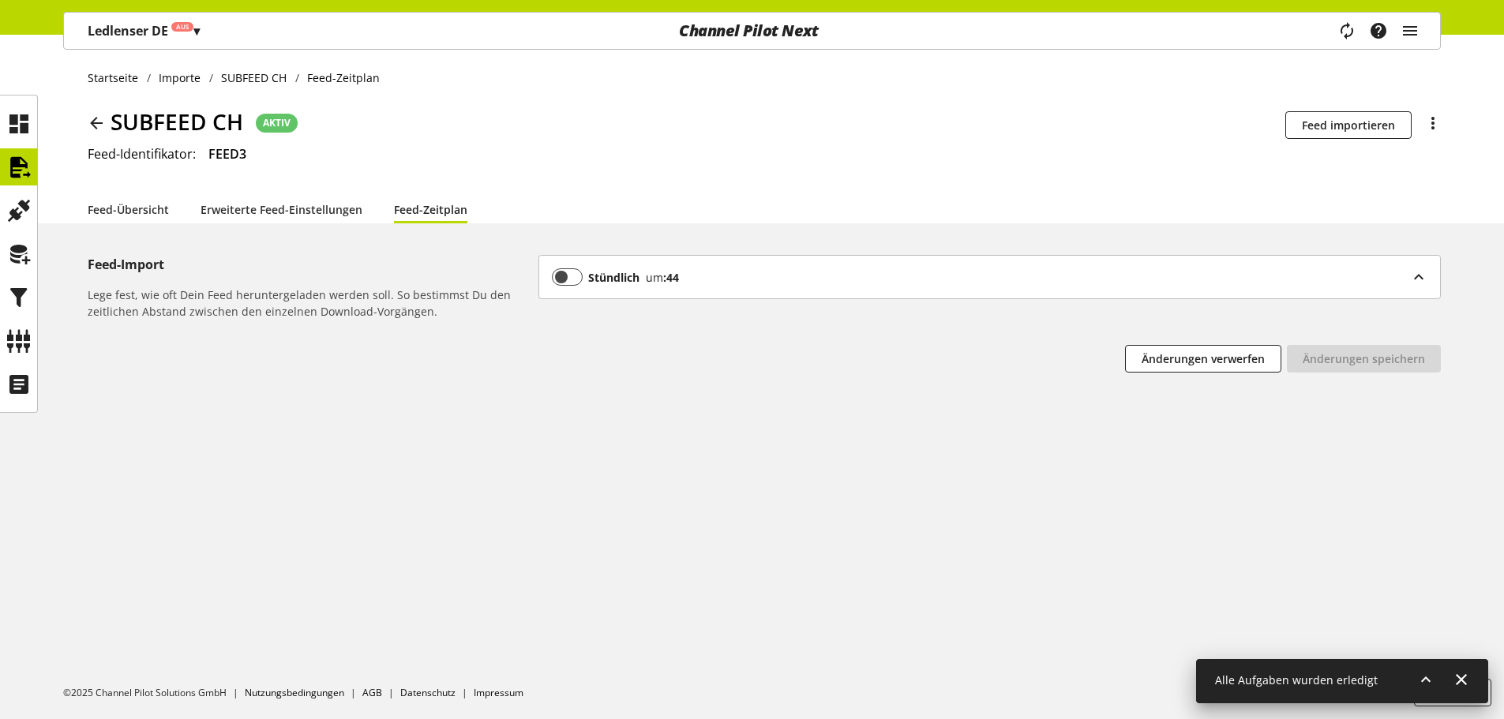
click at [96, 128] on icon at bounding box center [96, 123] width 19 height 28
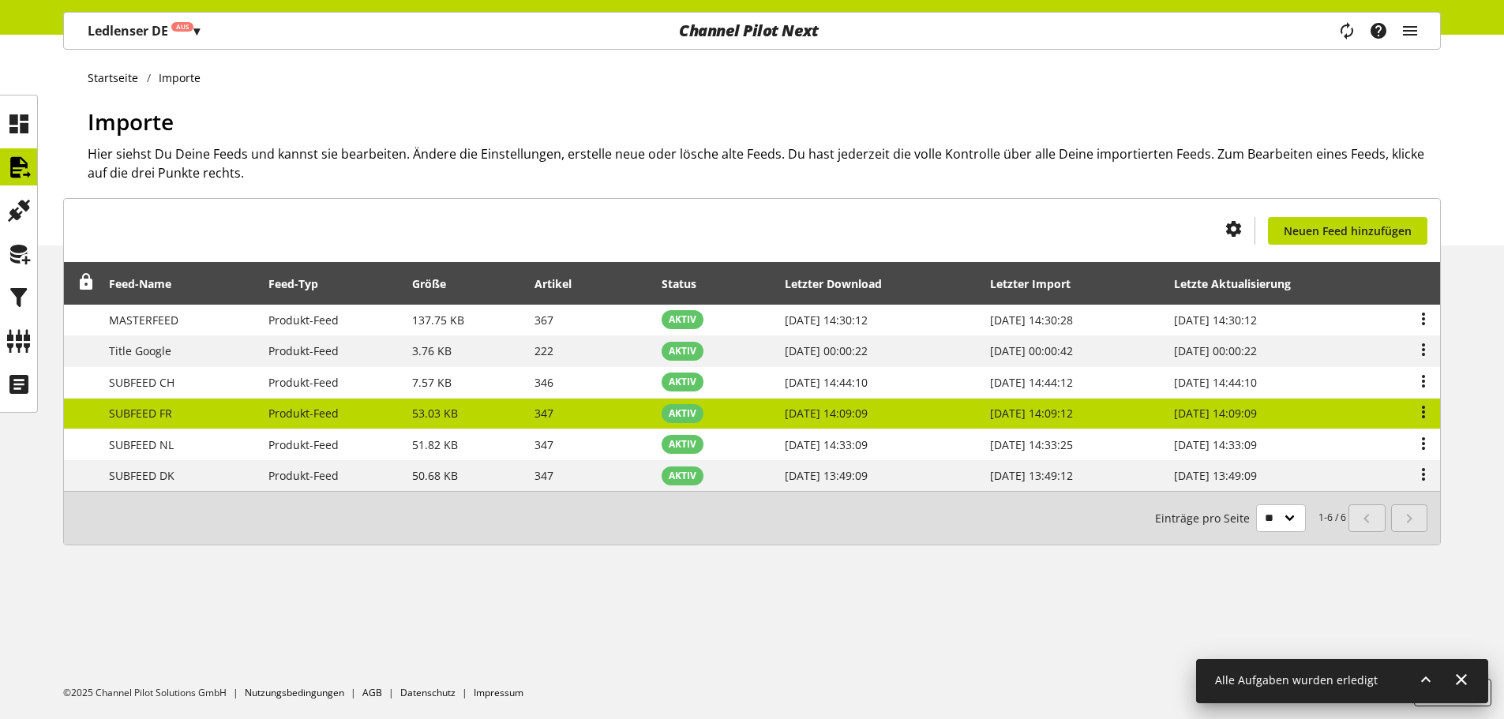
click at [203, 425] on td "SUBFEED FR" at bounding box center [179, 415] width 159 height 32
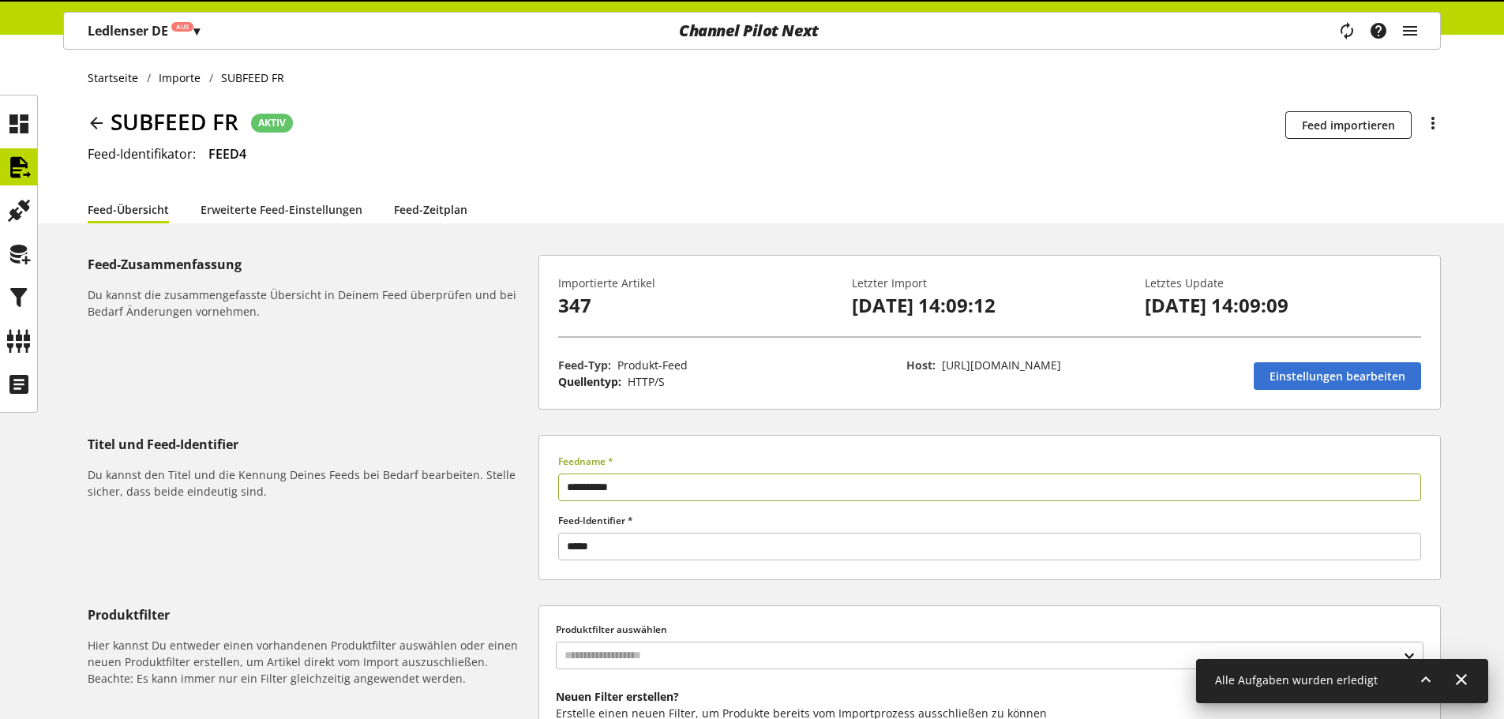
click at [440, 201] on link "Feed-Zeitplan" at bounding box center [430, 209] width 73 height 17
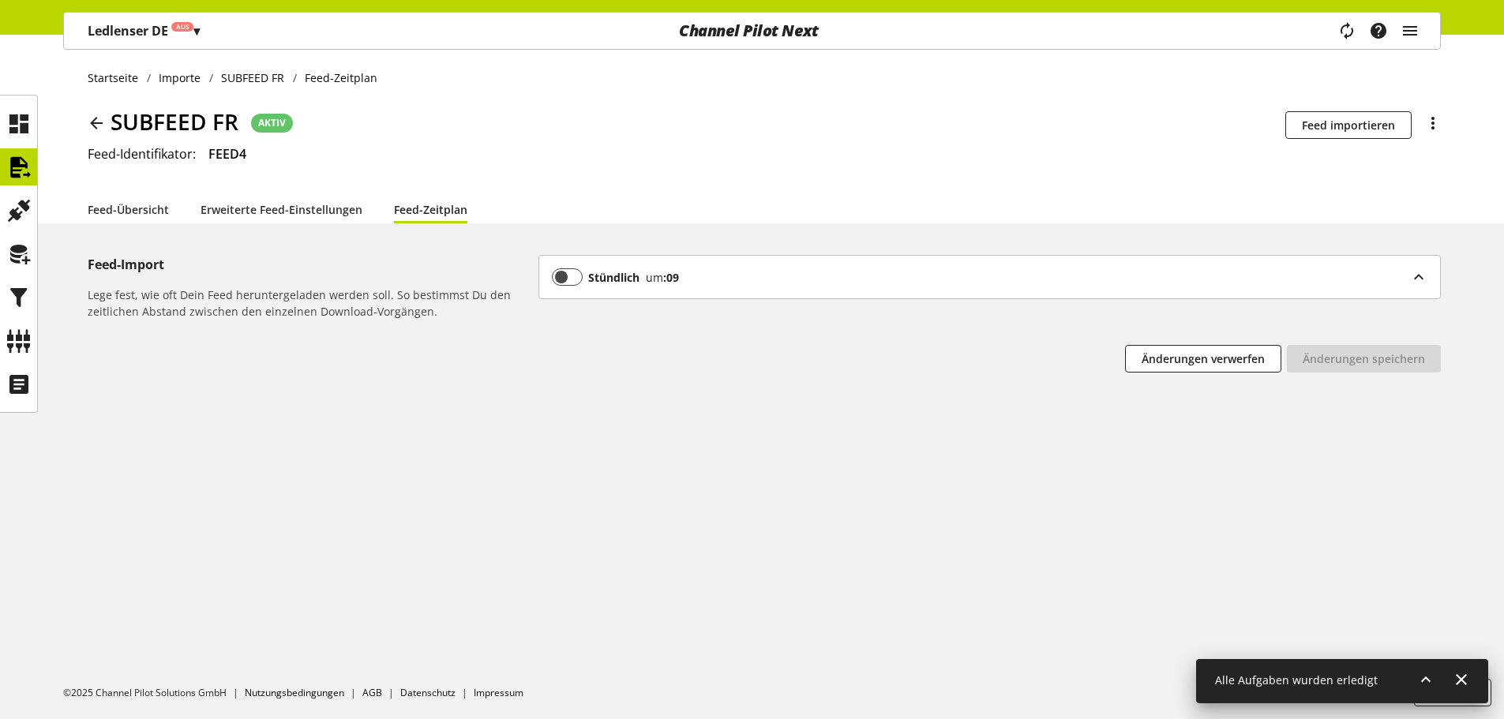
click at [92, 132] on icon at bounding box center [96, 123] width 19 height 28
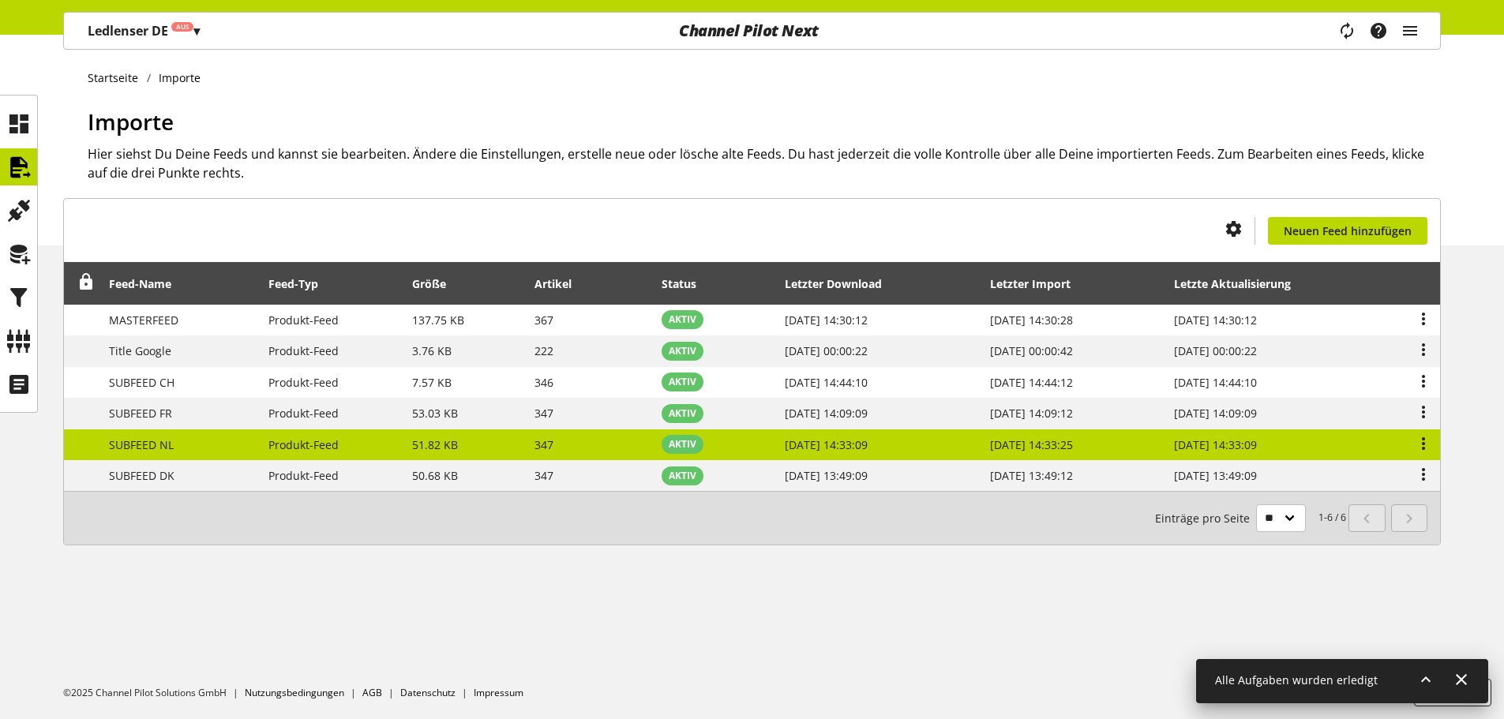
click at [208, 455] on td "SUBFEED NL" at bounding box center [179, 445] width 159 height 32
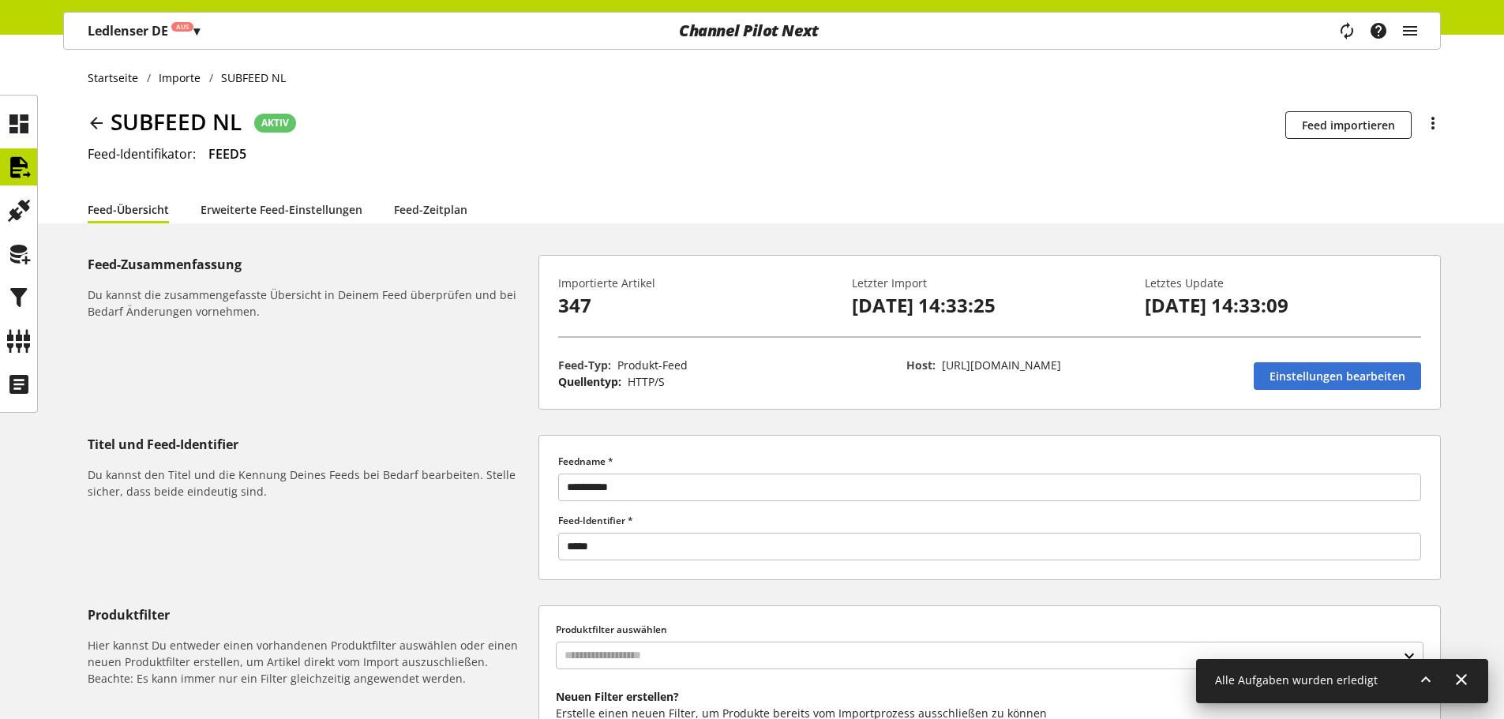
click at [464, 206] on li "Feed-Zeitplan" at bounding box center [446, 209] width 105 height 28
click at [446, 204] on link "Feed-Zeitplan" at bounding box center [430, 209] width 73 height 17
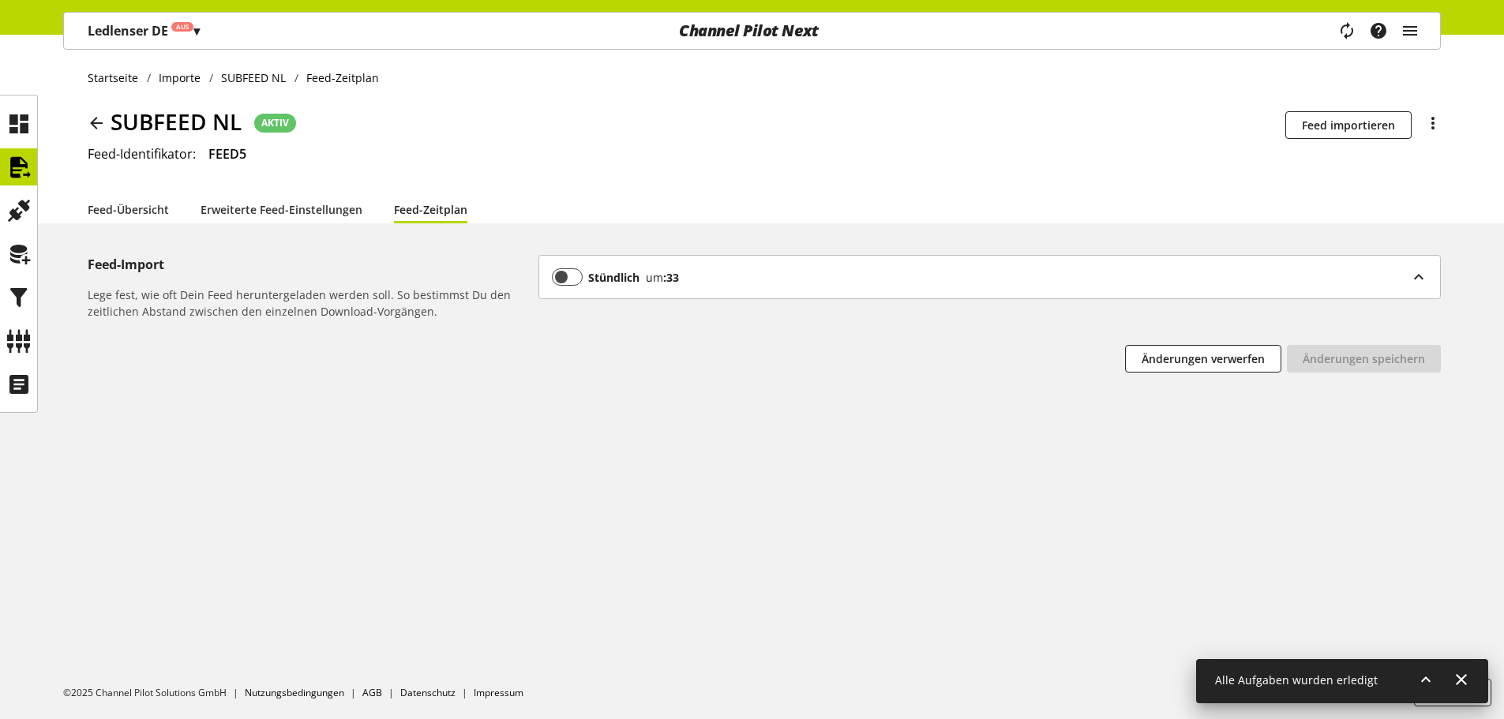
click at [96, 129] on icon at bounding box center [96, 123] width 19 height 28
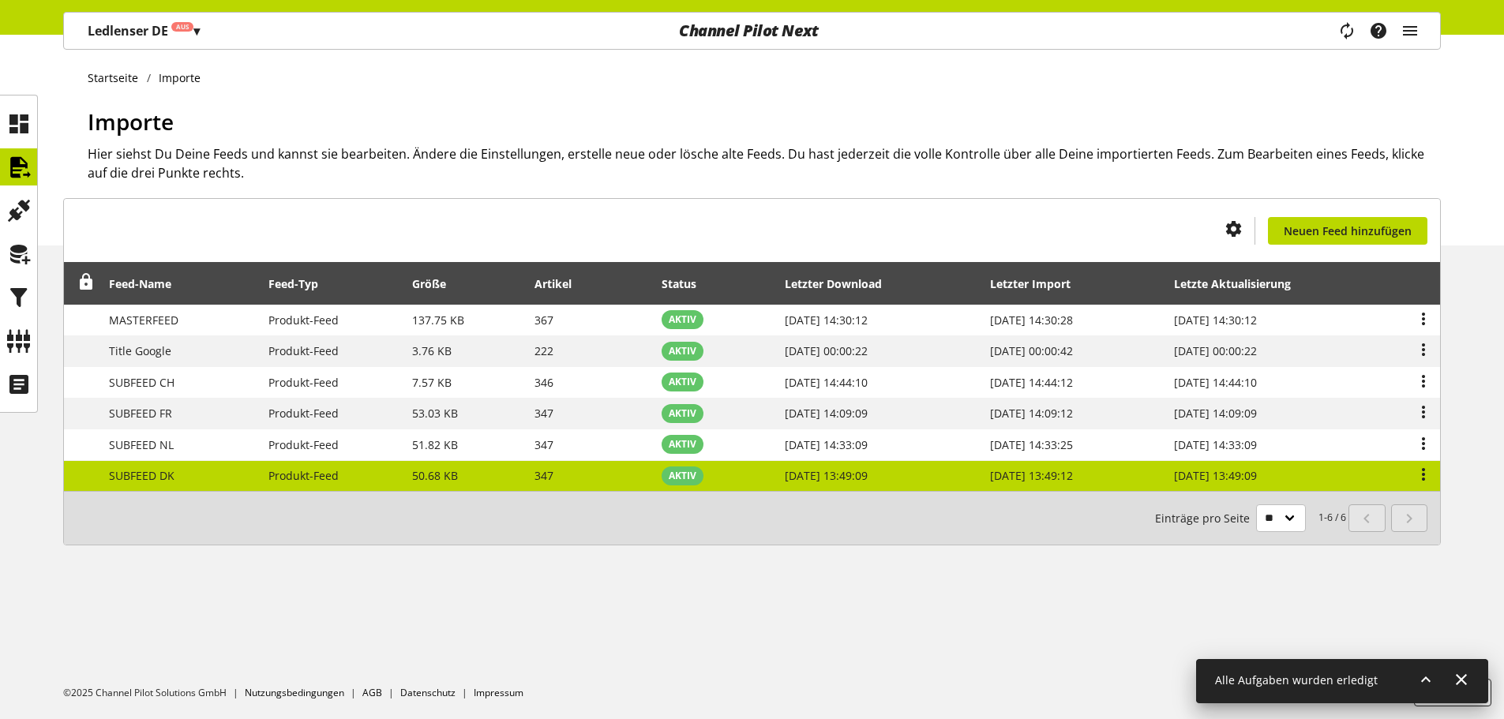
click at [205, 481] on td "SUBFEED DK" at bounding box center [179, 476] width 159 height 31
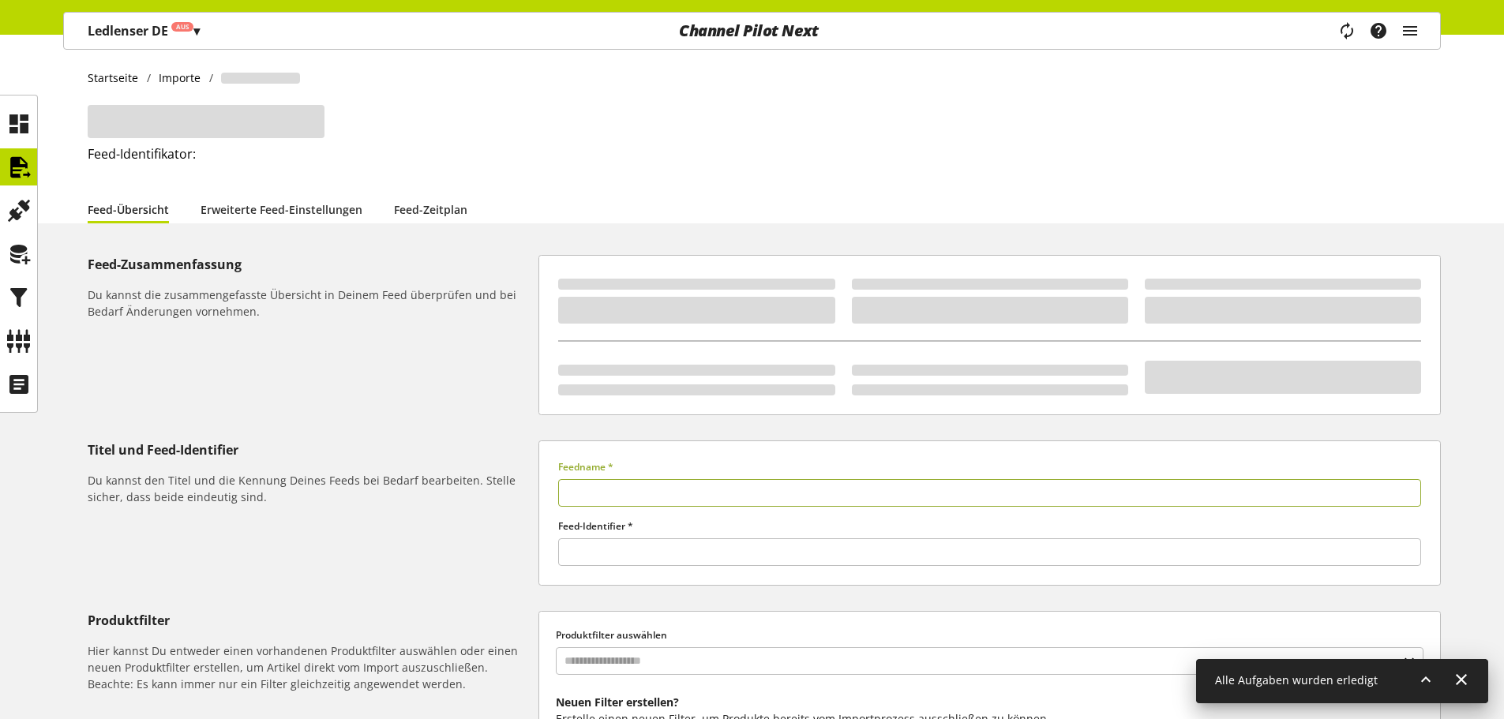
type input "**********"
type input "*****"
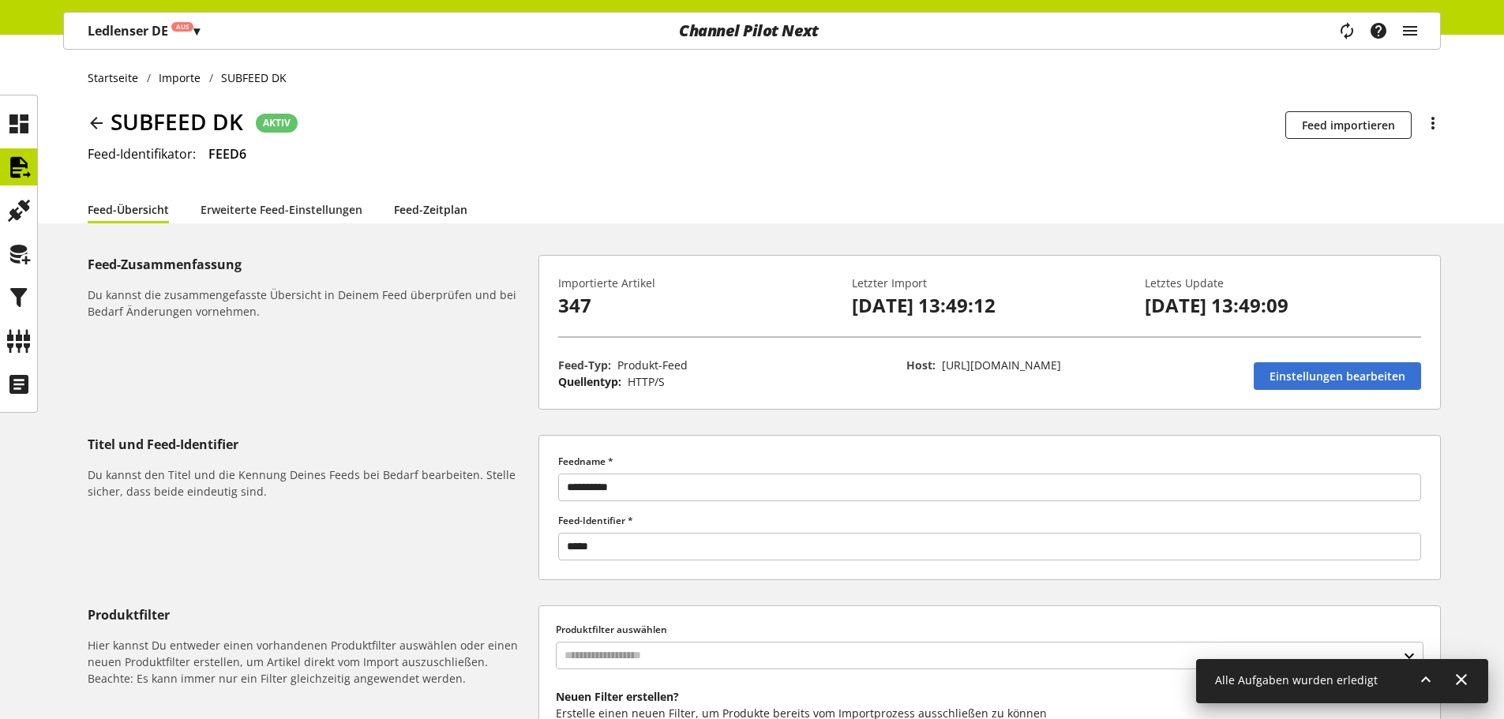
click at [417, 209] on link "Feed-Zeitplan" at bounding box center [430, 209] width 73 height 17
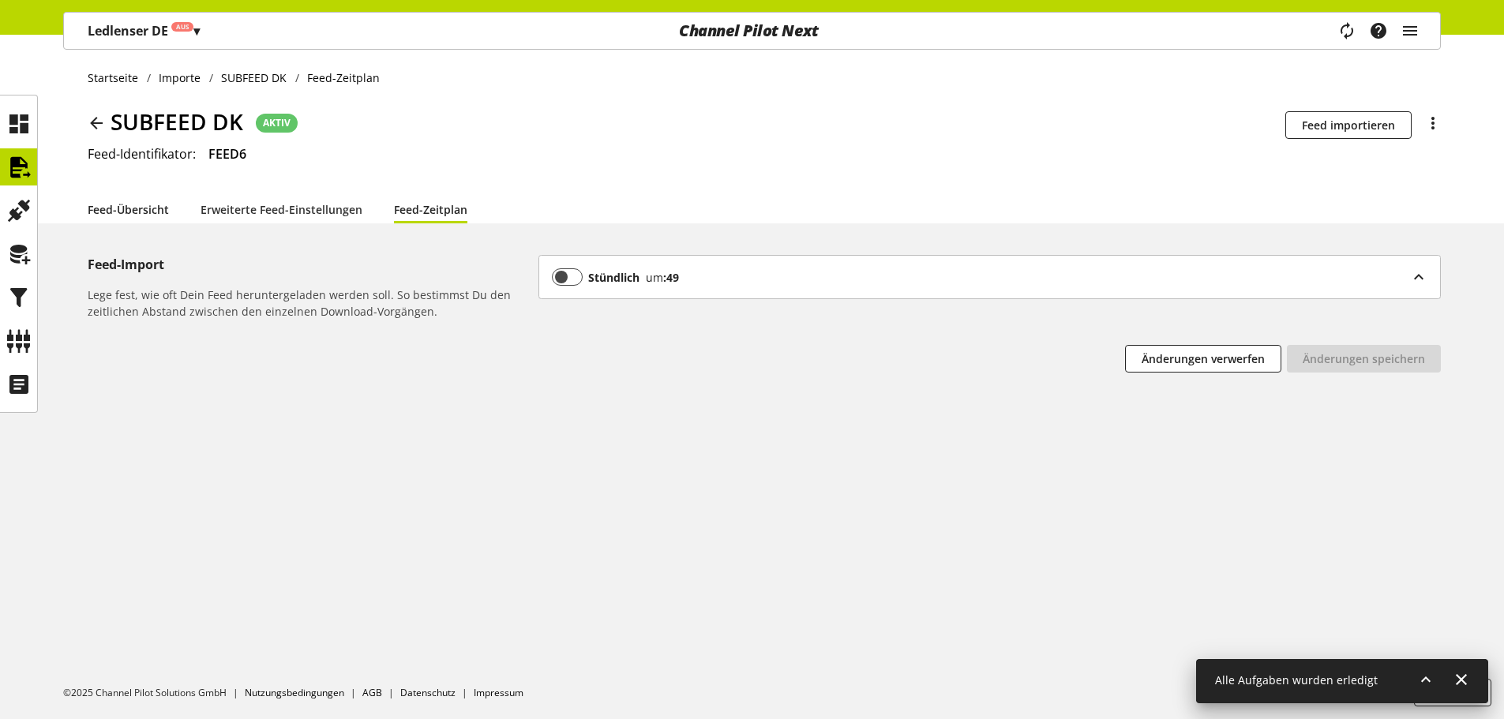
click at [133, 201] on link "Feed-Übersicht" at bounding box center [128, 209] width 81 height 17
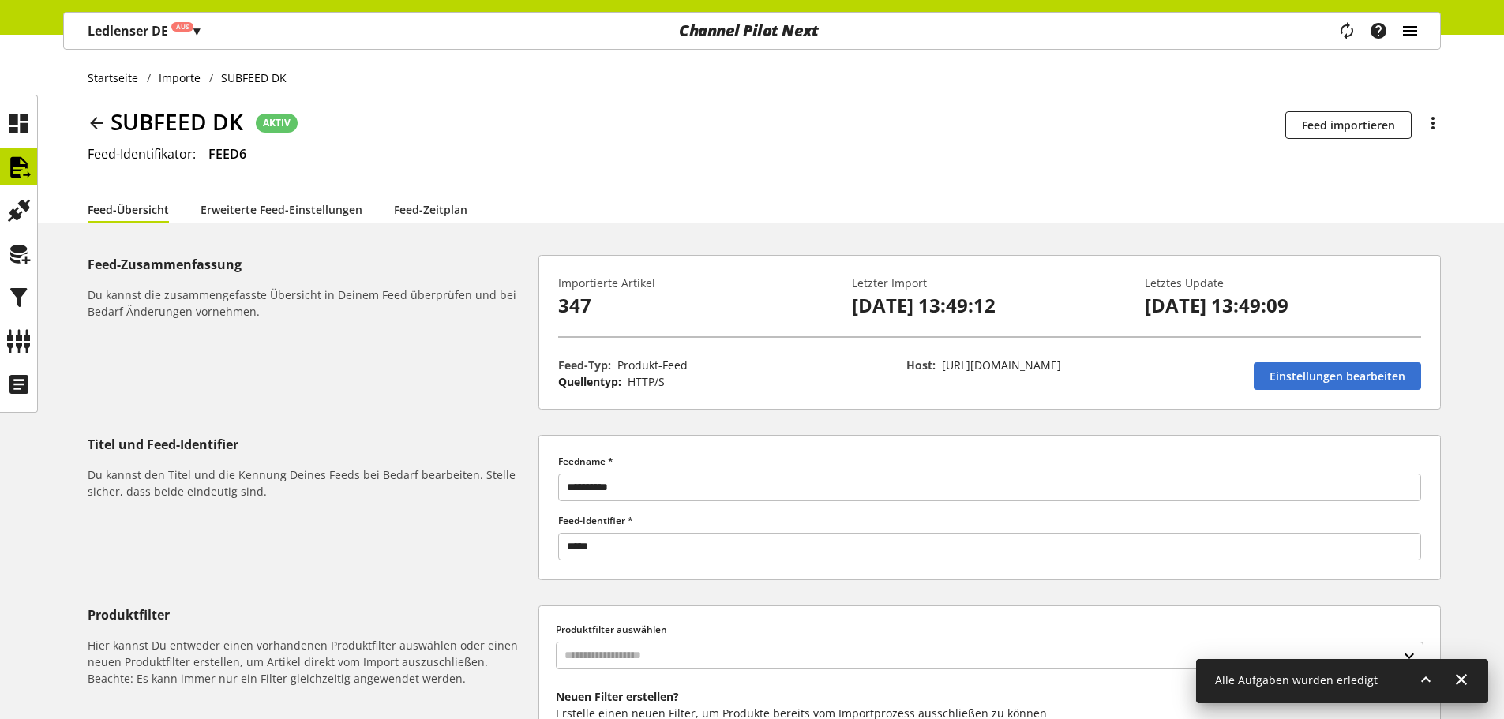
click at [1404, 18] on icon "main navigation" at bounding box center [1409, 31] width 19 height 28
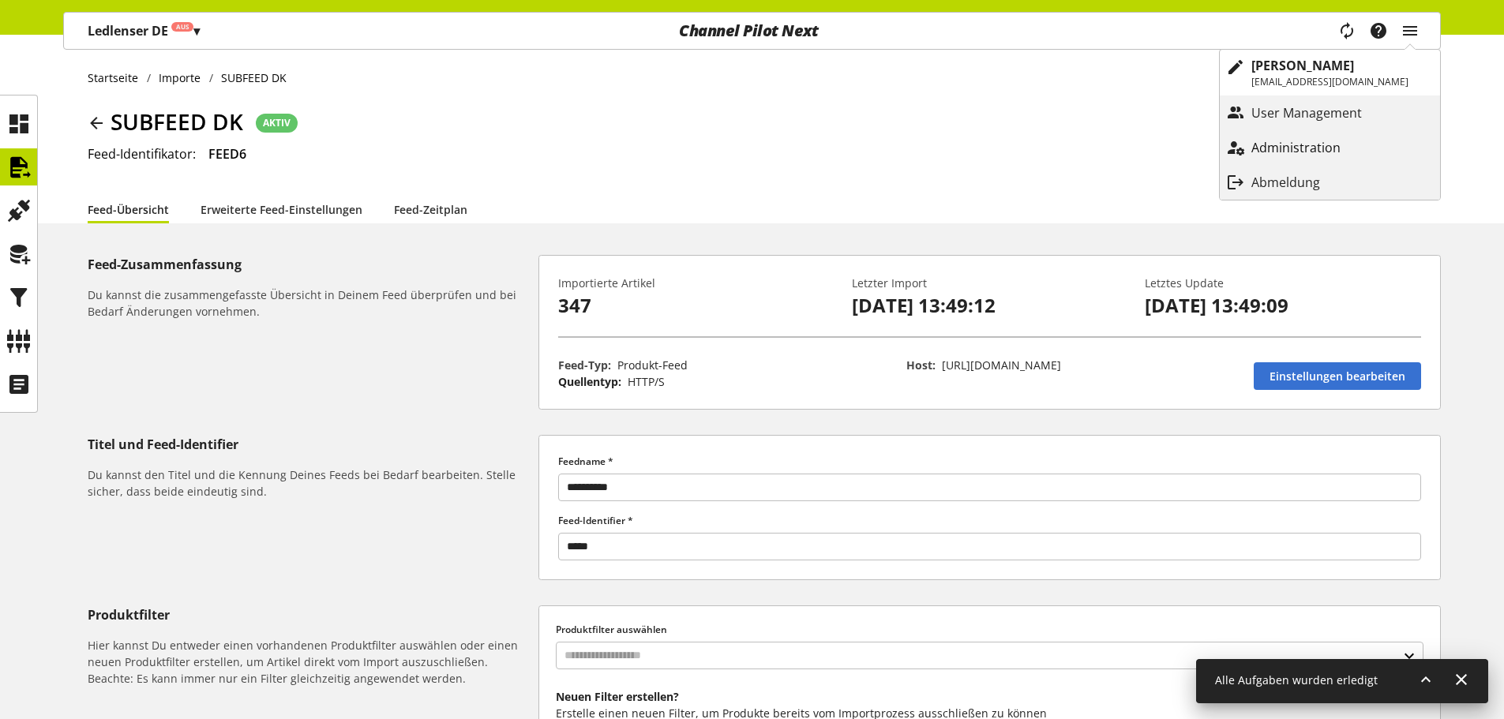
click at [1314, 158] on link "Administration" at bounding box center [1329, 147] width 220 height 28
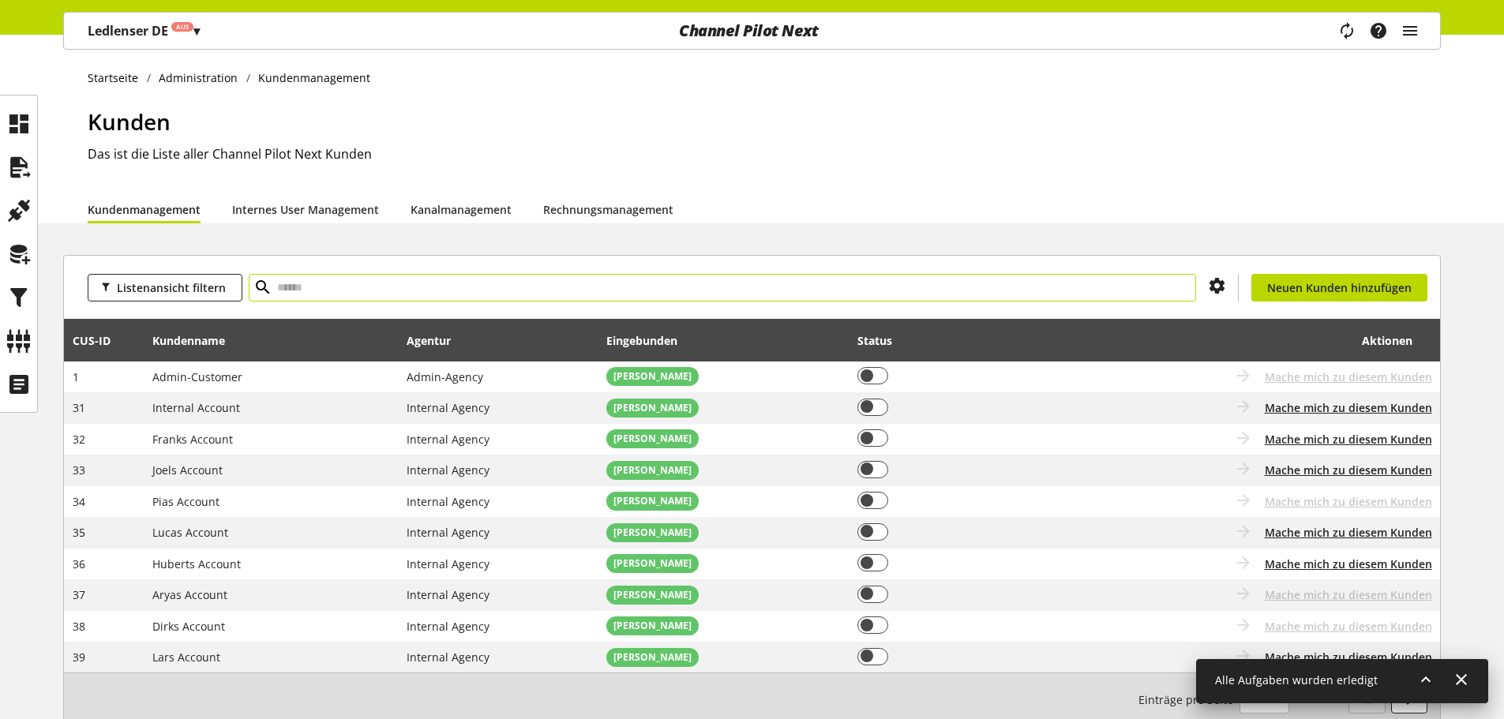
click at [312, 281] on input "text" at bounding box center [722, 288] width 947 height 28
type input "******"
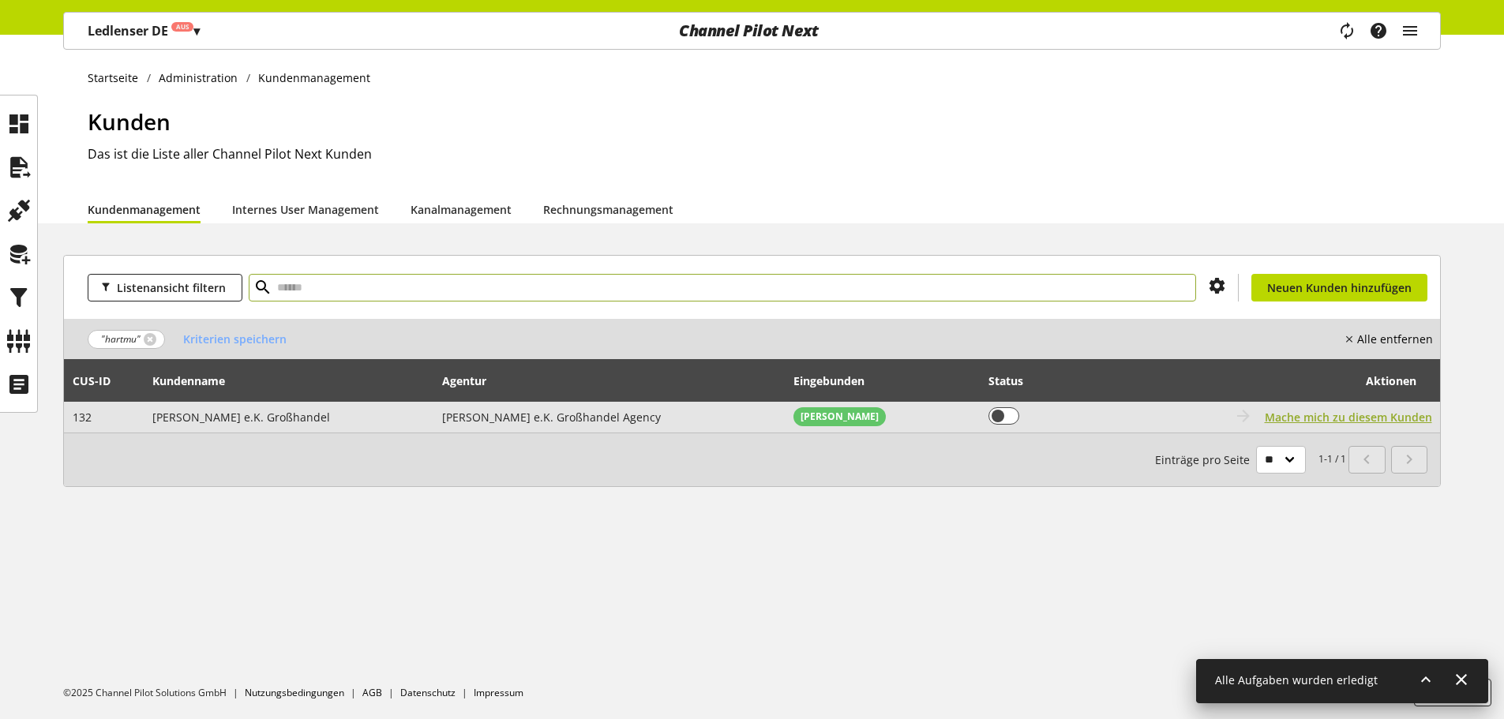
click at [1324, 418] on span "Mache mich zu diesem Kunden" at bounding box center [1347, 417] width 167 height 17
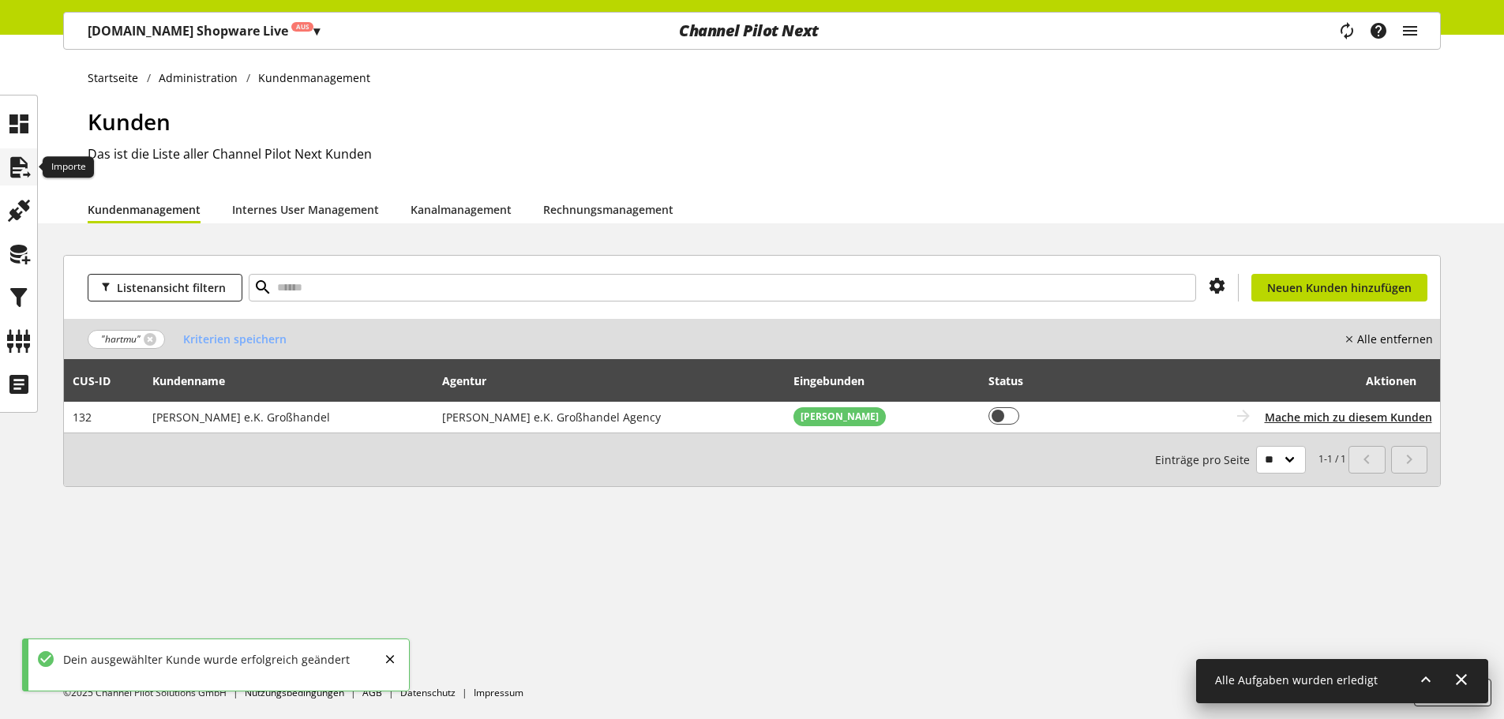
click at [11, 158] on icon at bounding box center [18, 168] width 25 height 32
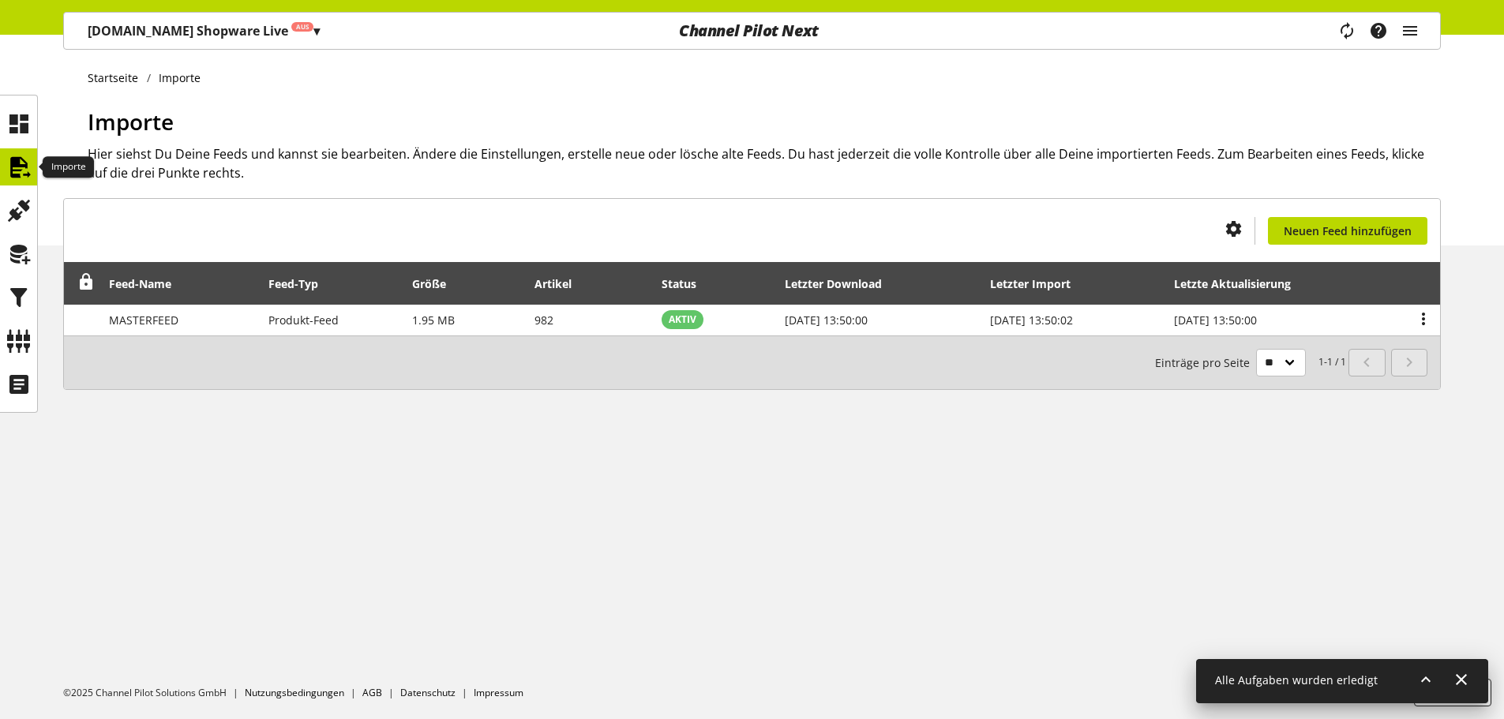
click at [22, 170] on icon at bounding box center [18, 168] width 25 height 32
click at [21, 207] on icon at bounding box center [18, 211] width 25 height 32
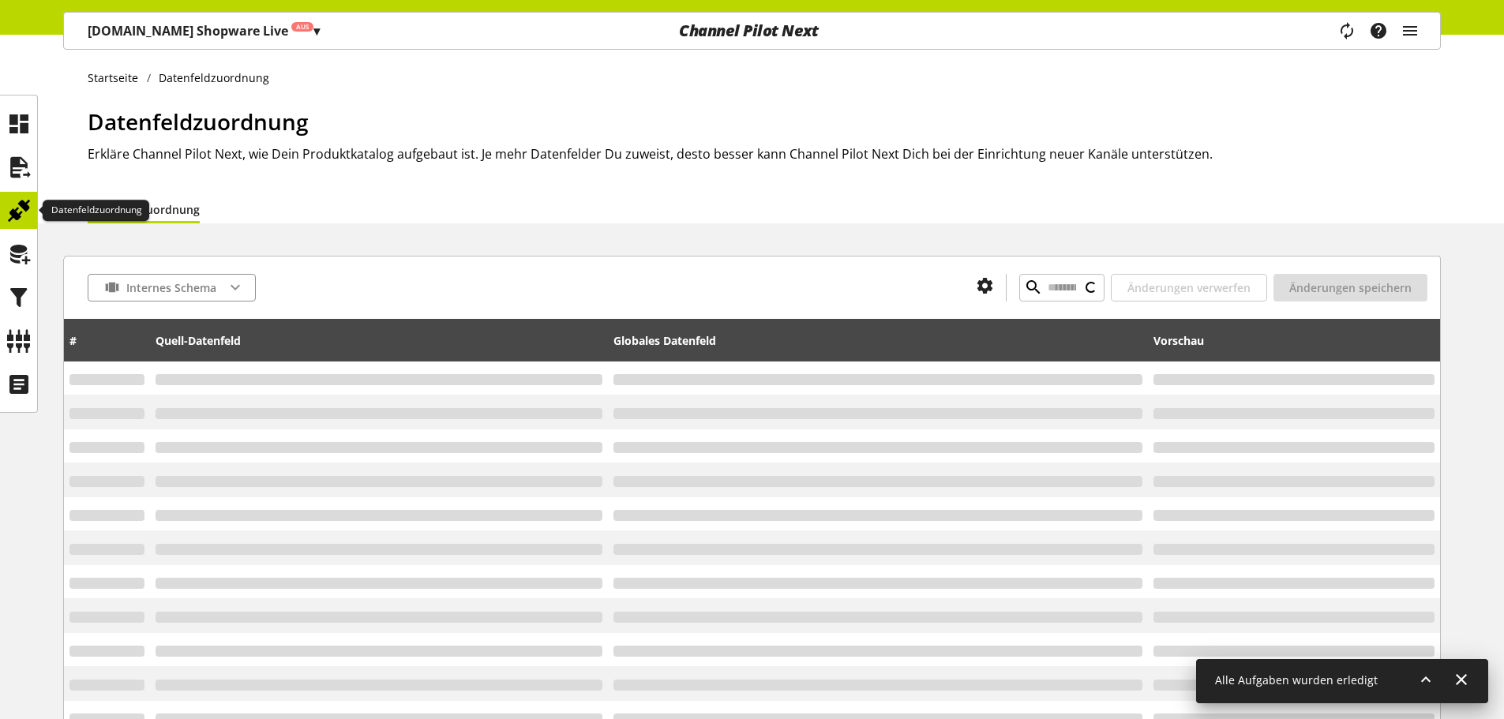
type input "**********"
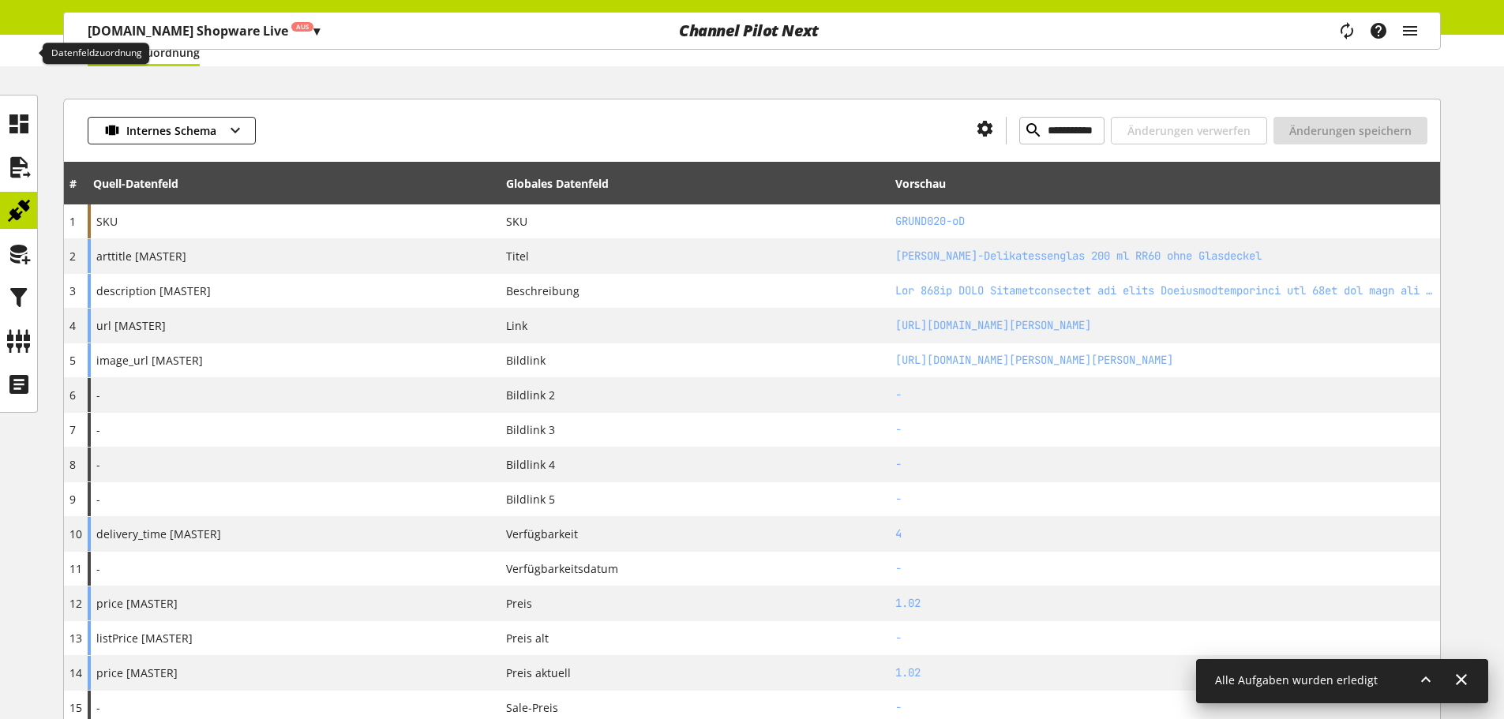
scroll to position [158, 0]
click at [15, 343] on icon at bounding box center [18, 341] width 25 height 32
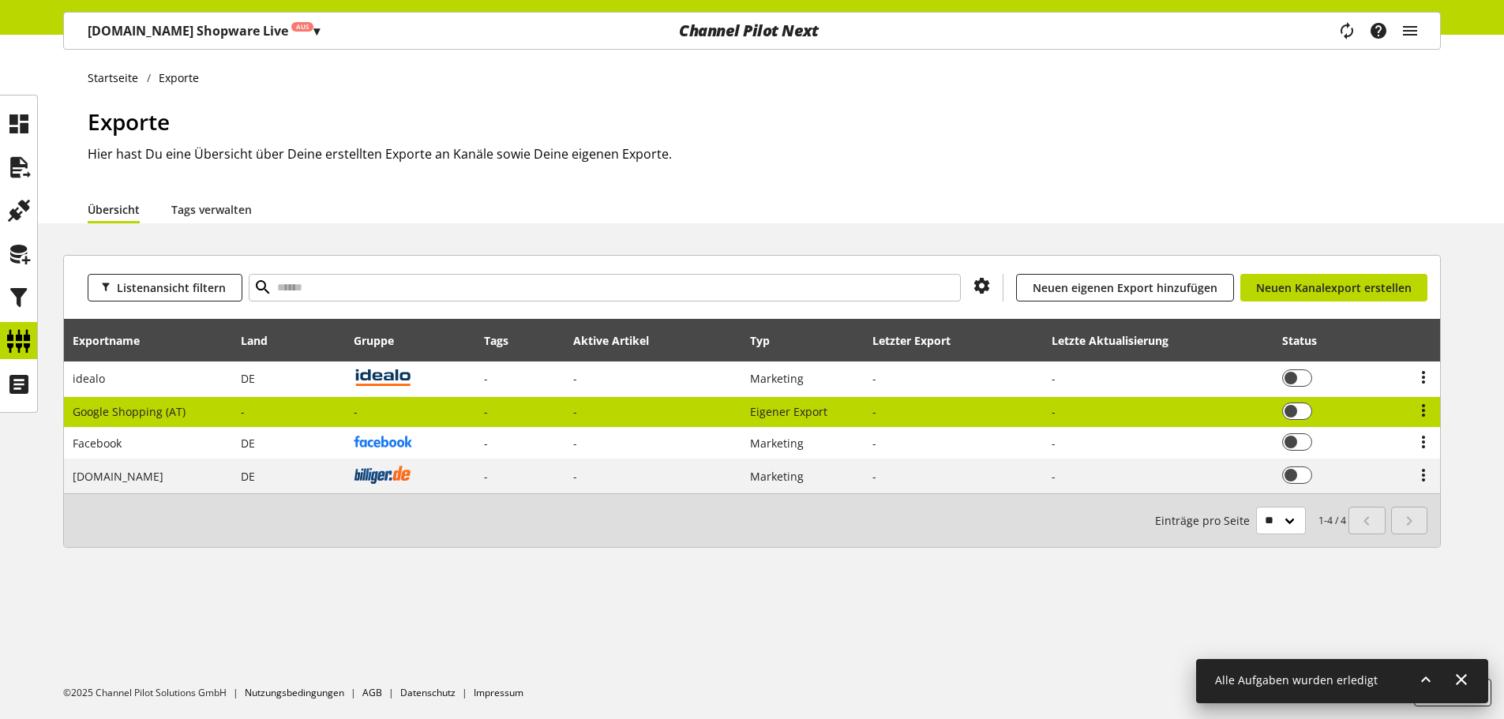
click at [181, 397] on td "Google Shopping (AT)" at bounding box center [148, 413] width 168 height 32
select select "********"
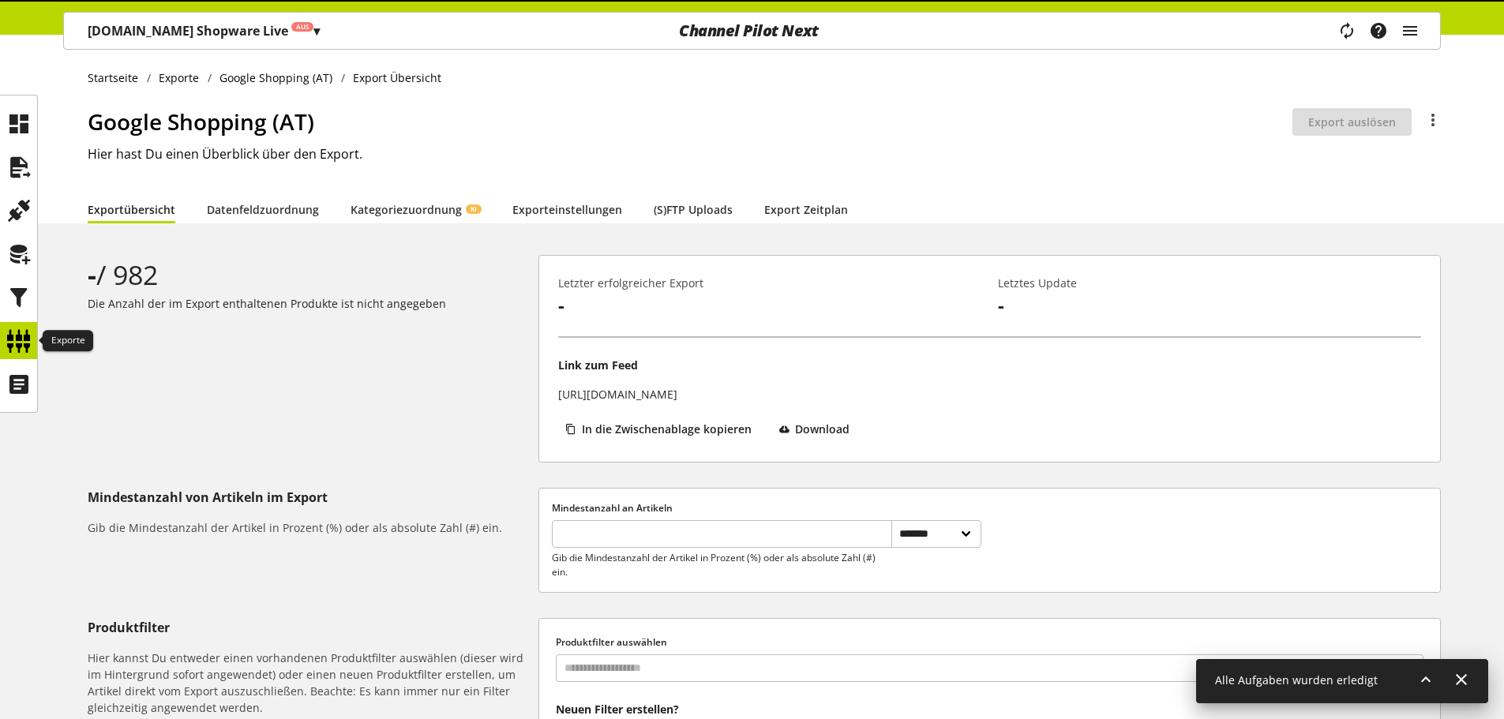
click at [26, 355] on icon at bounding box center [18, 341] width 25 height 32
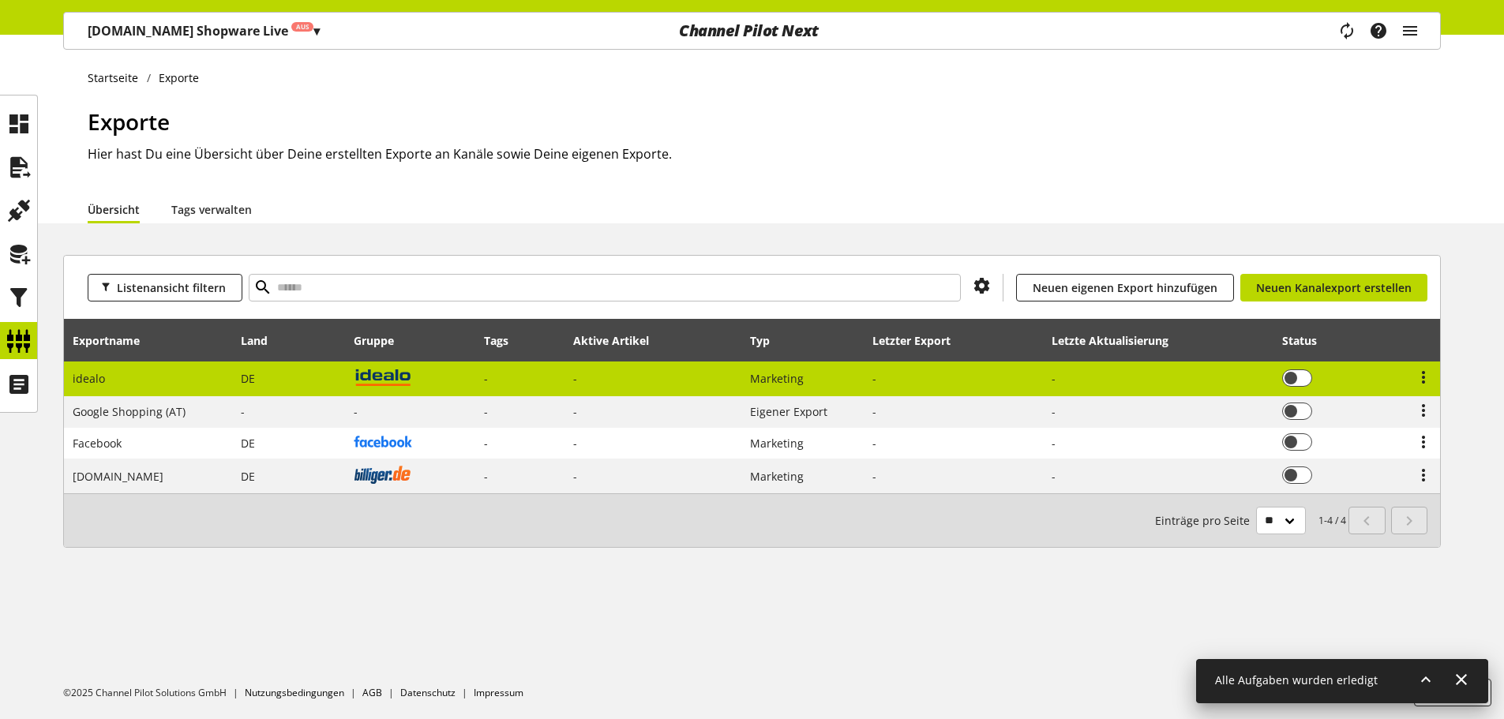
click at [182, 380] on td "idealo" at bounding box center [148, 379] width 168 height 36
select select "********"
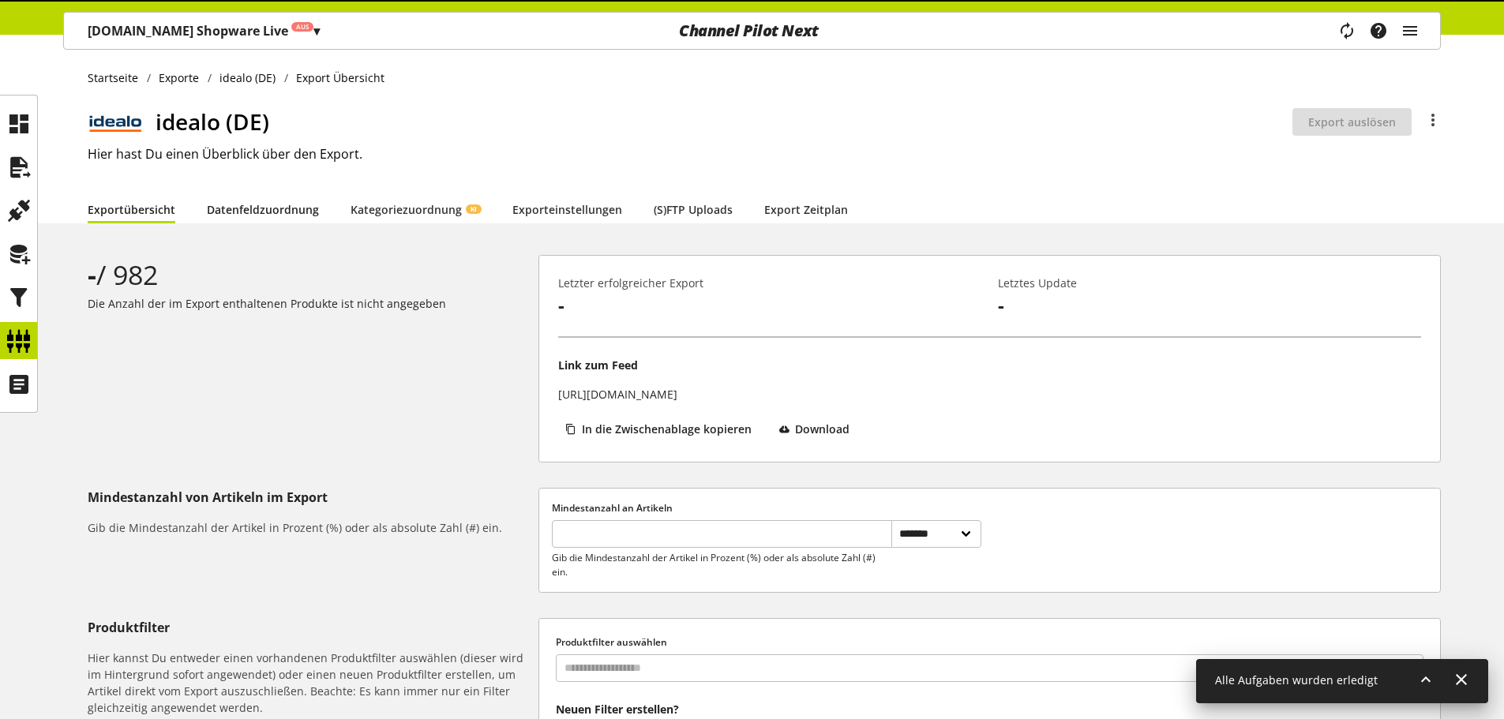
click at [284, 212] on link "Datenfeldzuordnung" at bounding box center [263, 209] width 112 height 17
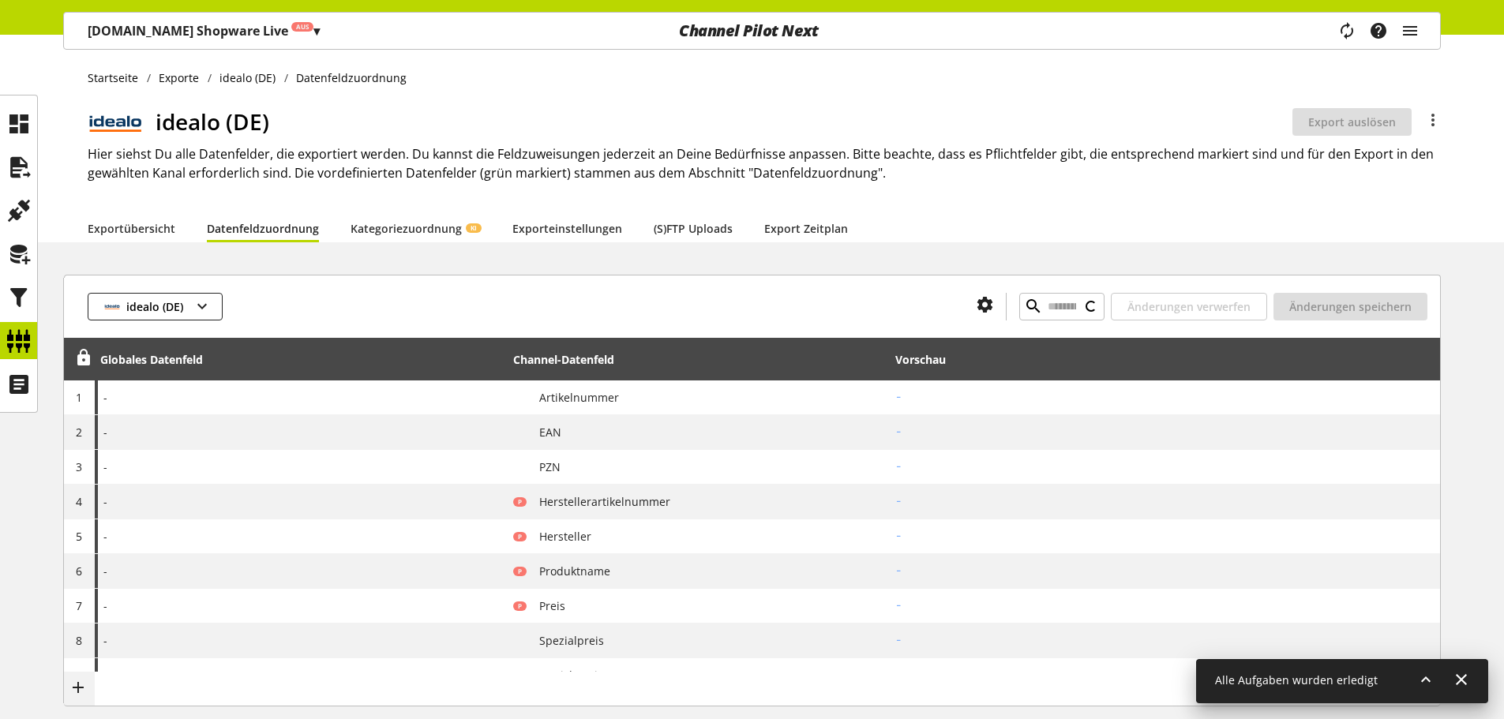
type input "**********"
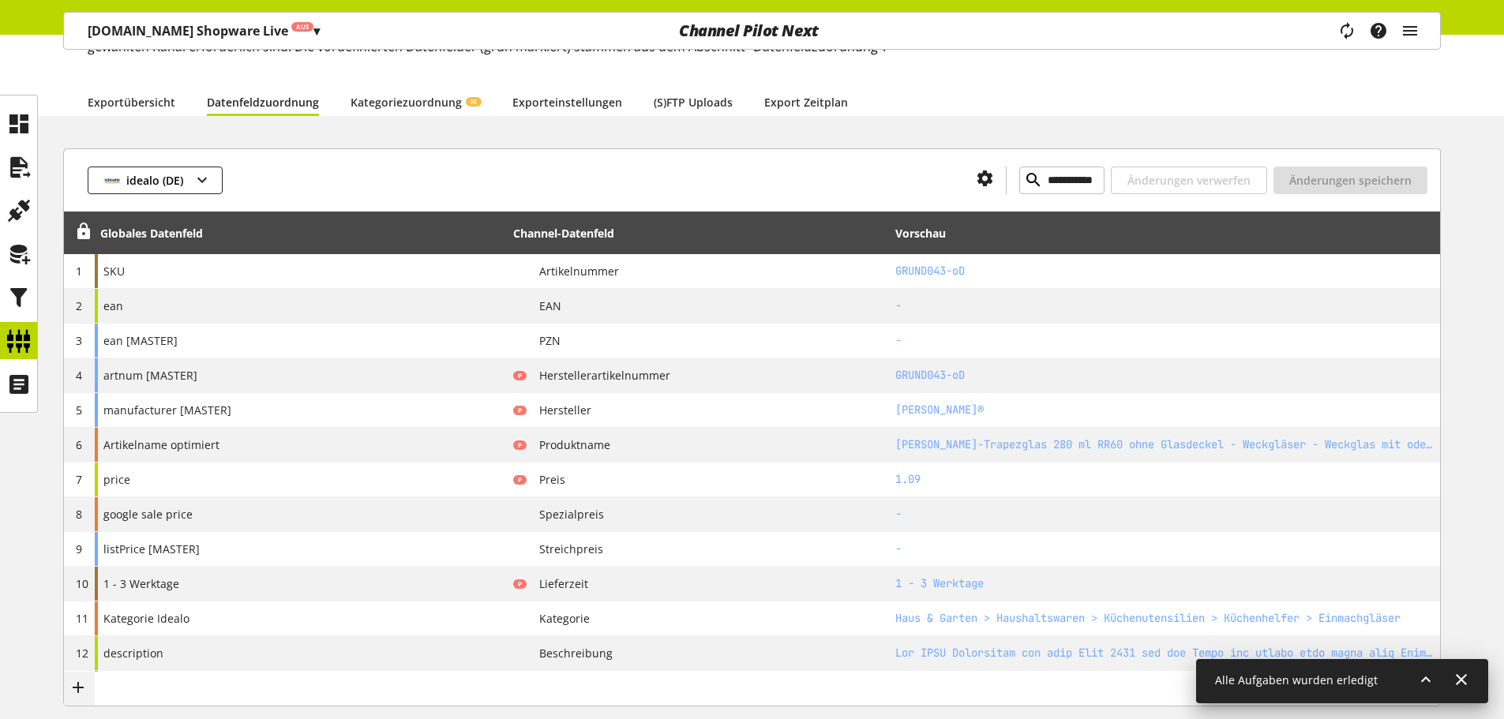
scroll to position [158, 0]
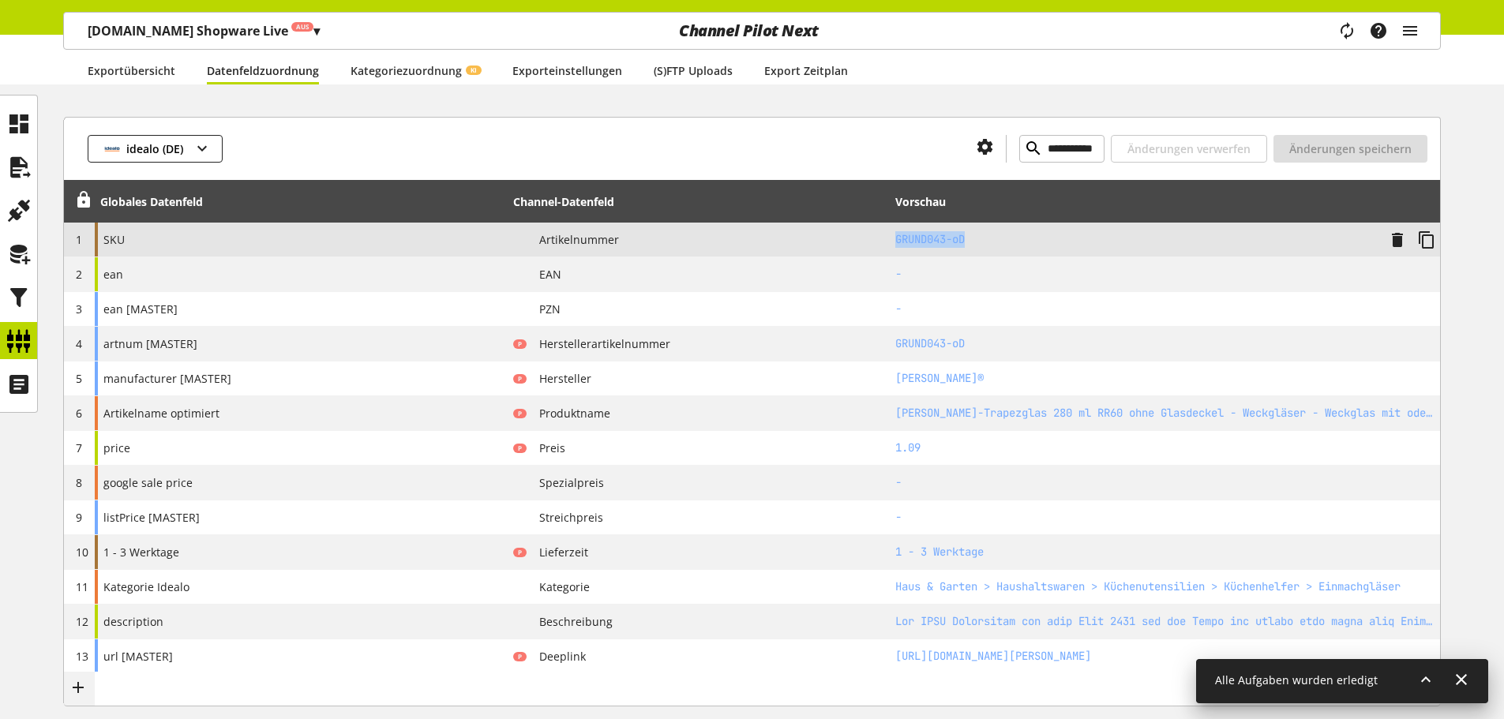
drag, startPoint x: 957, startPoint y: 242, endPoint x: 893, endPoint y: 245, distance: 64.0
click at [893, 245] on td "GRUND043-oD" at bounding box center [1164, 240] width 550 height 35
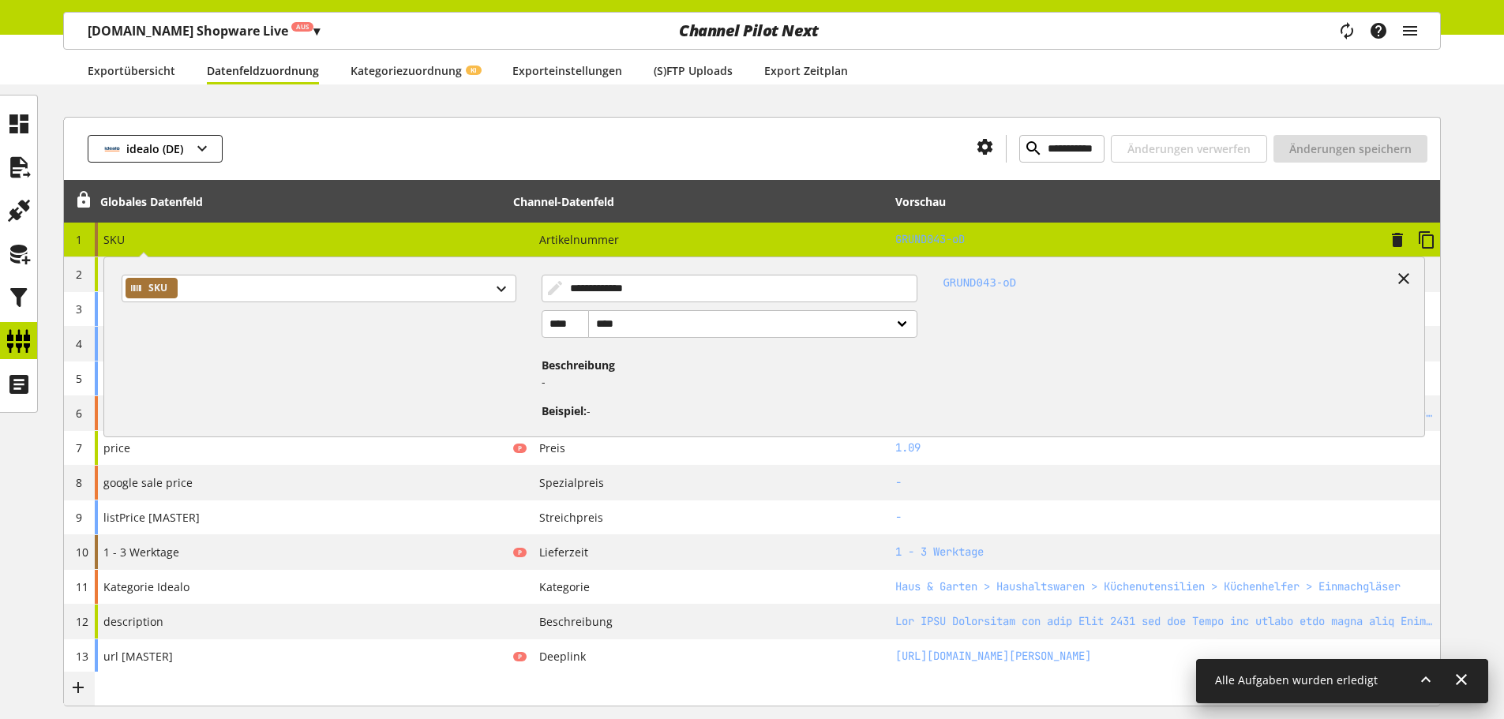
click at [590, 223] on td "P Artikelnummer" at bounding box center [698, 240] width 382 height 35
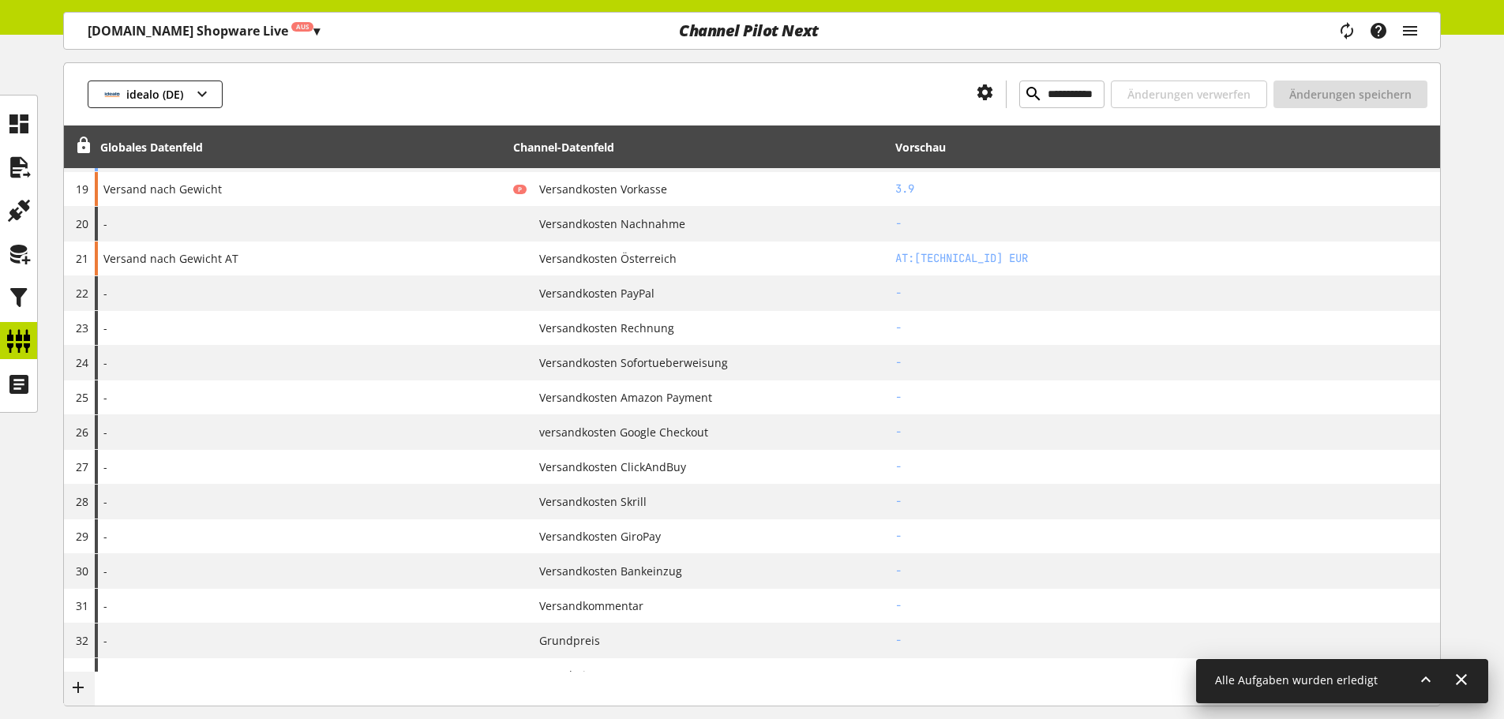
scroll to position [798, 0]
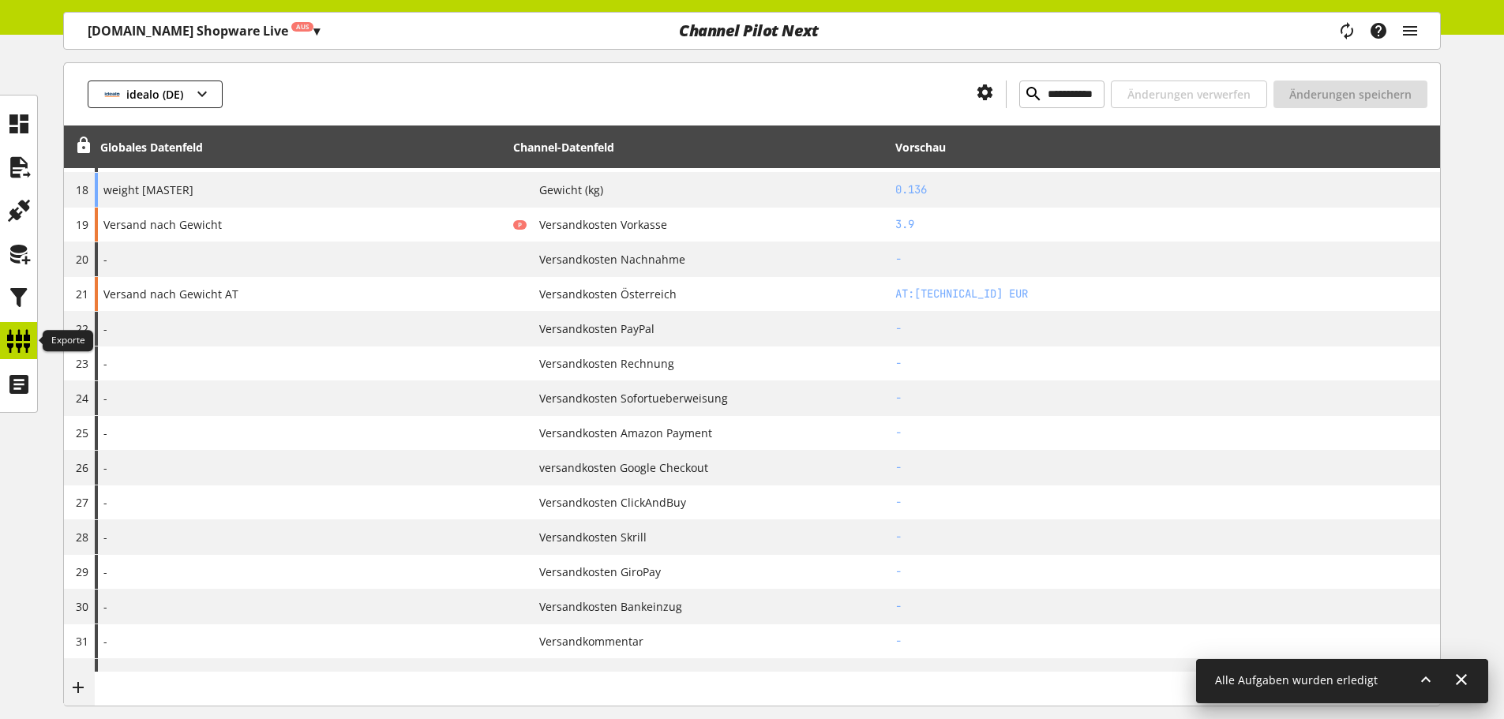
click at [16, 330] on icon at bounding box center [18, 341] width 25 height 32
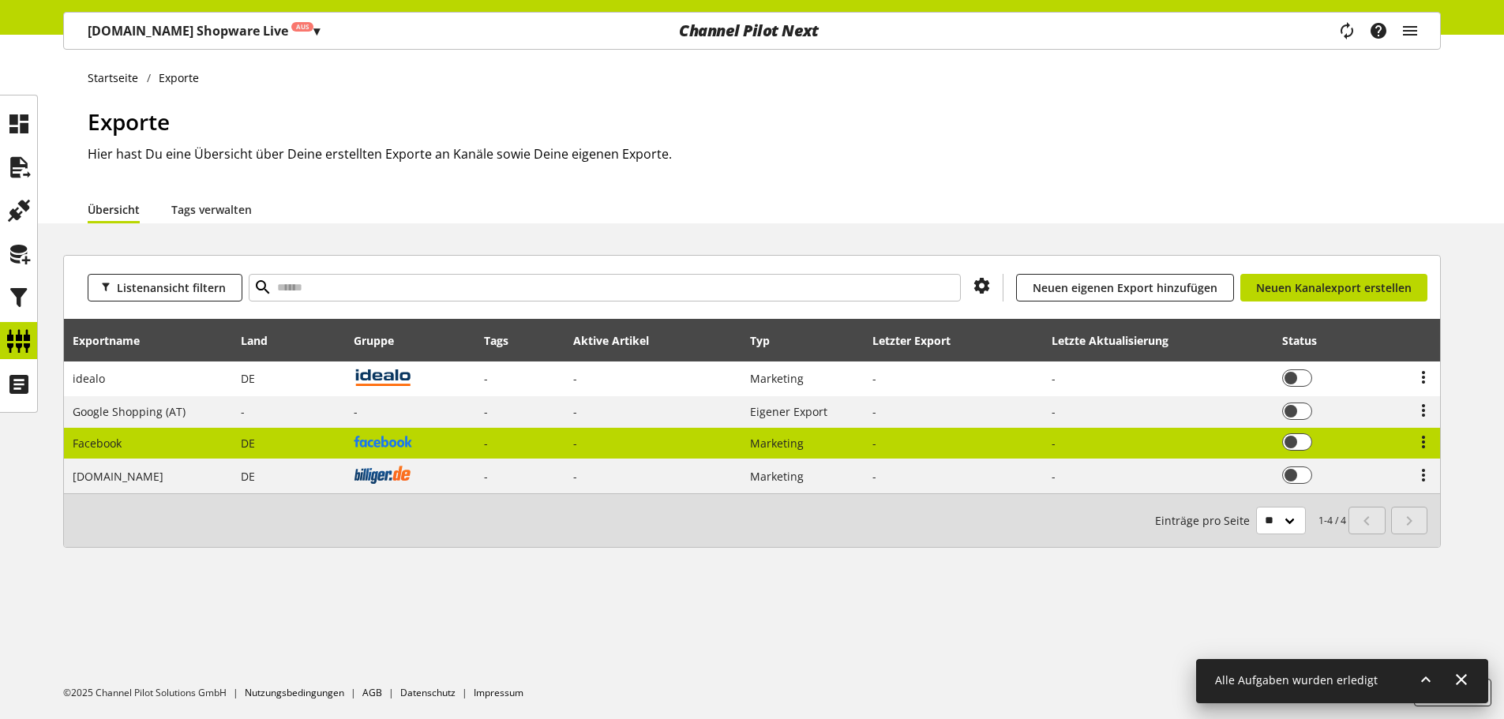
click at [157, 444] on td "Facebook" at bounding box center [148, 444] width 168 height 32
select select "********"
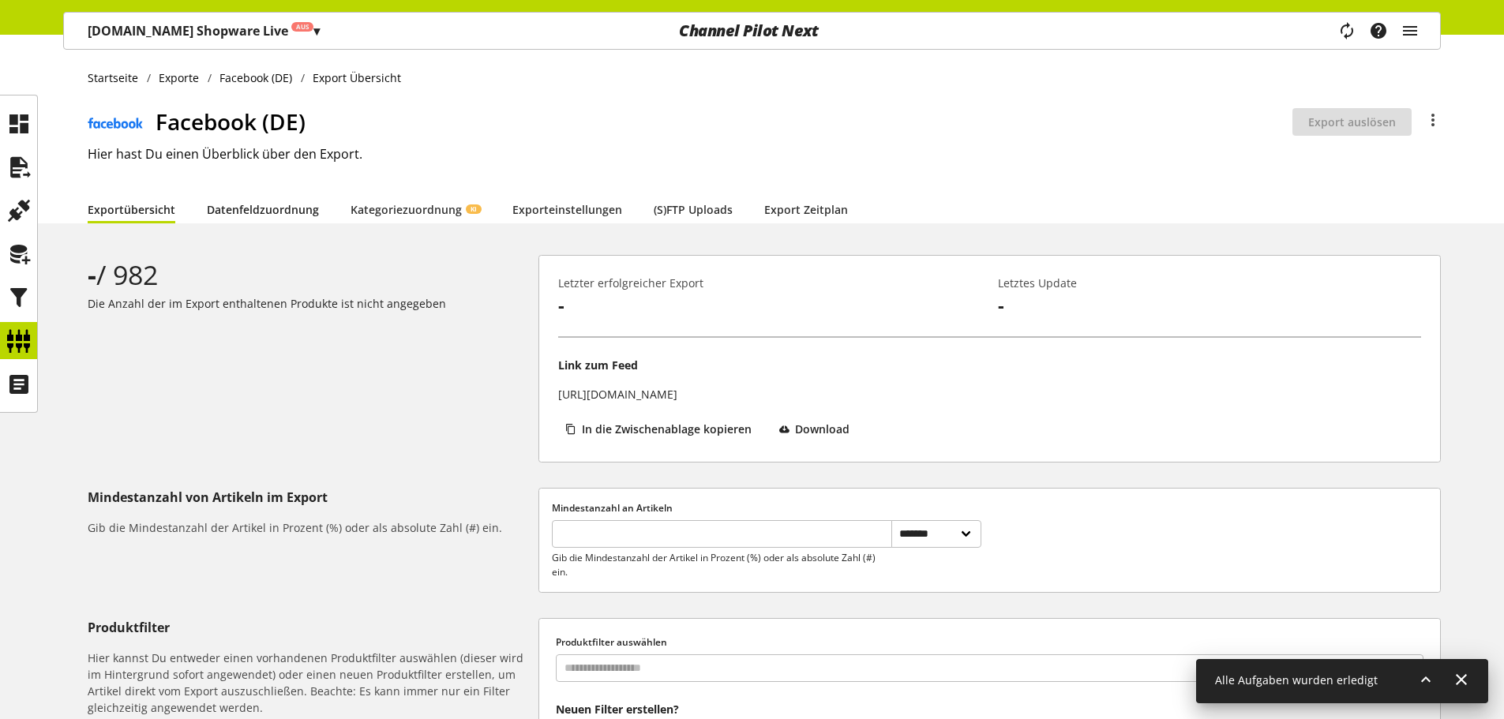
click at [312, 205] on link "Datenfeldzuordnung" at bounding box center [263, 209] width 112 height 17
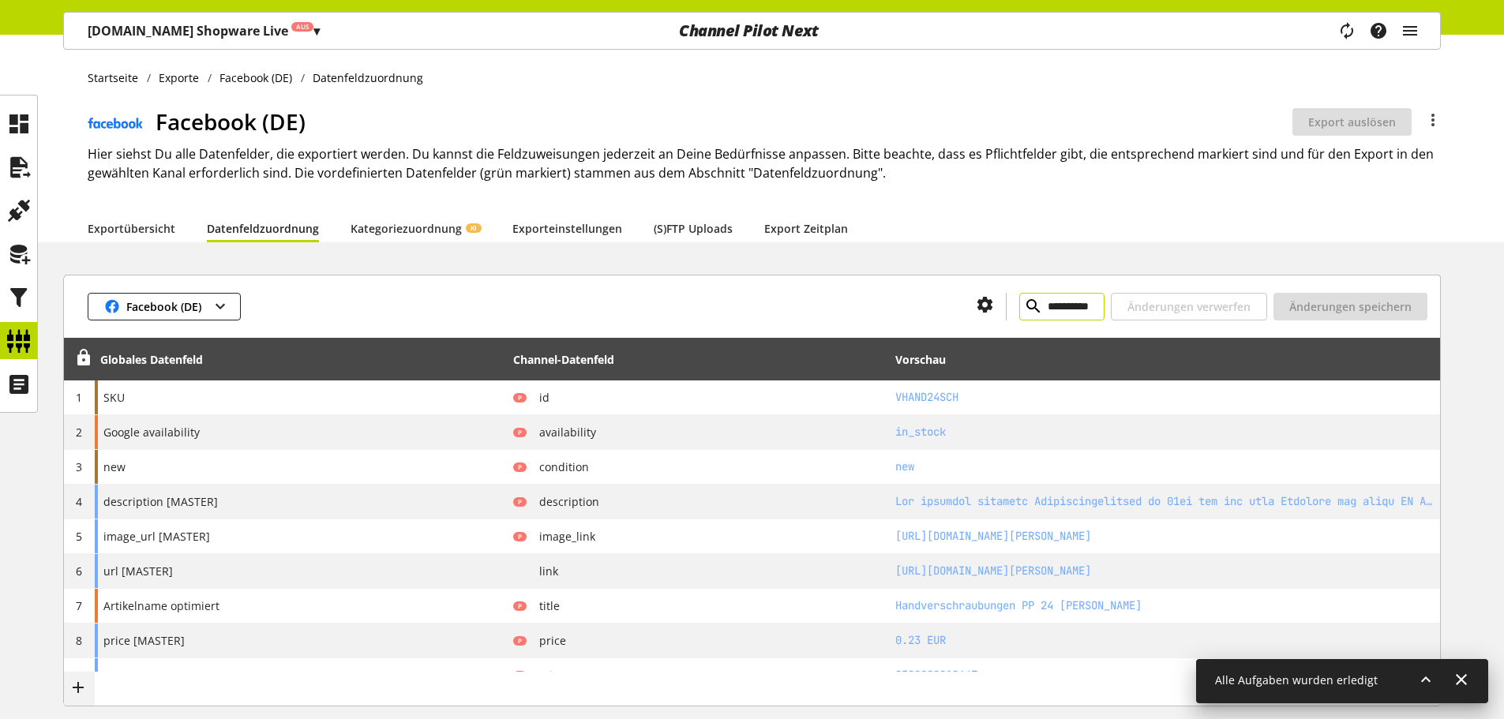
click at [1057, 312] on input "**********" at bounding box center [1061, 307] width 85 height 28
paste input "*"
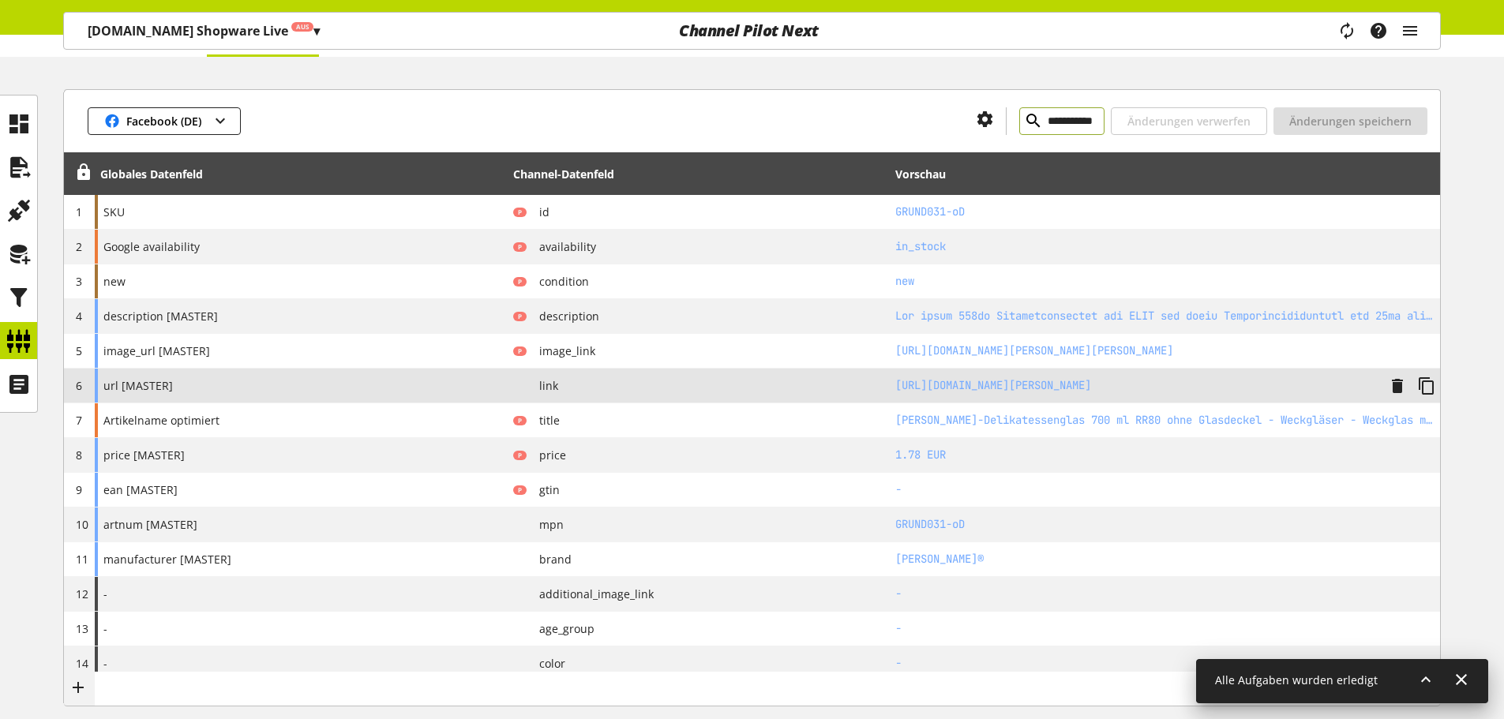
scroll to position [158, 0]
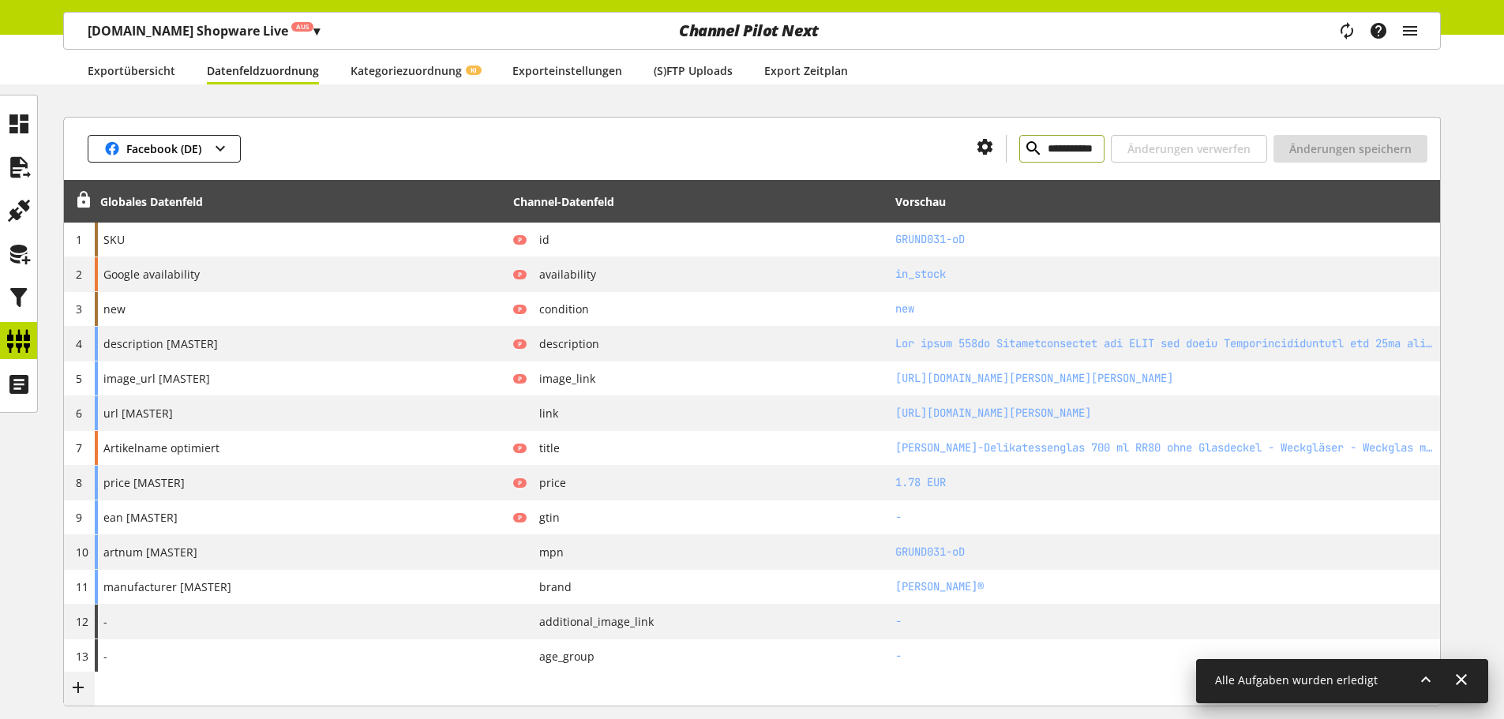
type input "**********"
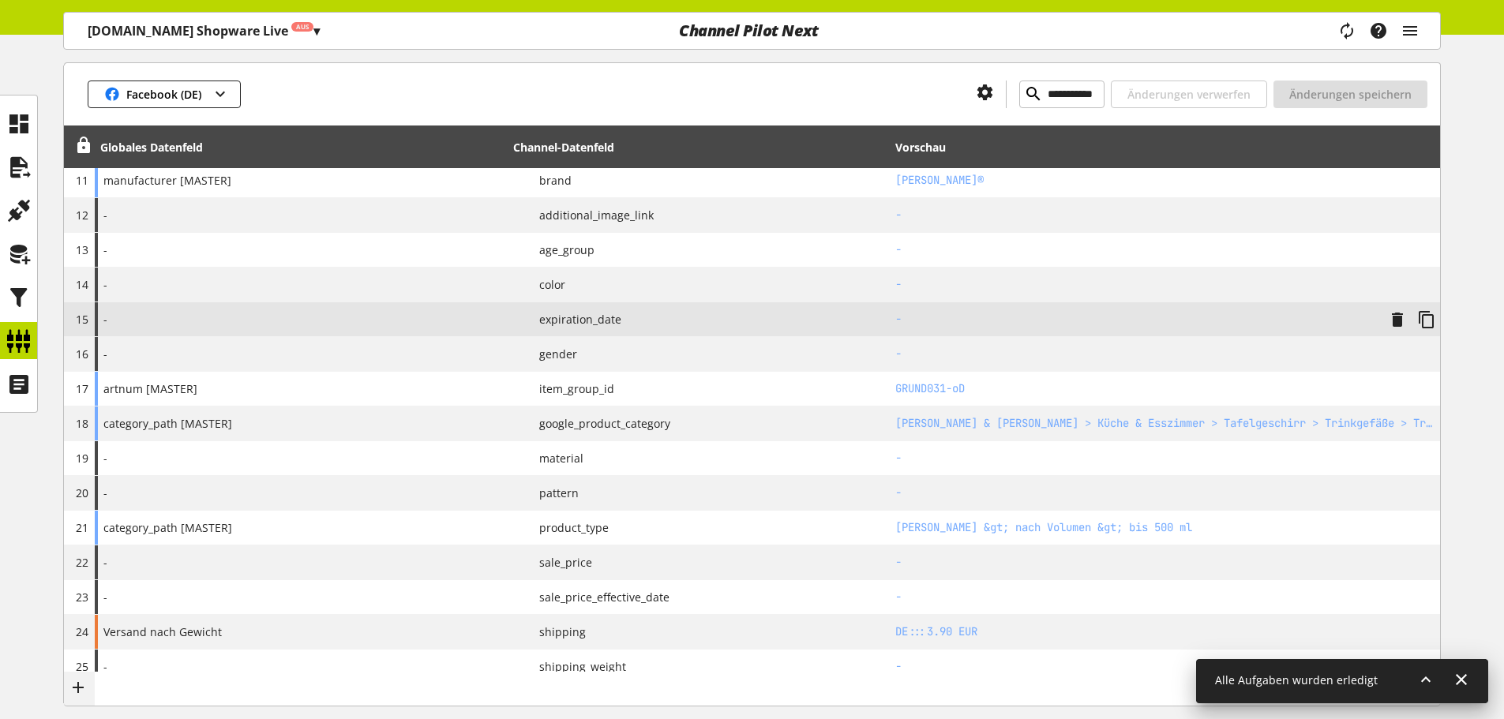
scroll to position [643, 0]
